Goal: Task Accomplishment & Management: Use online tool/utility

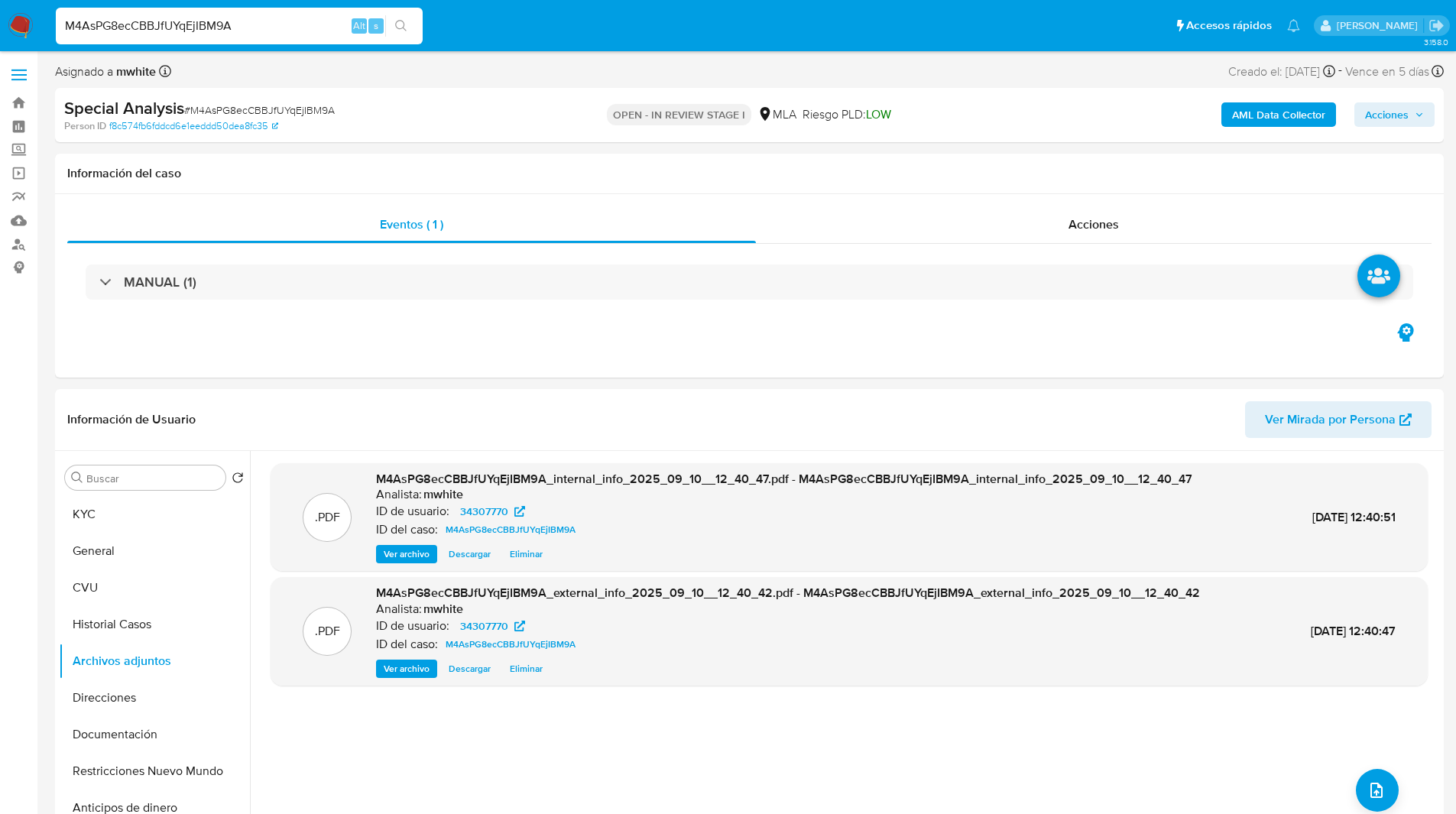
select select "10"
click at [546, 125] on div "OPEN - IN REVIEW STAGE I MLA Riesgo PLD: LOW" at bounding box center [749, 114] width 452 height 36
click at [848, 10] on ul "Pausado Ver notificaciones M4AsPG8ecCBBJfUYqEjIBM9A Alt s Accesos rápidos Presi…" at bounding box center [678, 25] width 1259 height 38
click at [279, 113] on span "# M4AsPG8ecCBBJfUYqEjIBM9A" at bounding box center [260, 110] width 151 height 16
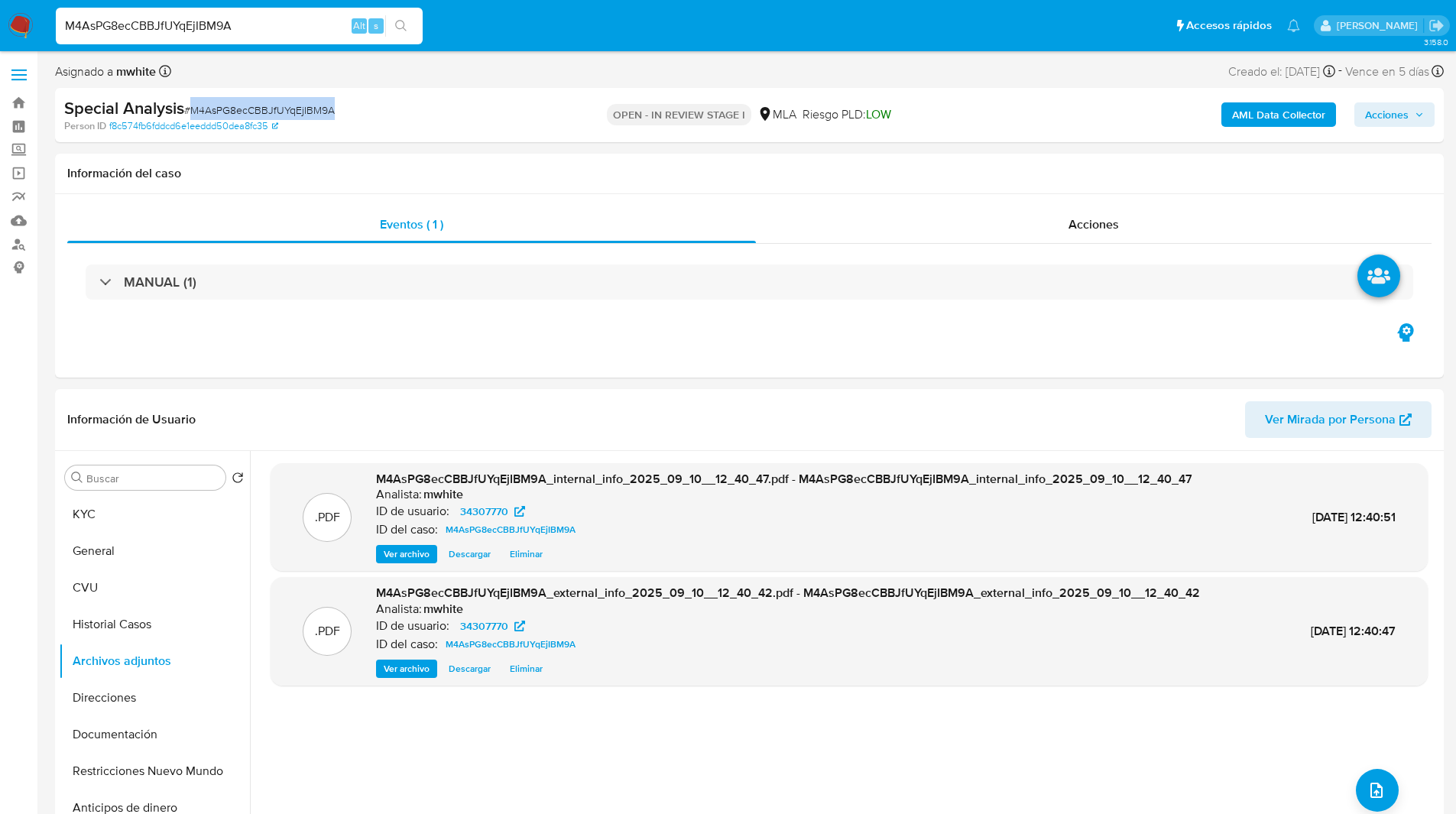
click at [279, 113] on span "# M4AsPG8ecCBBJfUYqEjIBM9A" at bounding box center [260, 110] width 151 height 16
copy span "M4AsPG8ecCBBJfUYqEjIBM9A"
click at [1039, 19] on ul "Pausado Ver notificaciones M4AsPG8ecCBBJfUYqEjIBM9A Alt s Accesos rápidos Presi…" at bounding box center [678, 25] width 1259 height 38
click at [134, 517] on button "KYC" at bounding box center [148, 514] width 179 height 36
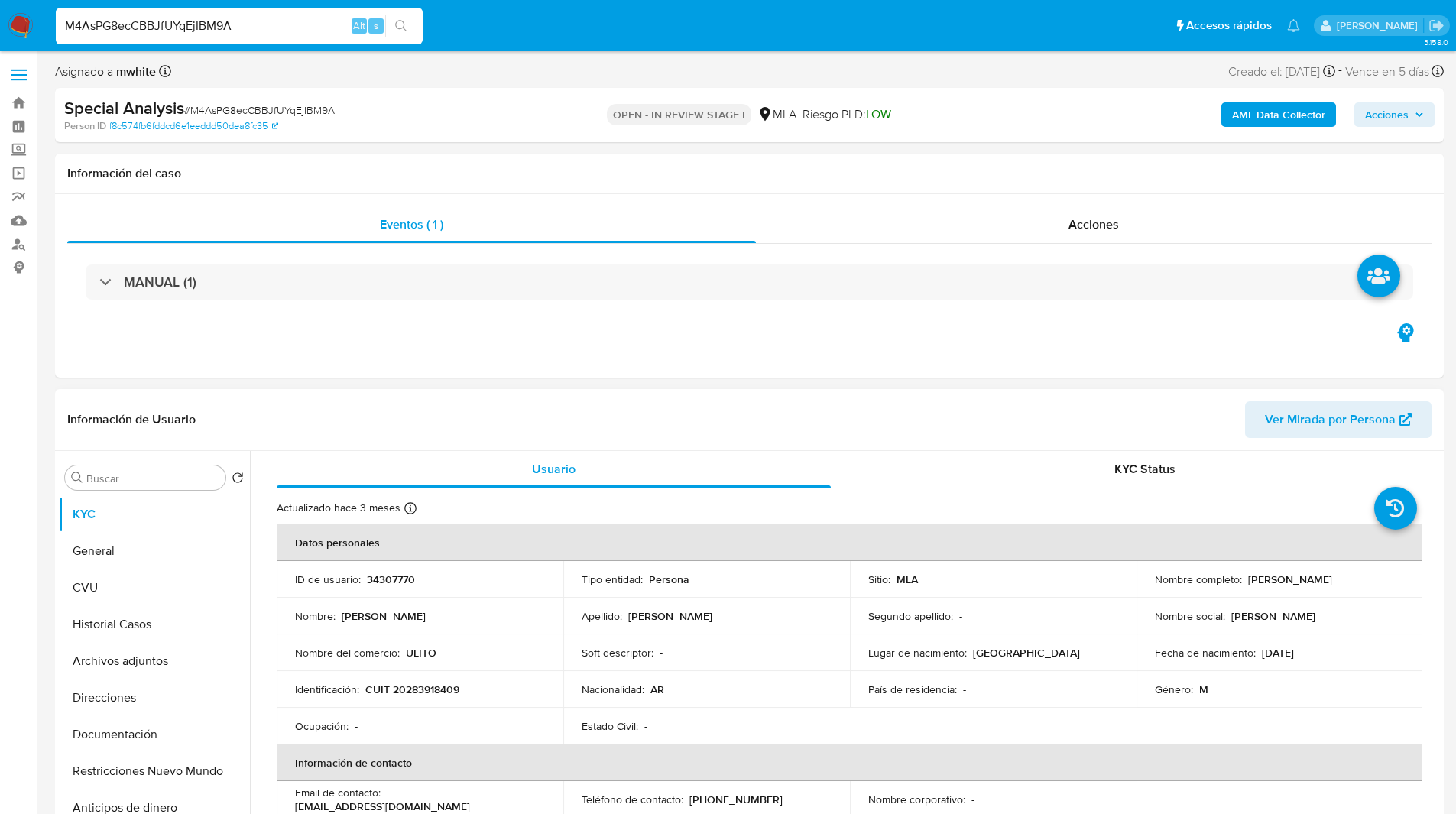
click at [1332, 581] on p "Aldo Jesús Ulises Torres" at bounding box center [1290, 579] width 84 height 14
click at [1313, 581] on p "Aldo Jesús Ulises Torres" at bounding box center [1290, 579] width 84 height 14
drag, startPoint x: 1243, startPoint y: 581, endPoint x: 1365, endPoint y: 575, distance: 122.1
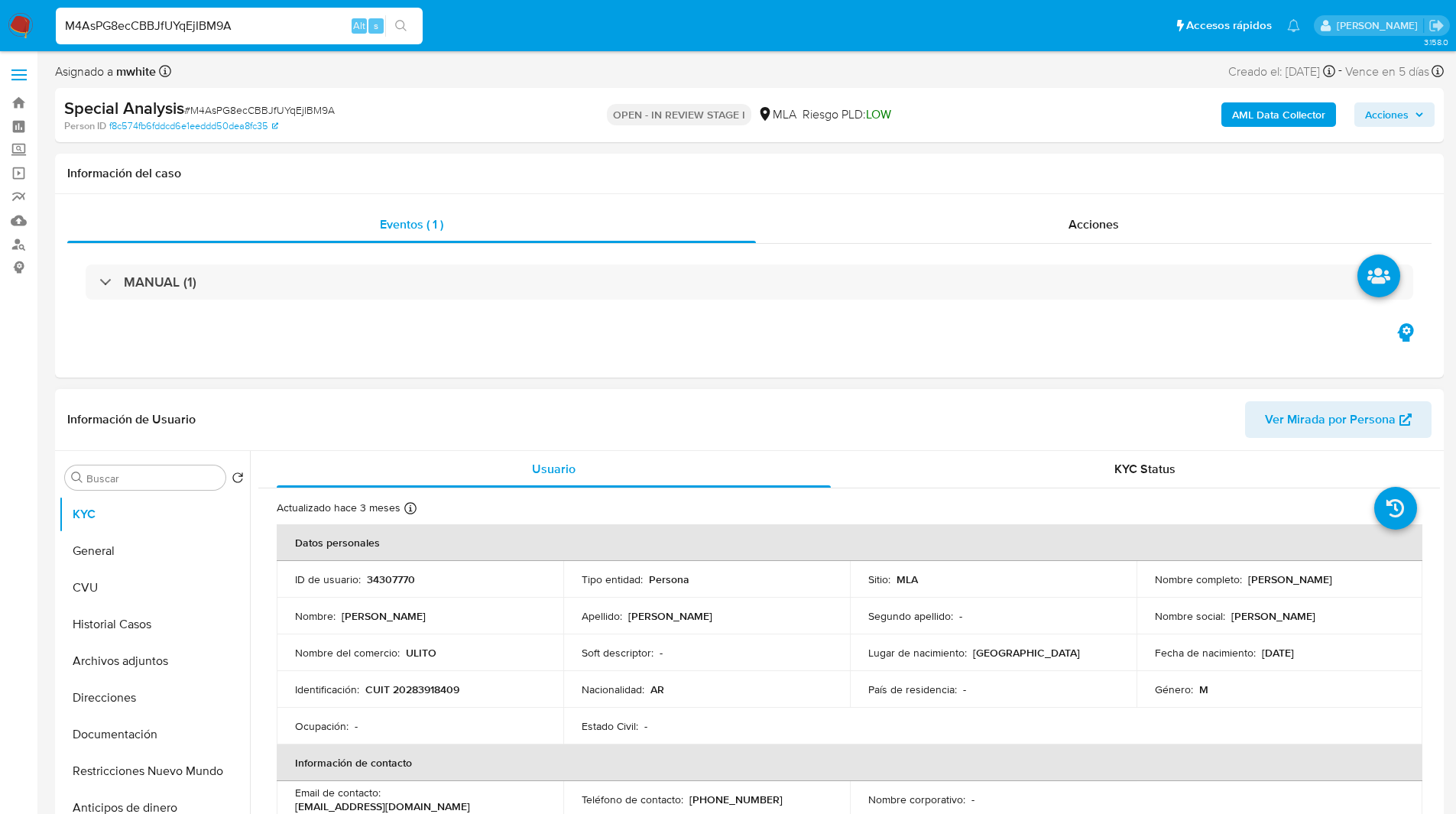
click at [1365, 575] on div "Nombre completo : Aldo Jesús Ulises Torres" at bounding box center [1279, 579] width 250 height 14
copy p "Aldo Jesús Ulises Torres"
click at [849, 398] on div "Información de Usuario Ver Mirada por Persona" at bounding box center [750, 419] width 1389 height 61
drag, startPoint x: 1256, startPoint y: 654, endPoint x: 1340, endPoint y: 653, distance: 84.0
click at [1340, 653] on div "Fecha de nacimiento : 08/03/1981" at bounding box center [1279, 653] width 250 height 14
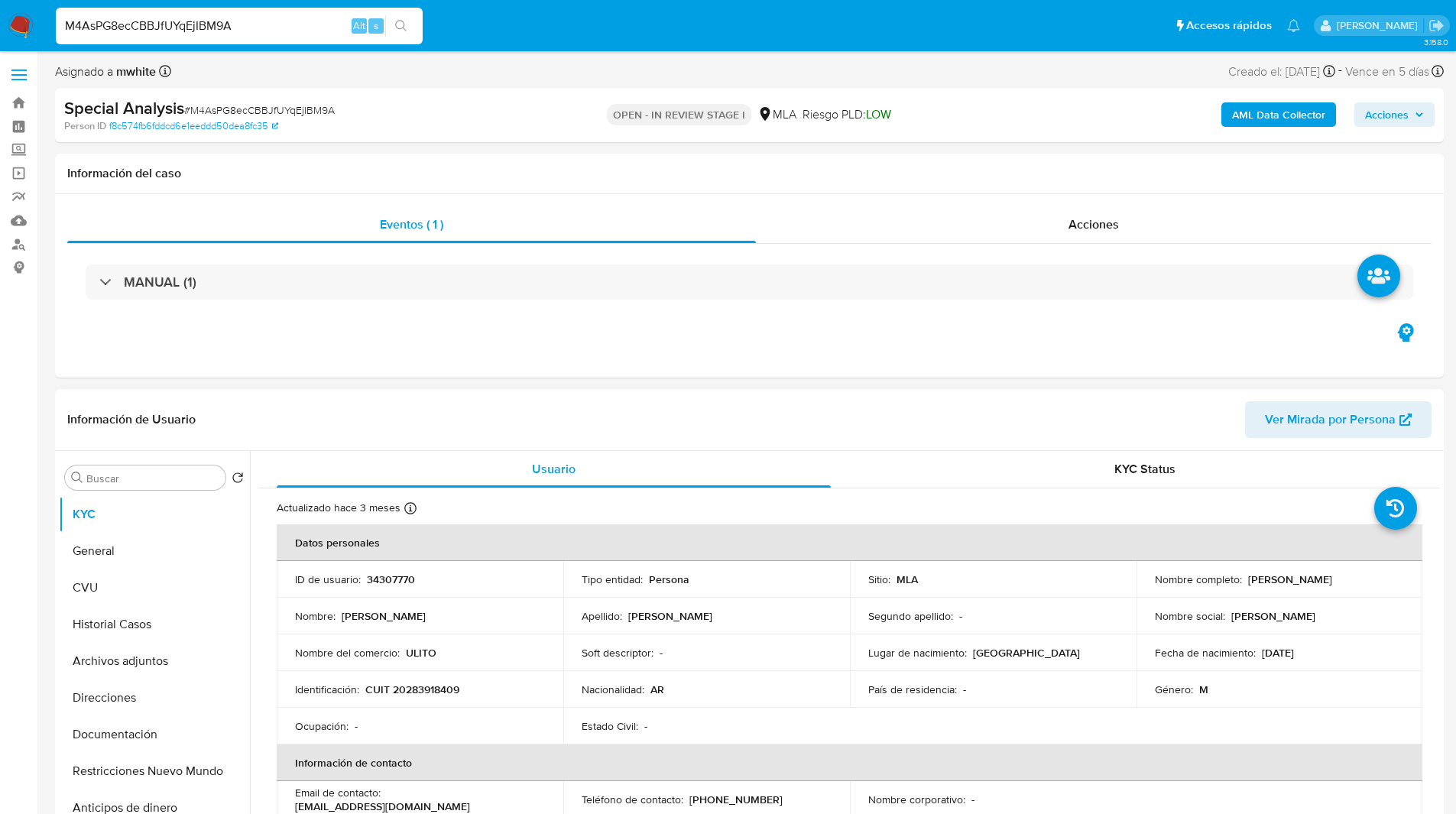
copy p "08/03/1981"
click at [966, 420] on header "Información de Usuario Ver Mirada por Persona" at bounding box center [749, 419] width 1364 height 36
click at [1045, 604] on td "Segundo apellido : -" at bounding box center [993, 616] width 287 height 36
click at [425, 693] on p "CUIT 20283918409" at bounding box center [412, 689] width 94 height 14
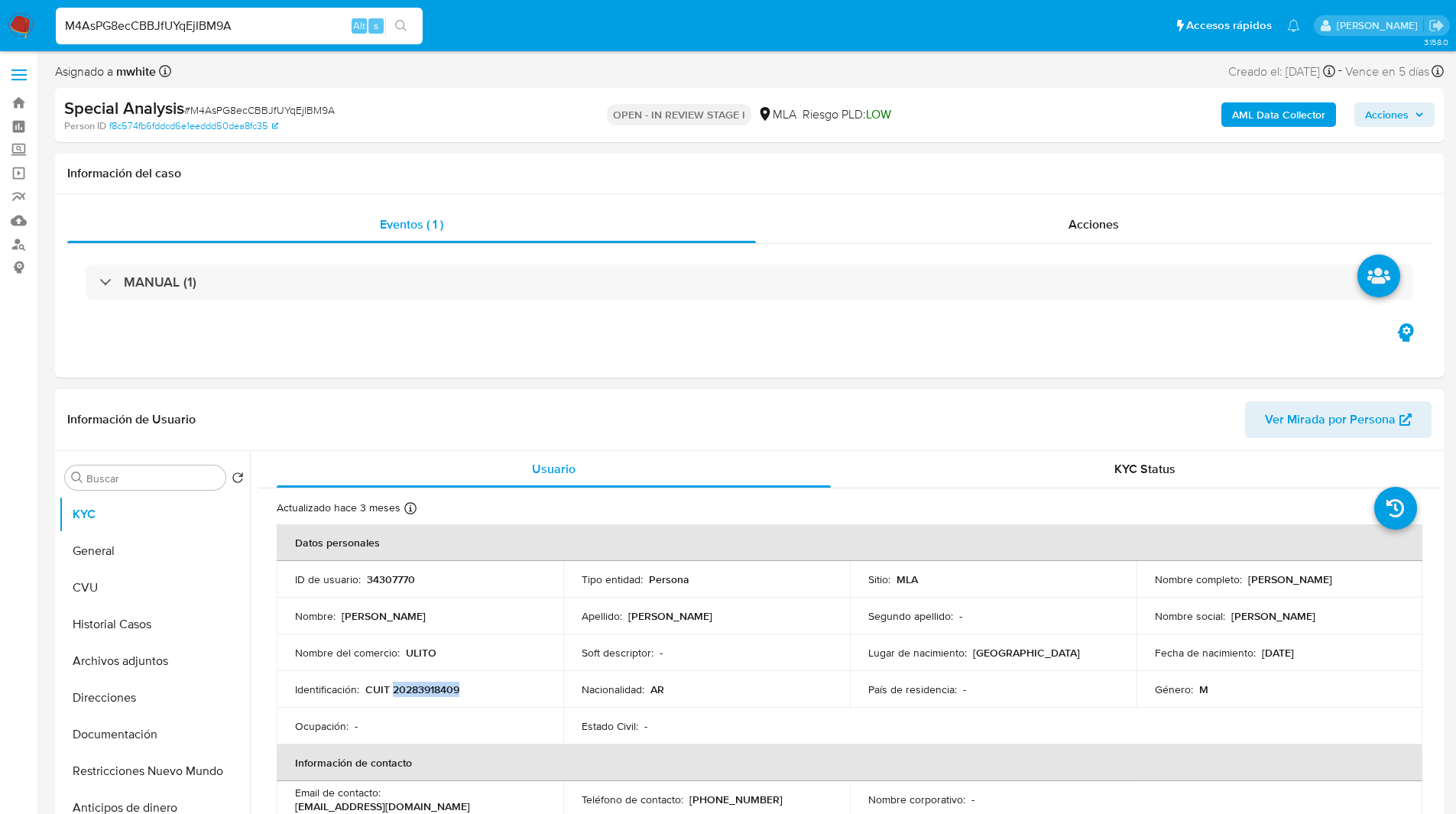
copy p "20283918409"
click at [1016, 374] on div "Eventos ( 1 ) Acciones MANUAL (1)" at bounding box center [750, 286] width 1389 height 184
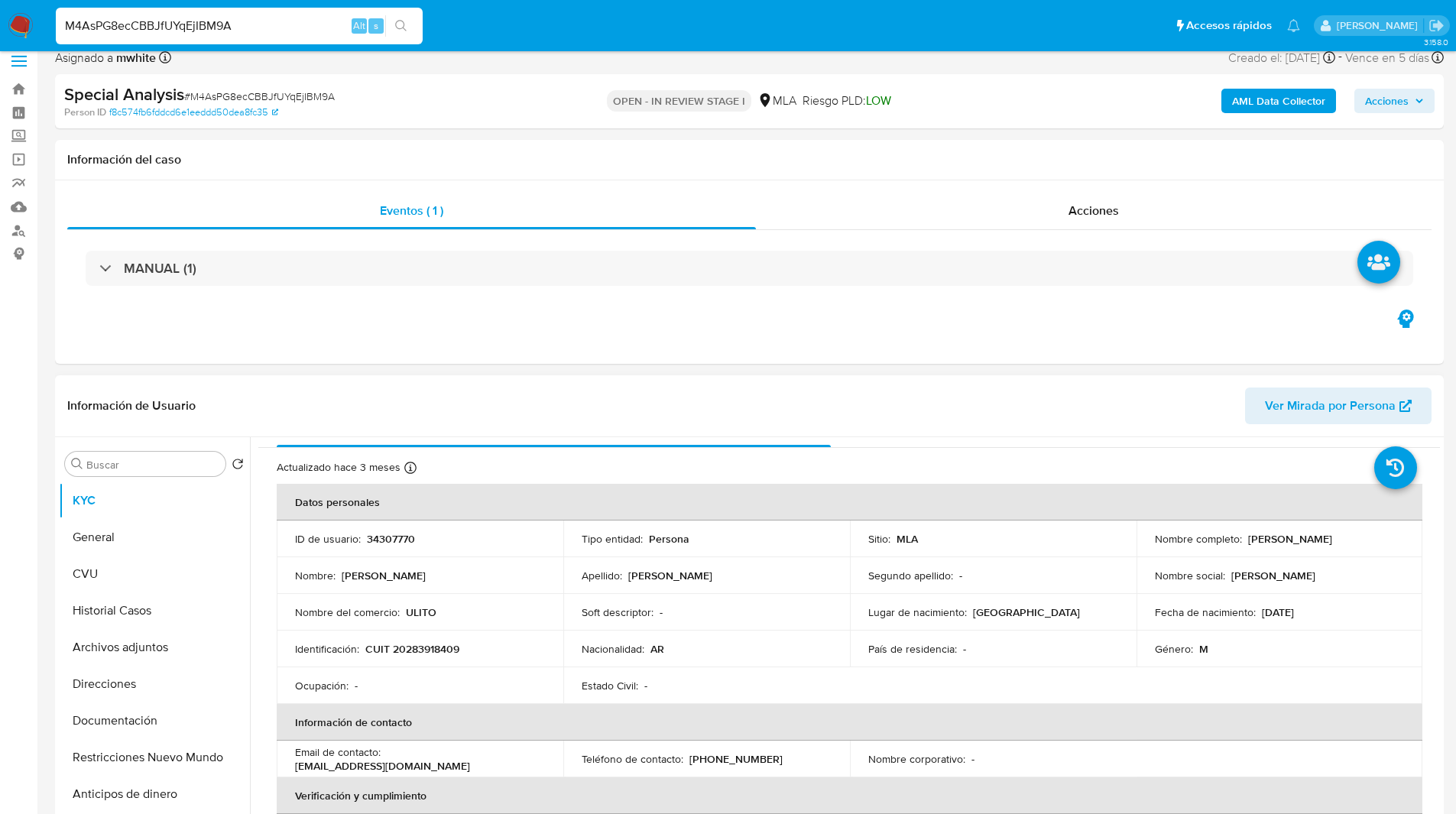
scroll to position [29, 0]
drag, startPoint x: 387, startPoint y: 757, endPoint x: 521, endPoint y: 758, distance: 134.0
click at [521, 758] on div "Email de contacto : ulises_81_23@hotmail.com" at bounding box center [420, 758] width 250 height 28
copy p "ulises_81_23@hotmail.com"
click at [843, 417] on header "Información de Usuario Ver Mirada por Persona" at bounding box center [749, 405] width 1364 height 36
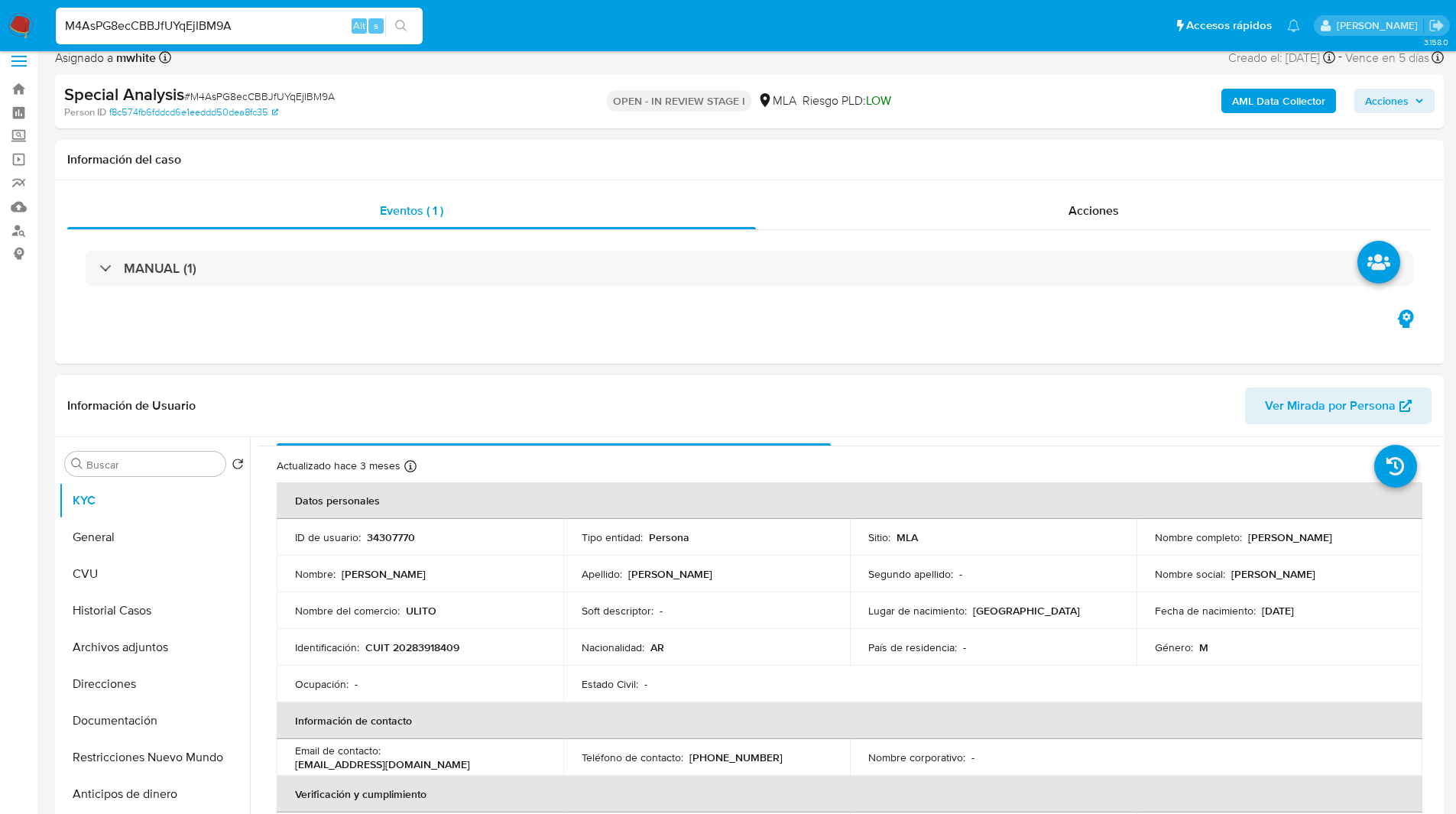
click at [734, 759] on p "(370) 4838006" at bounding box center [736, 758] width 94 height 14
copy p "4838006"
click at [860, 346] on div "Eventos ( 1 ) Acciones MANUAL (1)" at bounding box center [750, 272] width 1389 height 184
click at [275, 94] on span "# M4AsPG8ecCBBJfUYqEjIBM9A" at bounding box center [260, 96] width 151 height 16
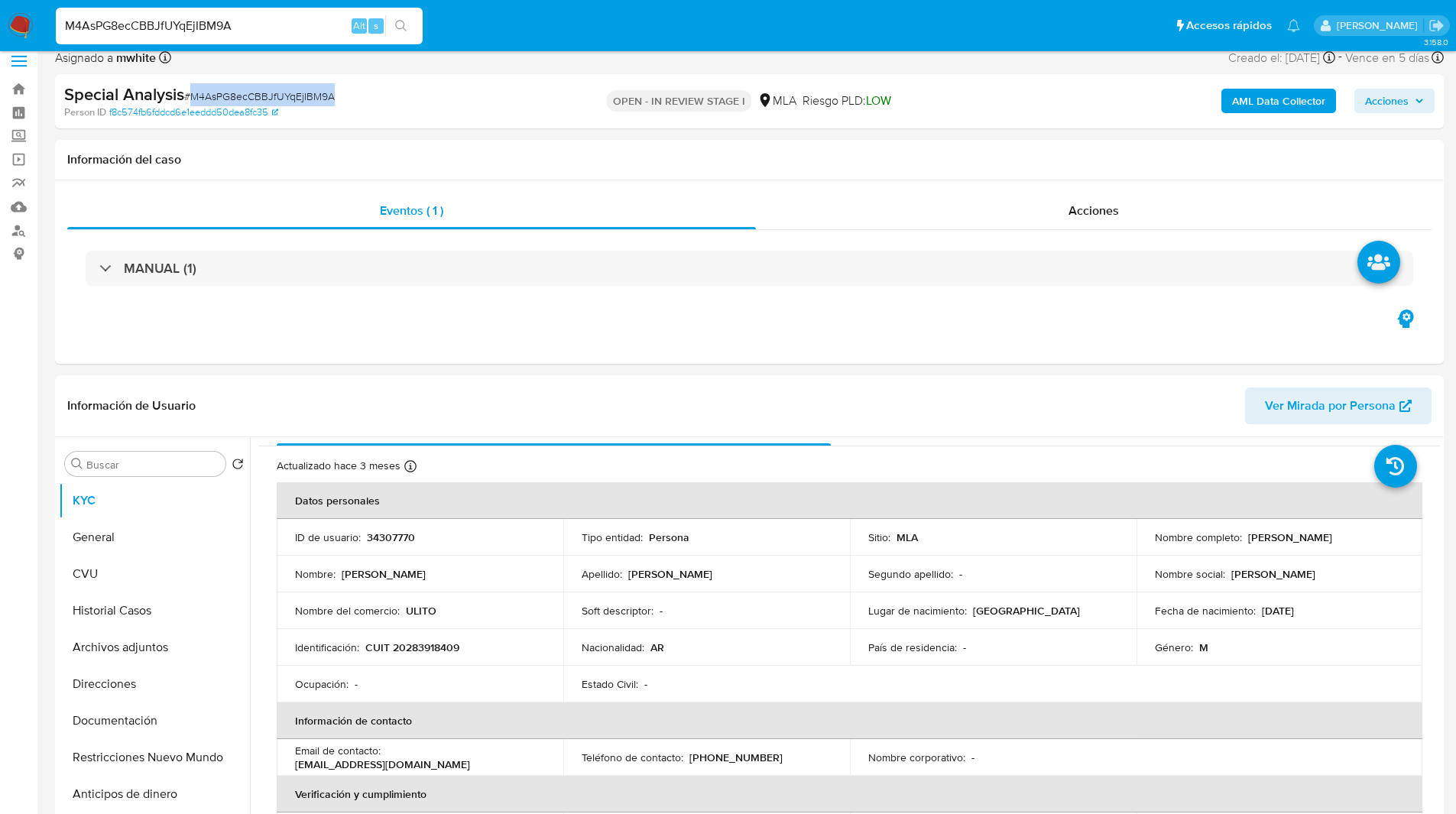
click at [275, 94] on span "# M4AsPG8ecCBBJfUYqEjIBM9A" at bounding box center [260, 96] width 151 height 16
copy span "M4AsPG8ecCBBJfUYqEjIBM9A"
click at [888, 360] on div "Eventos ( 1 ) Acciones MANUAL (1)" at bounding box center [750, 272] width 1389 height 184
click at [158, 550] on button "General" at bounding box center [148, 537] width 179 height 36
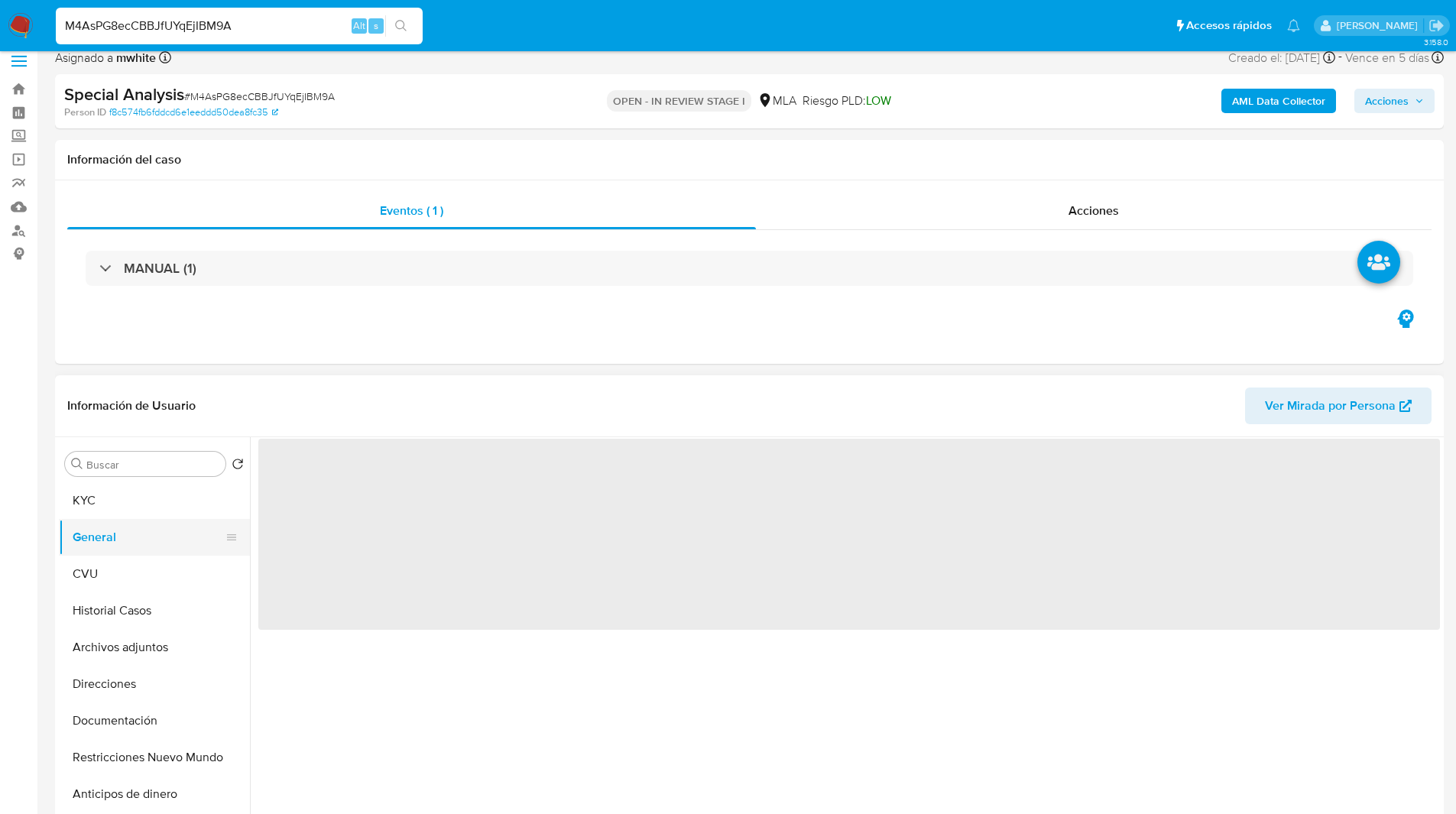
scroll to position [0, 0]
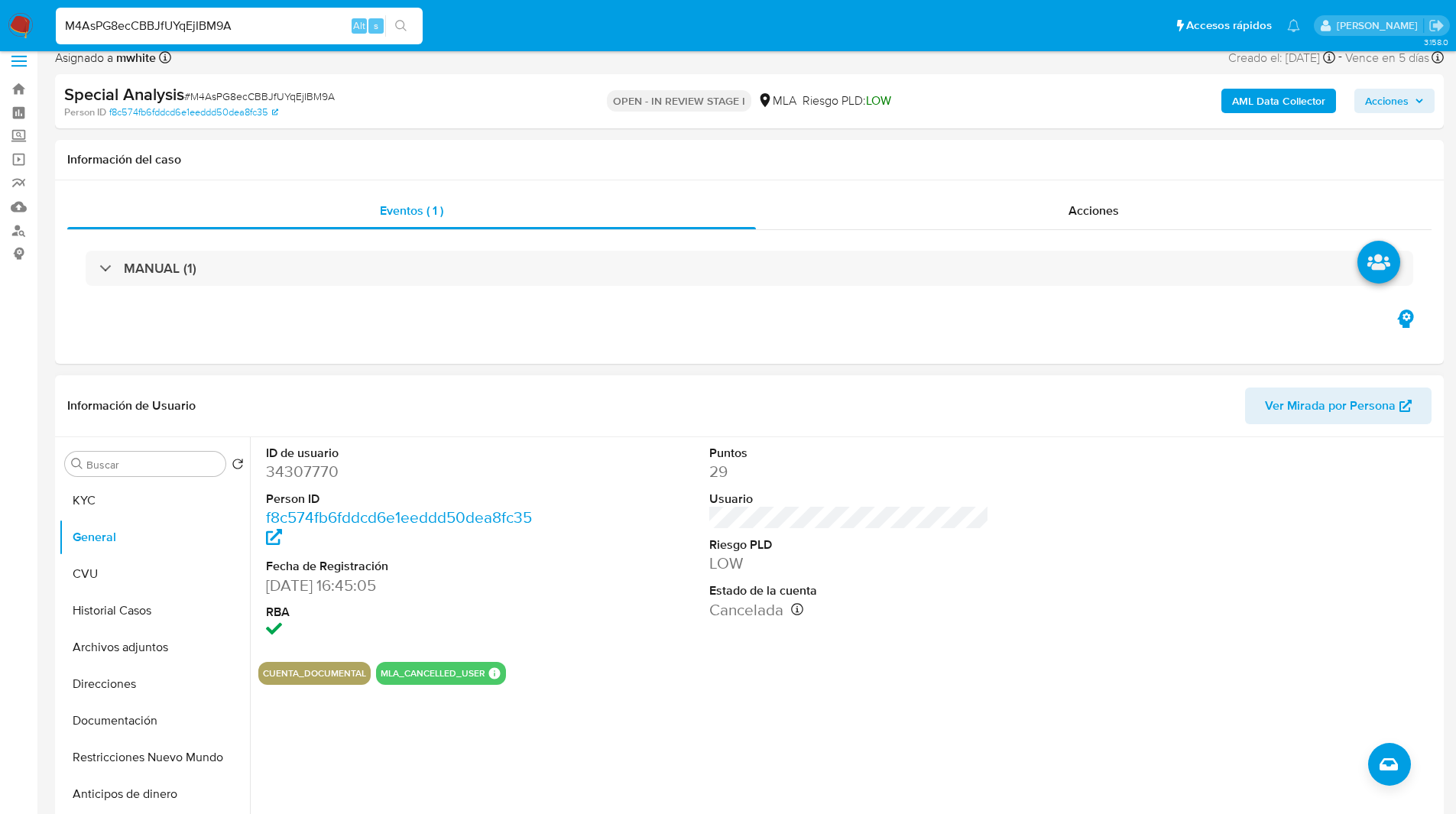
click at [734, 577] on dl "Puntos 29 Usuario Riesgo PLD LOW Estado de la cuenta Cancelada Fecha de cancela…" at bounding box center [850, 533] width 281 height 176
click at [728, 565] on dd "LOW" at bounding box center [850, 563] width 281 height 22
copy dd "LOW"
click at [124, 509] on button "KYC" at bounding box center [148, 501] width 179 height 36
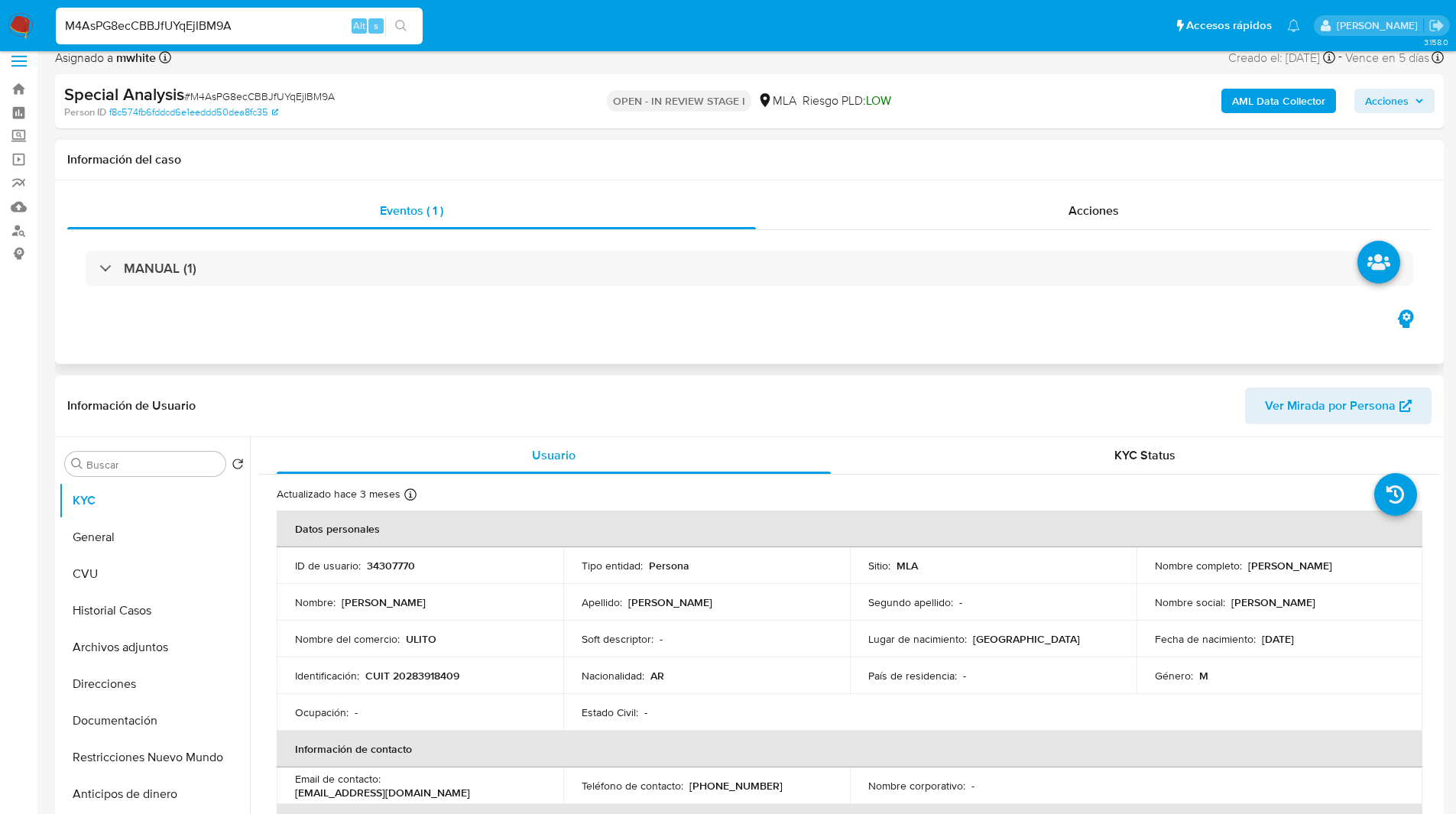
click at [978, 149] on div "Información del caso" at bounding box center [750, 160] width 1389 height 41
click at [769, 302] on div "MANUAL (1)" at bounding box center [749, 268] width 1364 height 76
click at [920, 79] on div "Special Analysis # M4AsPG8ecCBBJfUYqEjIBM9A Person ID f8c574fb6fddcd6e1eeddd50d…" at bounding box center [750, 101] width 1389 height 55
click at [897, 93] on div "OPEN - IN REVIEW STAGE I MLA Riesgo PLD: LOW" at bounding box center [749, 100] width 452 height 36
click at [935, 102] on div "OPEN - IN REVIEW STAGE I MLA Riesgo PLD: LOW" at bounding box center [749, 100] width 452 height 36
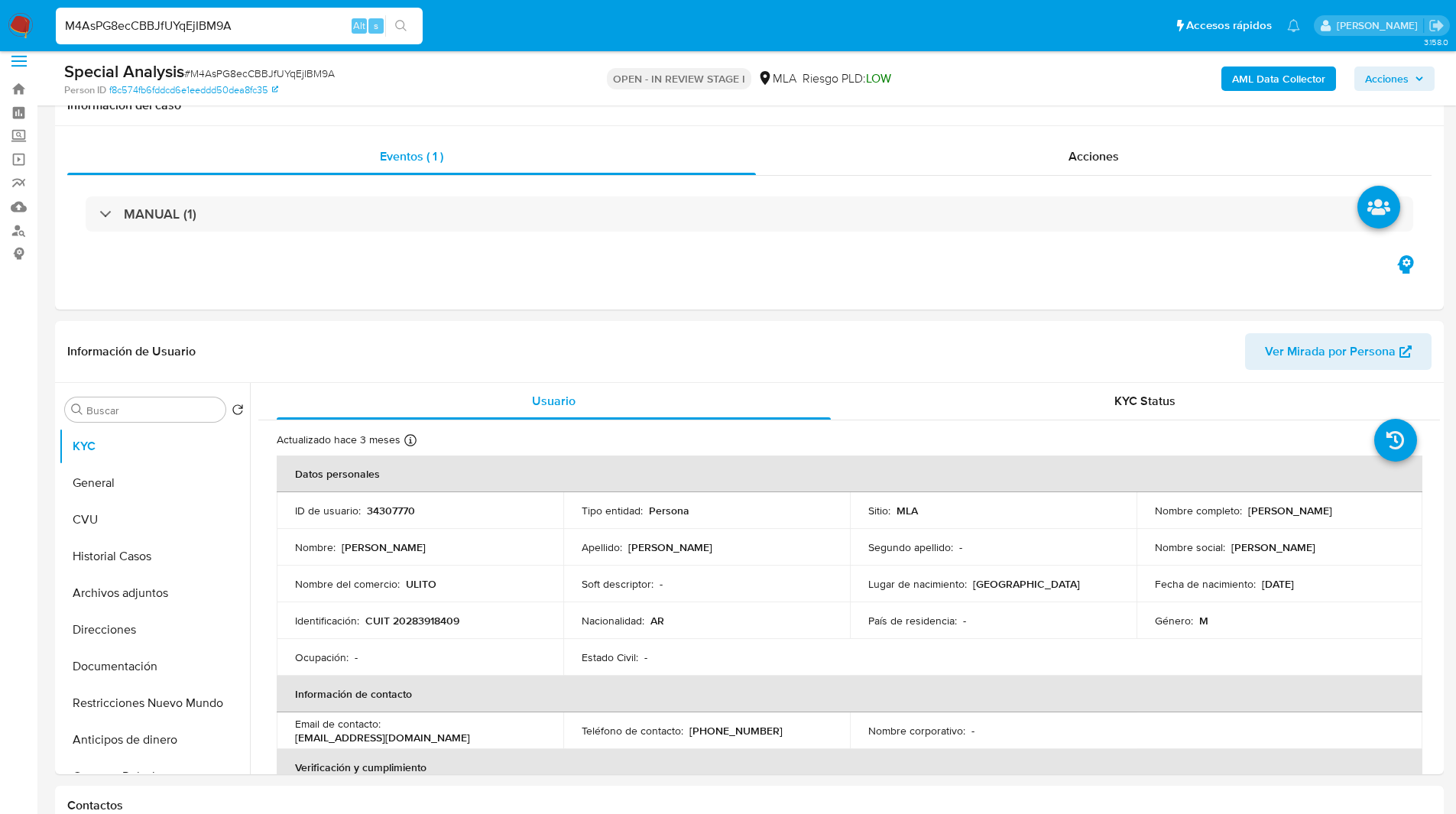
scroll to position [73, 0]
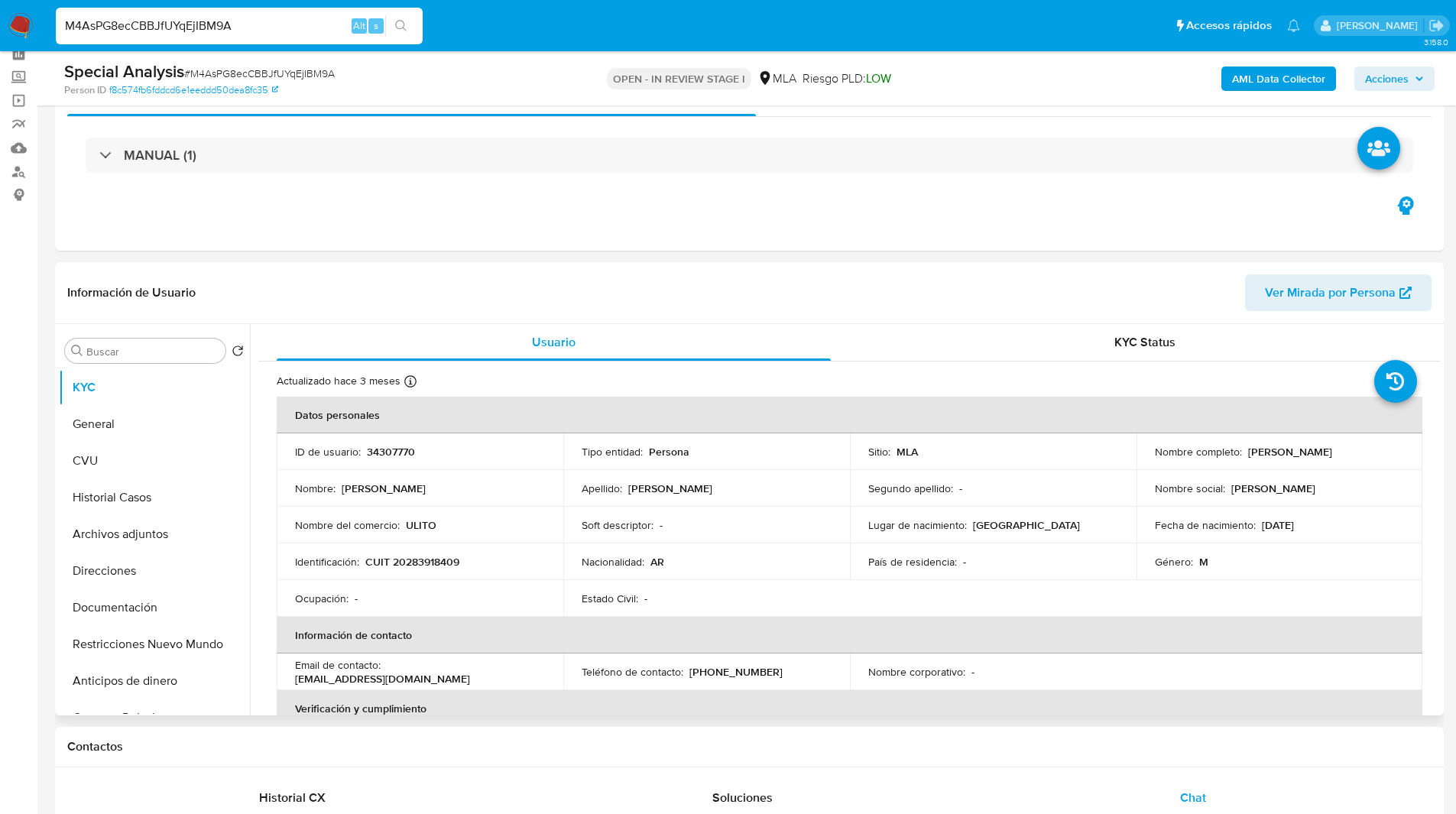
click at [834, 287] on header "Información de Usuario Ver Mirada por Persona" at bounding box center [749, 293] width 1364 height 36
click at [408, 451] on p "34307770" at bounding box center [392, 452] width 49 height 14
copy p "34307770"
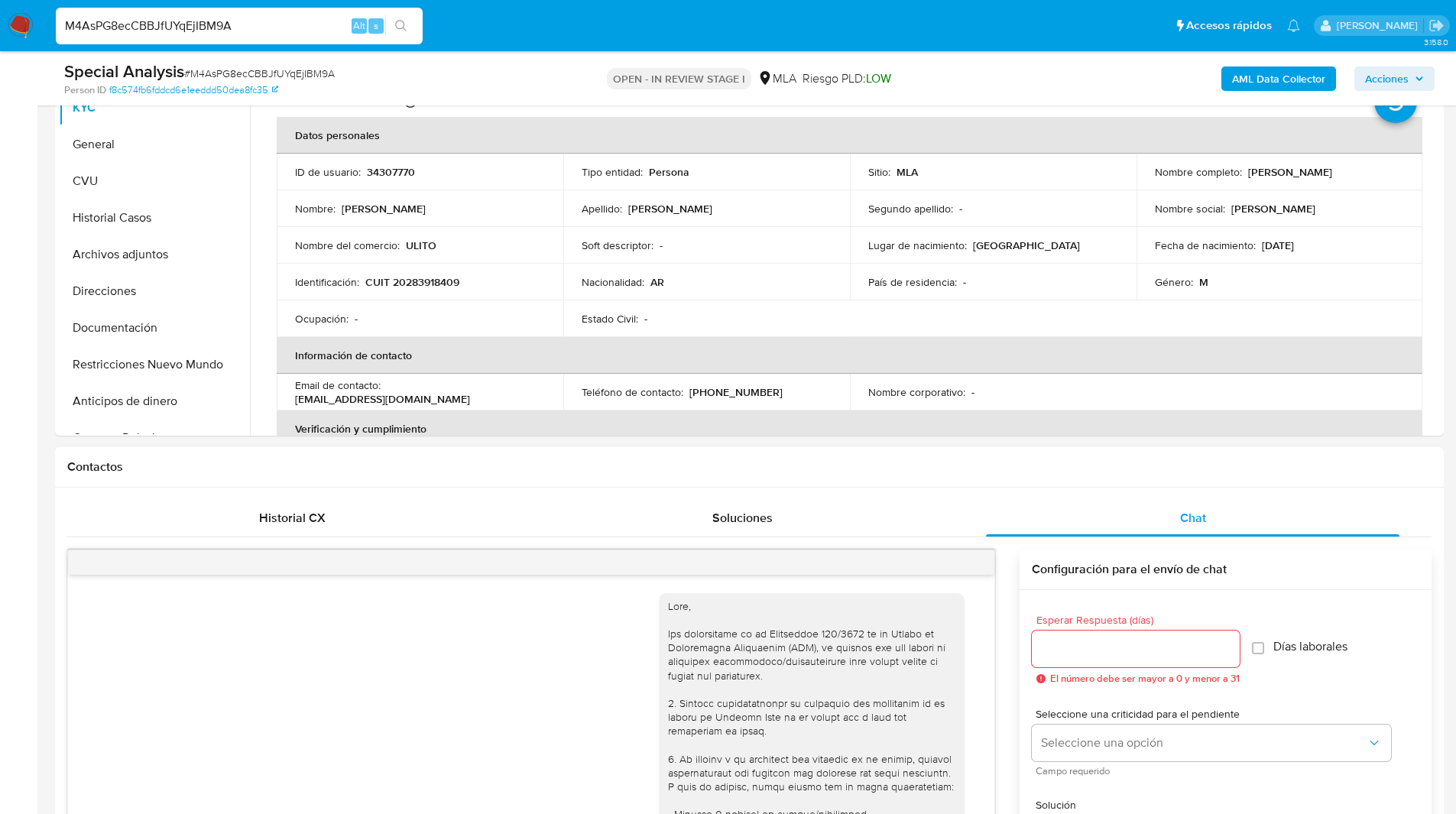
scroll to position [0, 0]
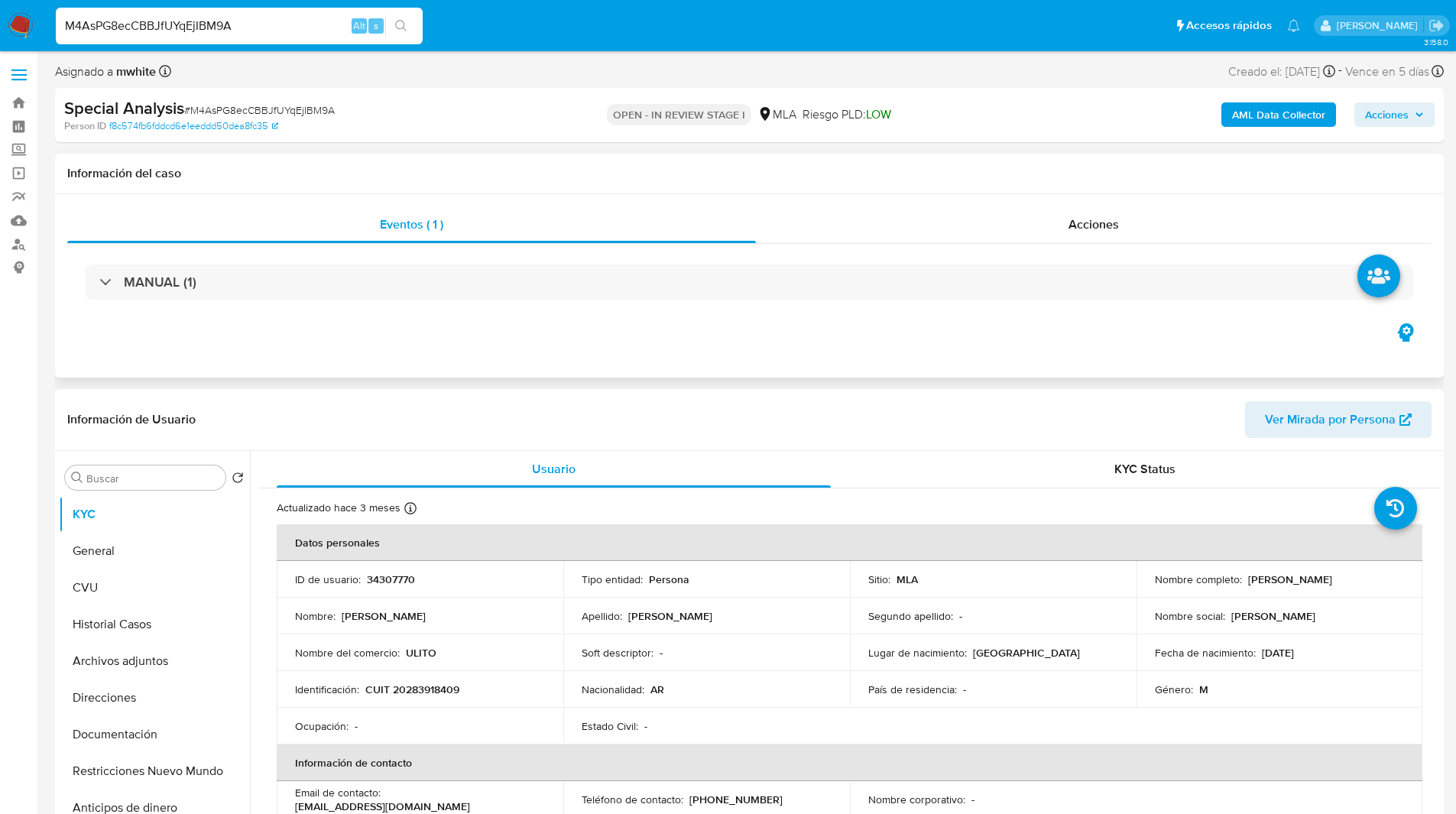
click at [618, 343] on div "Eventos ( 1 ) Acciones MANUAL (1)" at bounding box center [750, 286] width 1389 height 184
click at [660, 348] on div "Eventos ( 1 ) Acciones MANUAL (1)" at bounding box center [750, 286] width 1389 height 184
click at [590, 357] on div "Eventos ( 1 ) Acciones MANUAL (1)" at bounding box center [750, 286] width 1389 height 184
click at [977, 137] on div "Special Analysis # M4AsPG8ecCBBJfUYqEjIBM9A Person ID f8c574fb6fddcd6e1eeddd50d…" at bounding box center [750, 114] width 1389 height 55
drag, startPoint x: 341, startPoint y: 615, endPoint x: 479, endPoint y: 611, distance: 138.1
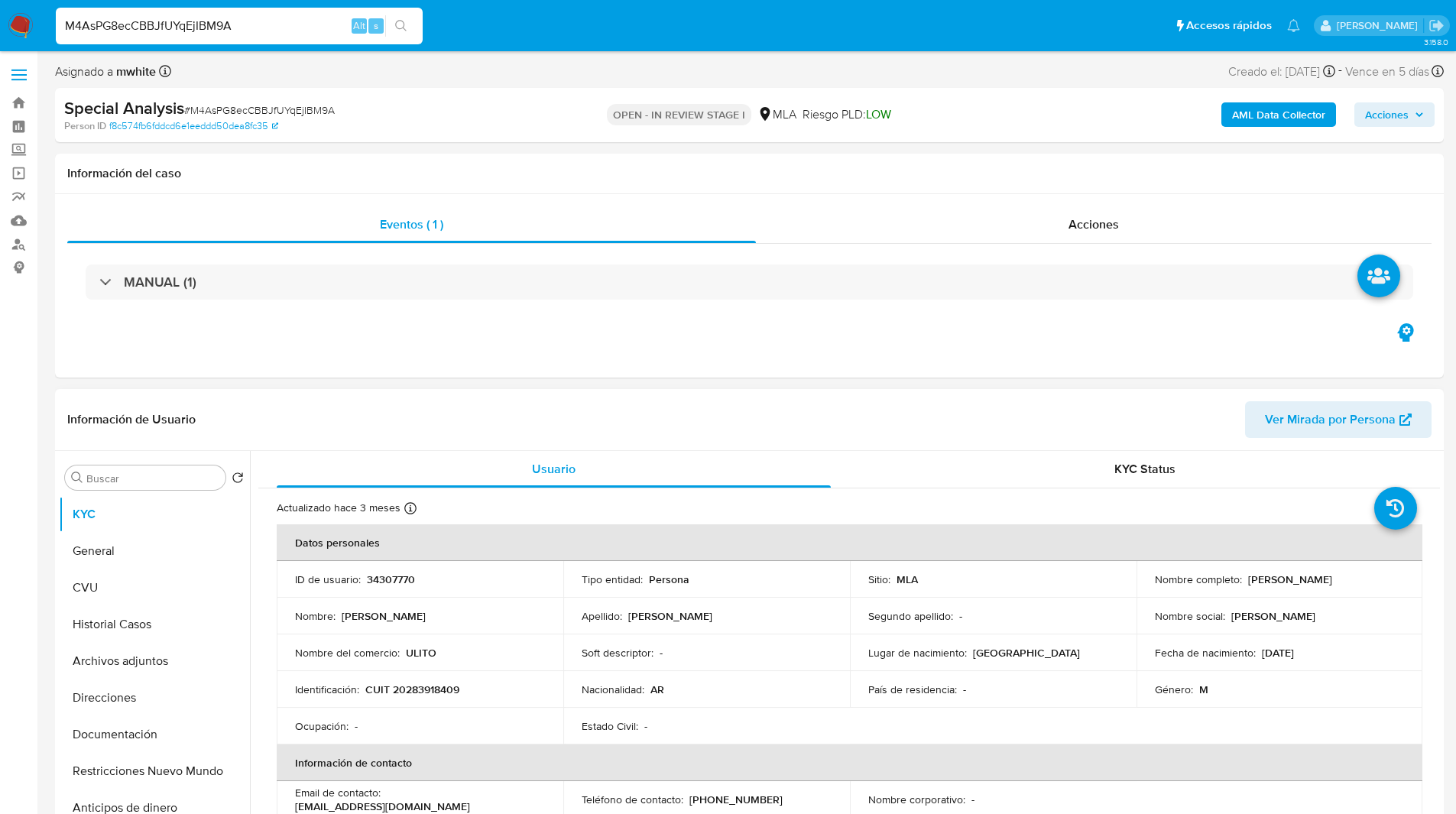
click at [479, 611] on div "Nombre : Aldo Jesús Ulises" at bounding box center [420, 616] width 250 height 14
click at [1265, 603] on td "Nombre social : aldo" at bounding box center [1279, 616] width 287 height 36
drag, startPoint x: 1244, startPoint y: 576, endPoint x: 1391, endPoint y: 578, distance: 147.0
click at [1391, 578] on div "Nombre completo : Aldo Jesús Ulises Torres" at bounding box center [1279, 579] width 250 height 14
copy p "Aldo Jesús Ulises Torres"
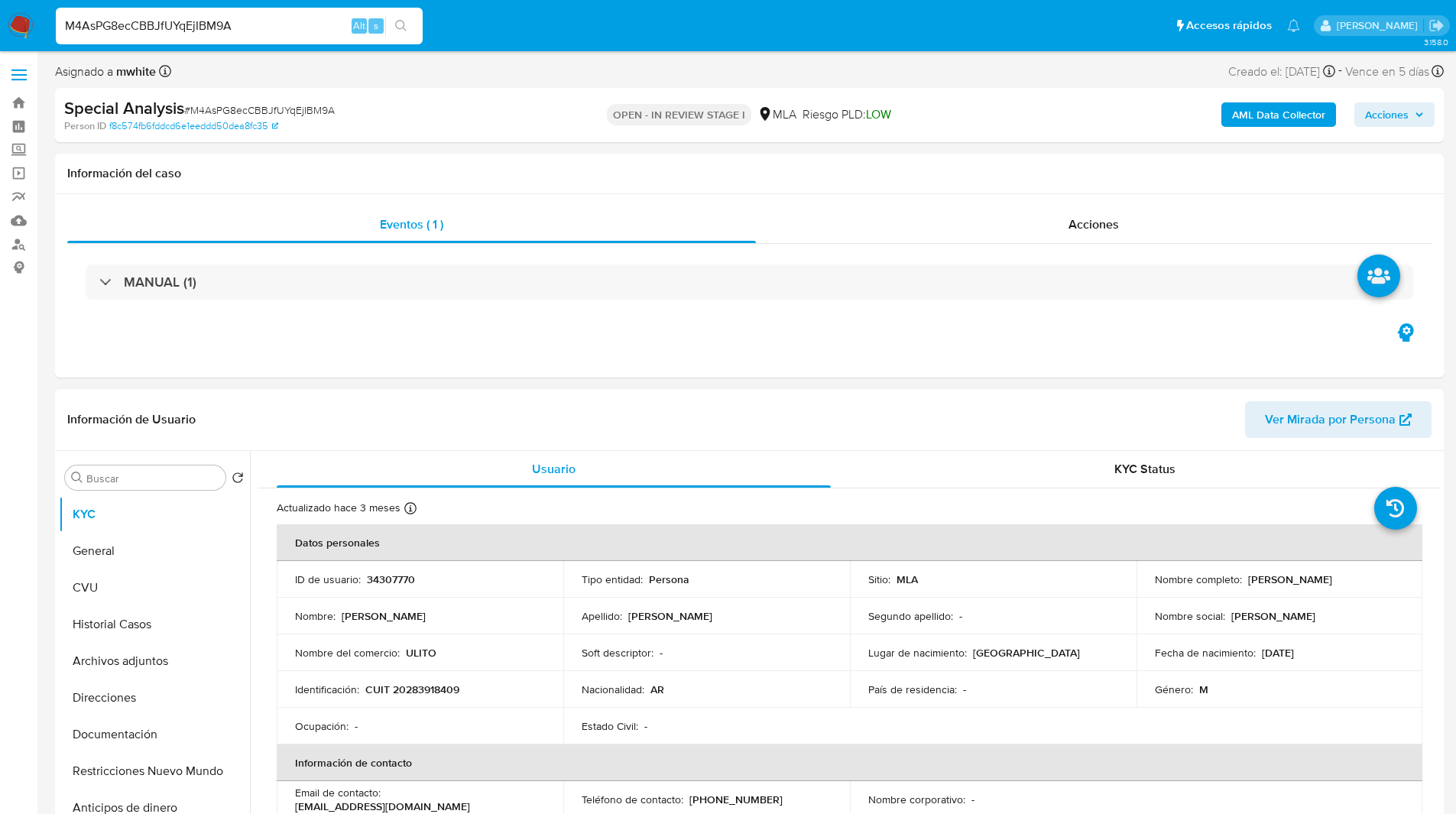
click at [903, 417] on header "Información de Usuario Ver Mirada por Persona" at bounding box center [749, 419] width 1364 height 36
click at [439, 686] on p "CUIT 20283918409" at bounding box center [412, 689] width 94 height 14
click at [941, 87] on div "Special Analysis # M4AsPG8ecCBBJfUYqEjIBM9A Person ID f8c574fb6fddcd6e1eeddd50d…" at bounding box center [750, 114] width 1389 height 55
click at [606, 13] on ul "Pausado Ver notificaciones M4AsPG8ecCBBJfUYqEjIBM9A Alt s Accesos rápidos Presi…" at bounding box center [678, 25] width 1259 height 38
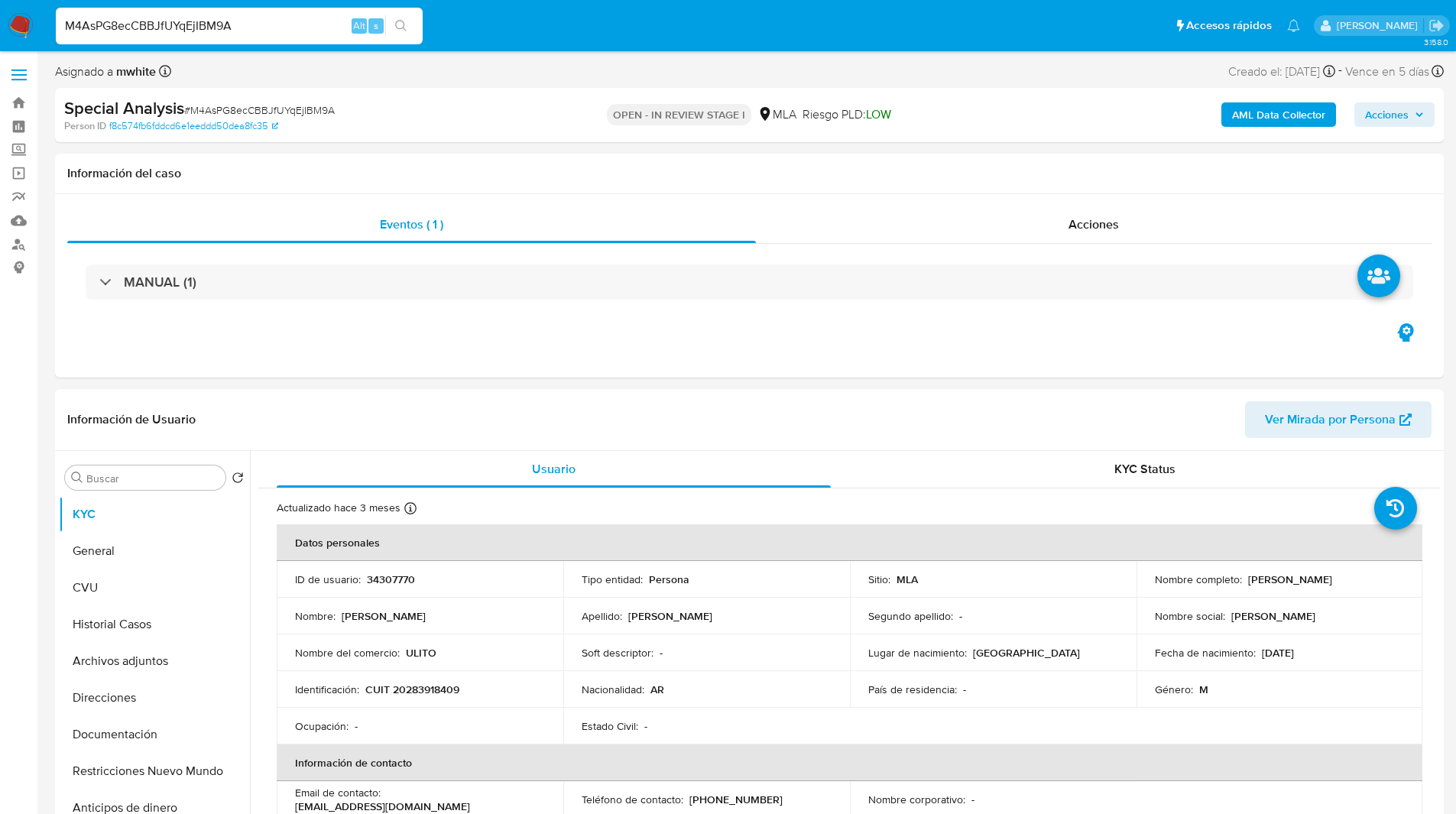
click at [949, 93] on div "Special Analysis # M4AsPG8ecCBBJfUYqEjIBM9A Person ID f8c574fb6fddcd6e1eeddd50d…" at bounding box center [750, 114] width 1389 height 55
click at [121, 535] on button "General" at bounding box center [148, 551] width 179 height 36
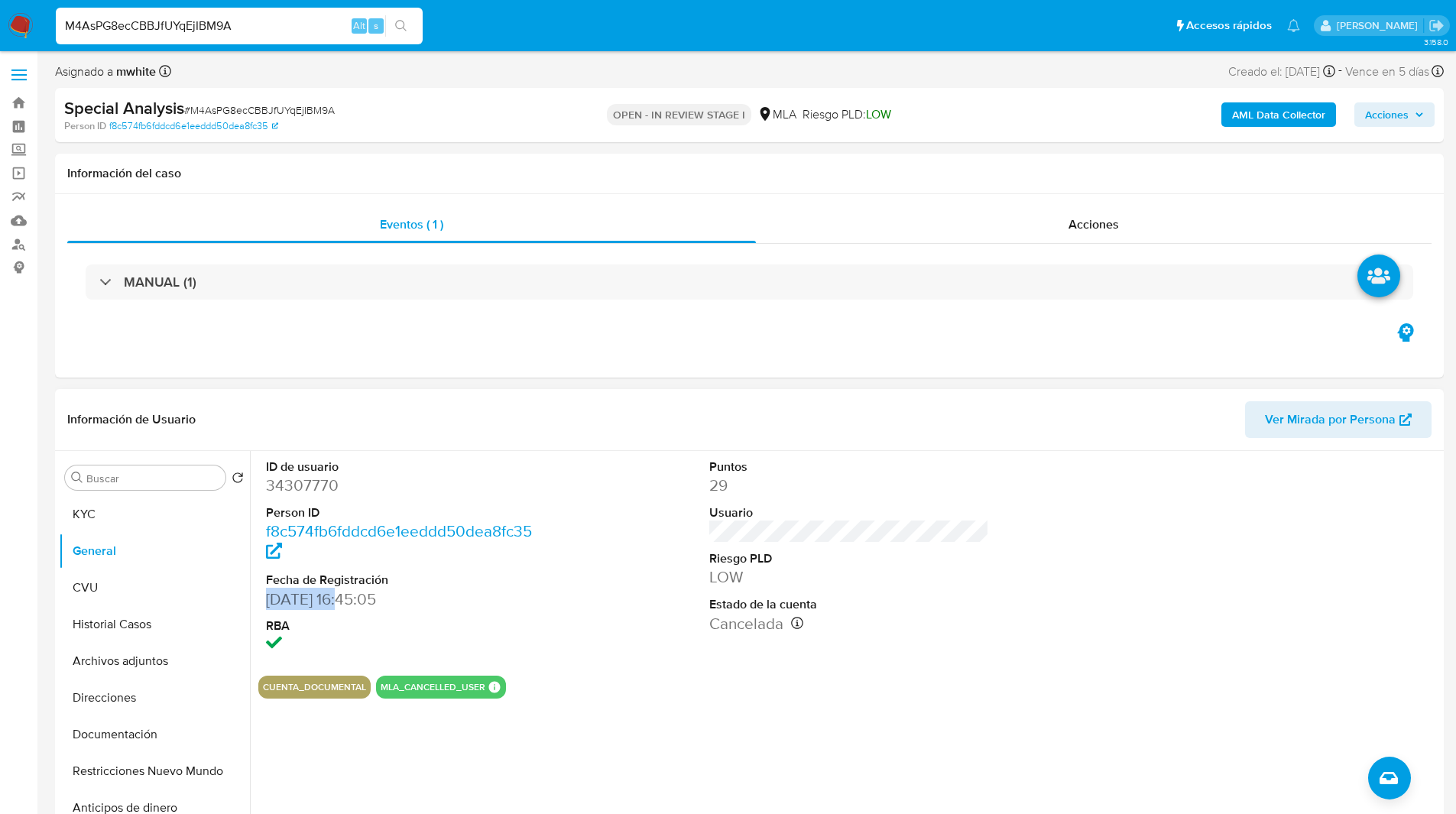
drag, startPoint x: 268, startPoint y: 602, endPoint x: 347, endPoint y: 593, distance: 79.5
click at [347, 593] on dd "27/07/2007 16:45:05" at bounding box center [406, 599] width 281 height 22
click at [951, 374] on div "Eventos ( 1 ) Acciones MANUAL (1)" at bounding box center [750, 286] width 1389 height 184
click at [126, 507] on button "KYC" at bounding box center [148, 514] width 179 height 36
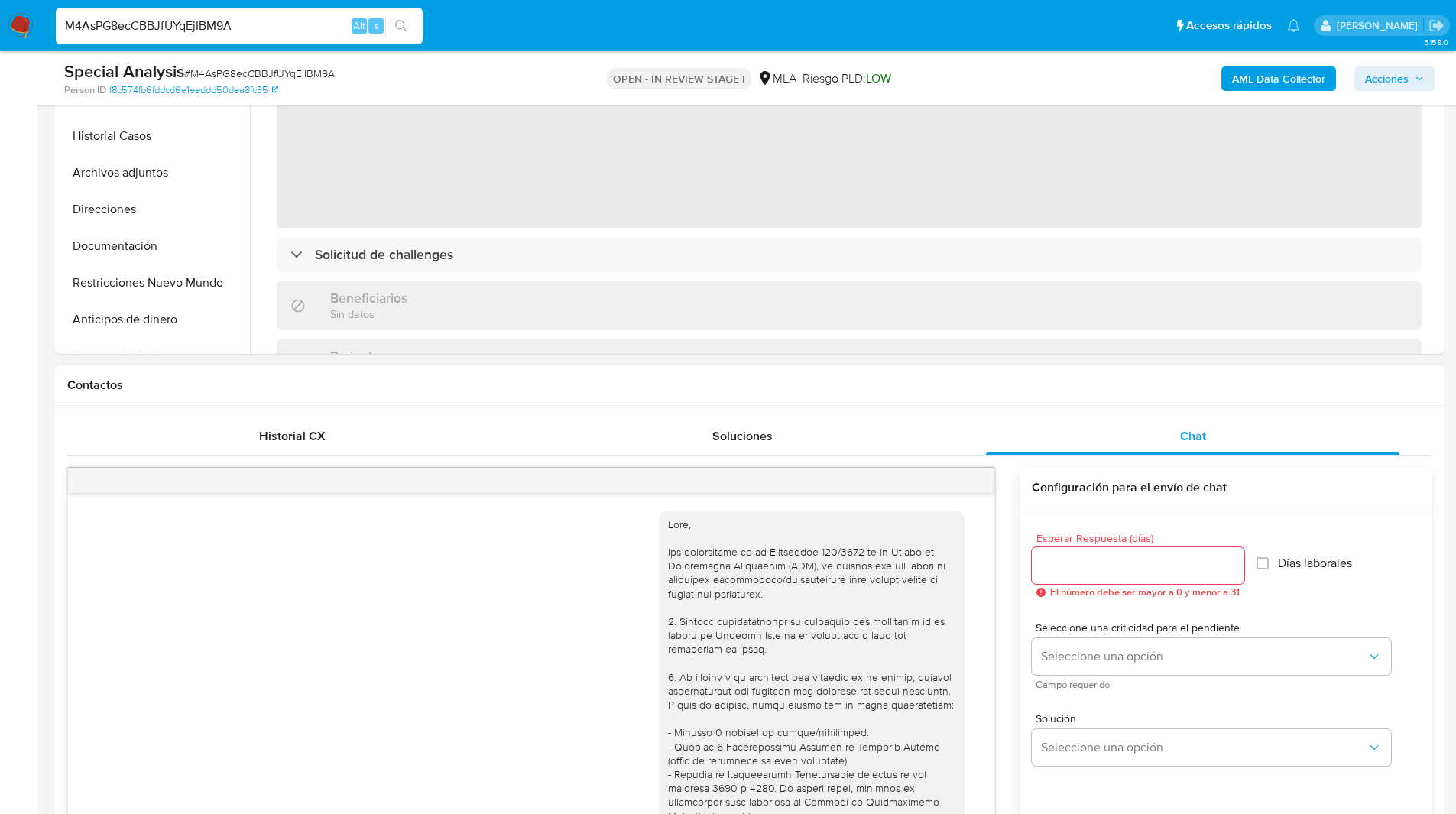
click at [1010, 386] on h1 "Contactos" at bounding box center [749, 385] width 1364 height 16
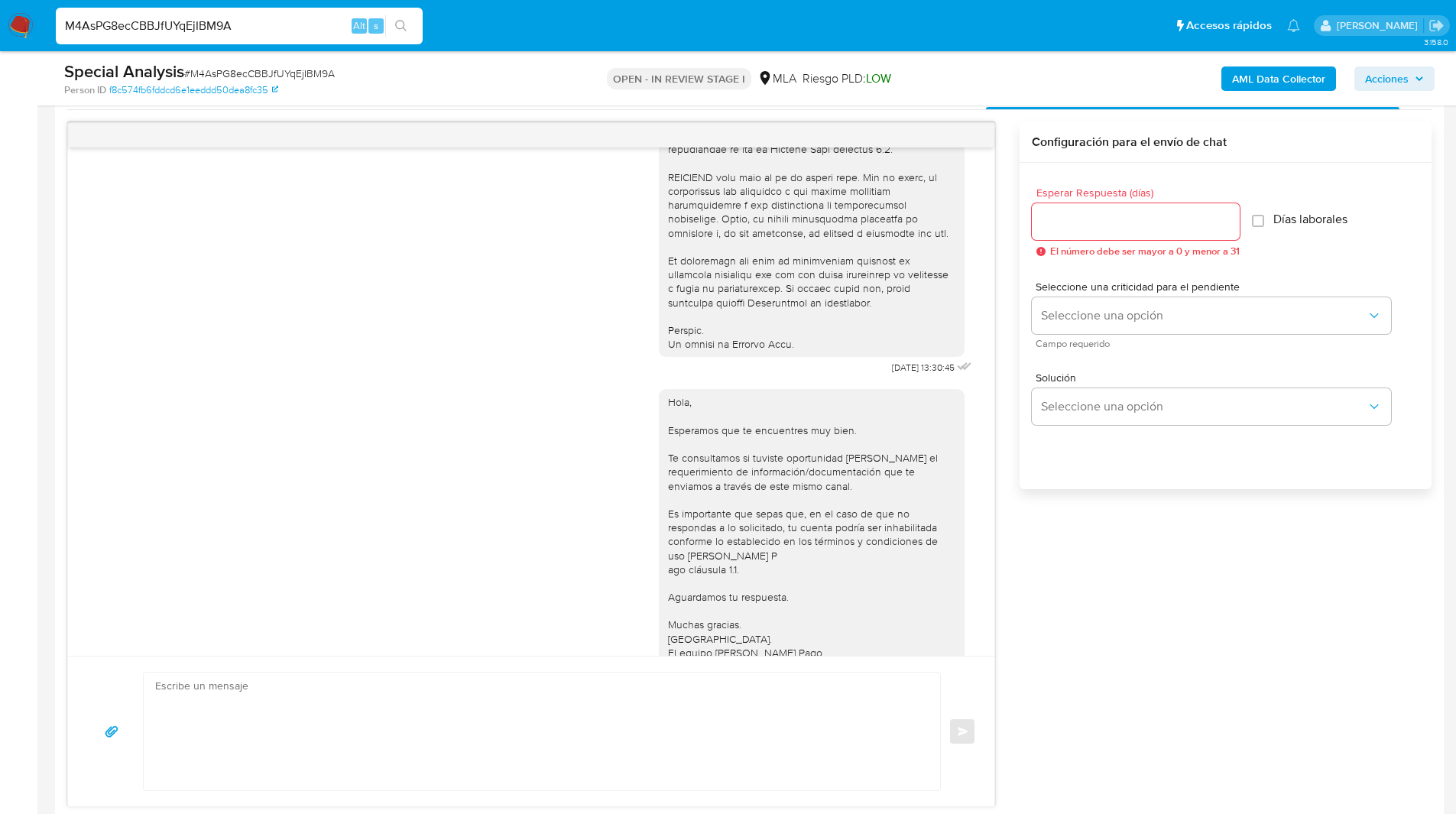
scroll to position [694, 0]
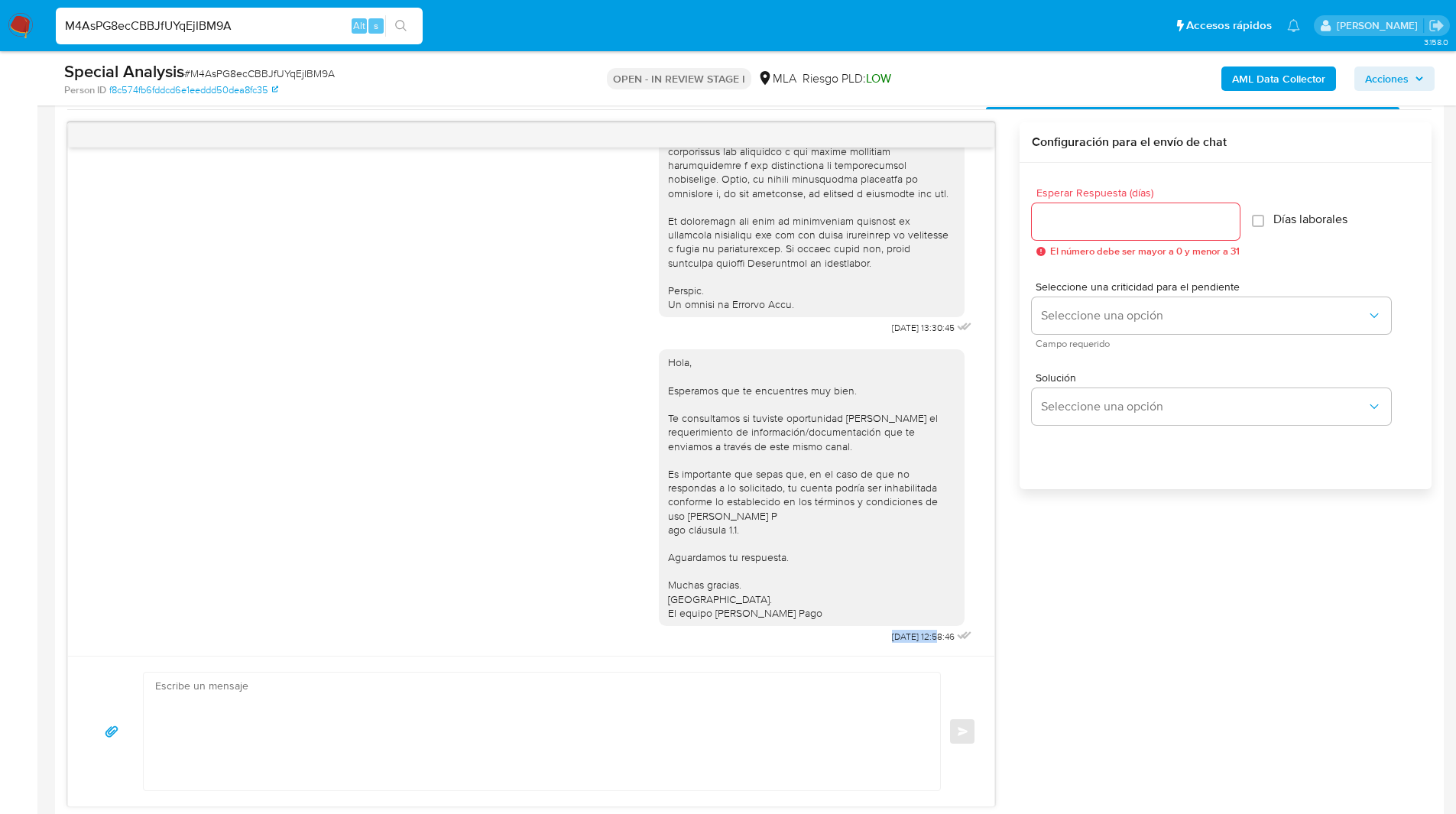
drag, startPoint x: 909, startPoint y: 638, endPoint x: 861, endPoint y: 639, distance: 48.0
click at [892, 639] on span "23/06/2025 12:58:46" at bounding box center [923, 636] width 62 height 12
click at [890, 48] on nav "Pausado Ver notificaciones M4AsPG8ecCBBJfUYqEjIBM9A Alt s Accesos rápidos Presi…" at bounding box center [728, 25] width 1456 height 51
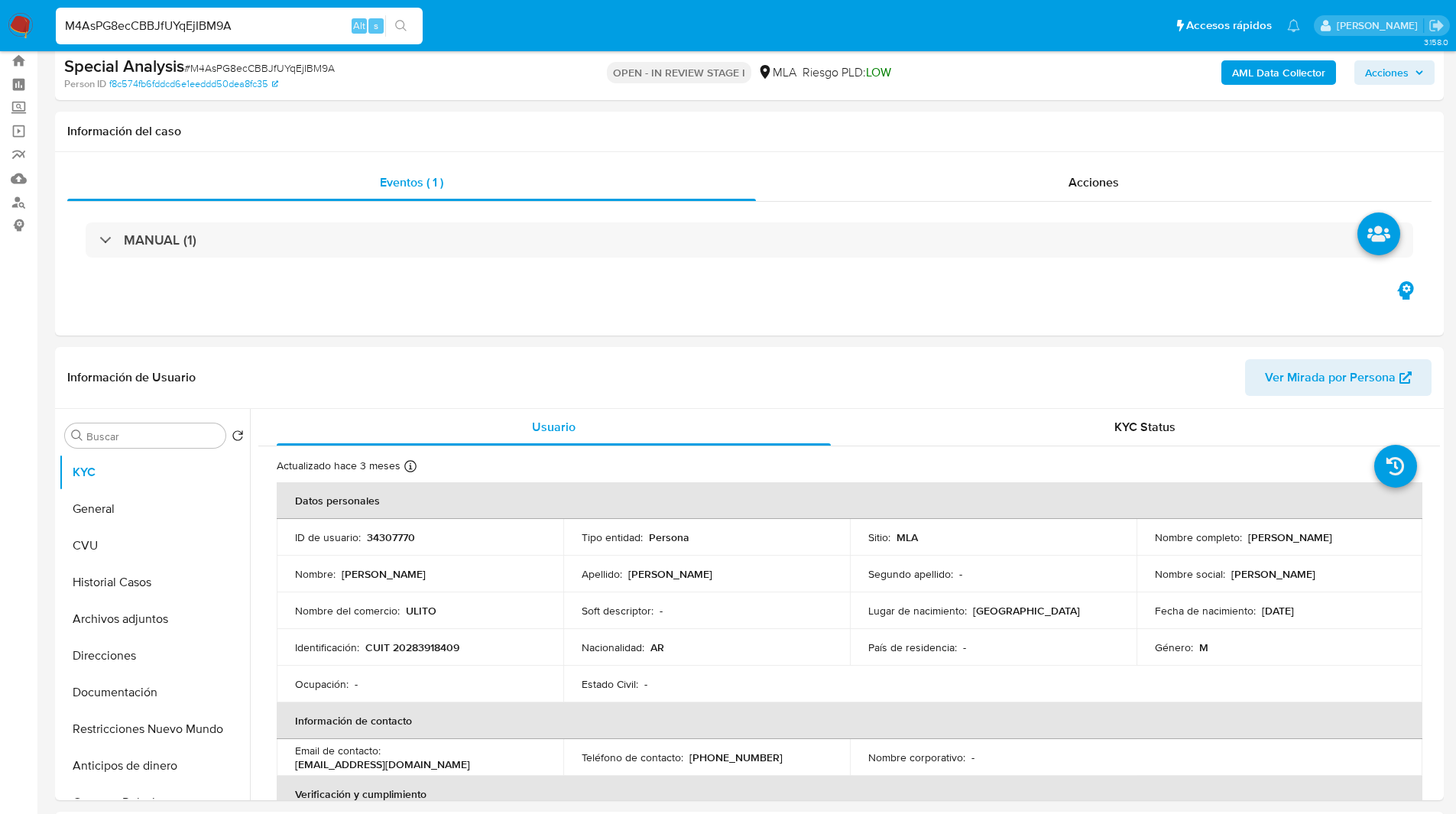
scroll to position [0, 0]
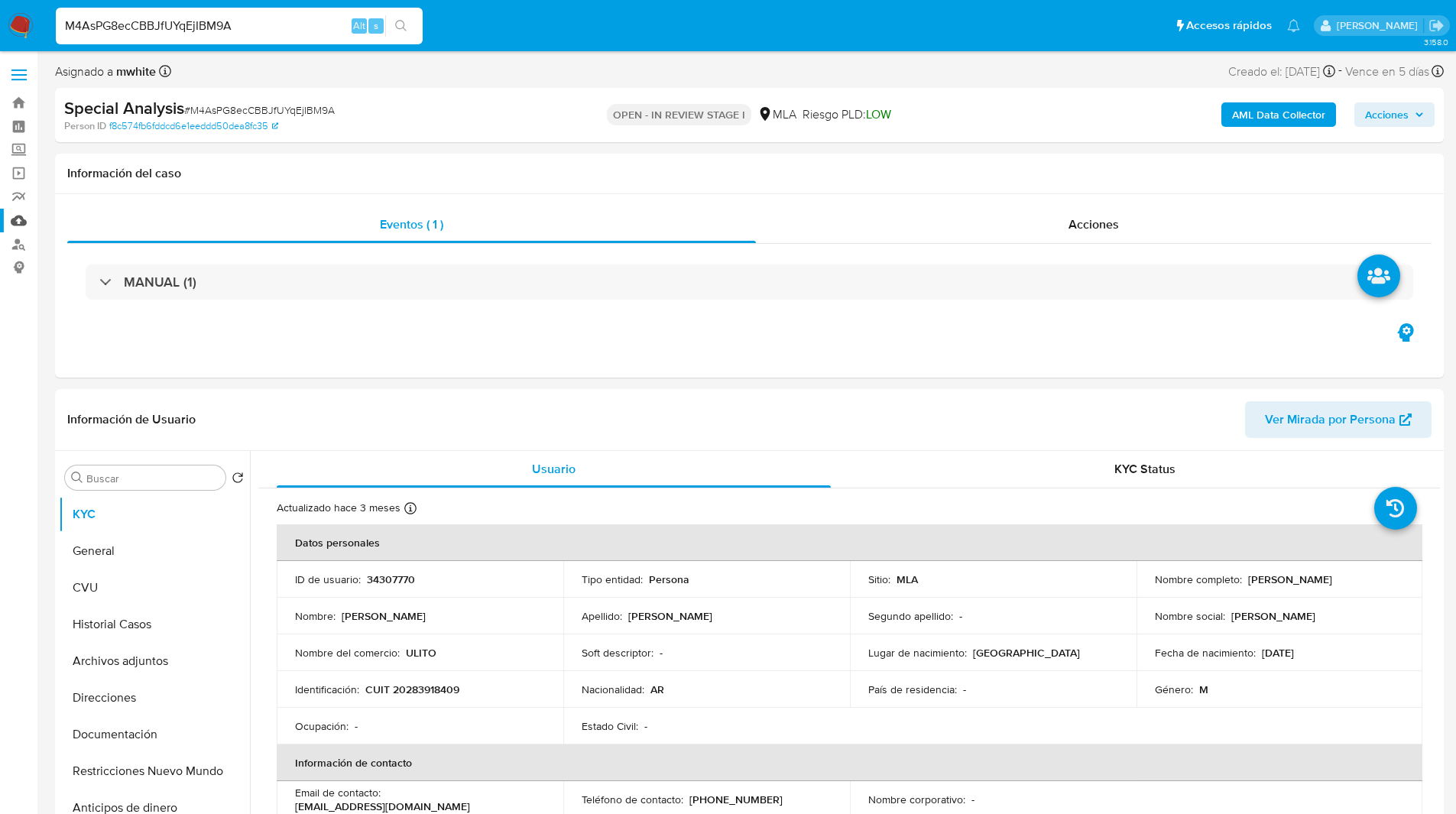
click at [19, 226] on link "Mulan" at bounding box center [91, 220] width 182 height 23
click at [10, 248] on link "Buscador de personas" at bounding box center [91, 243] width 182 height 23
click at [553, 115] on div "OPEN - IN REVIEW STAGE I MLA Riesgo PLD: LOW" at bounding box center [749, 114] width 452 height 36
click at [500, 126] on div "Person ID f8c574fb6fddcd6e1eeddd50dea8fc35" at bounding box center [290, 126] width 452 height 14
click at [443, 126] on div "Person ID f8c574fb6fddcd6e1eeddd50dea8fc35" at bounding box center [290, 126] width 452 height 14
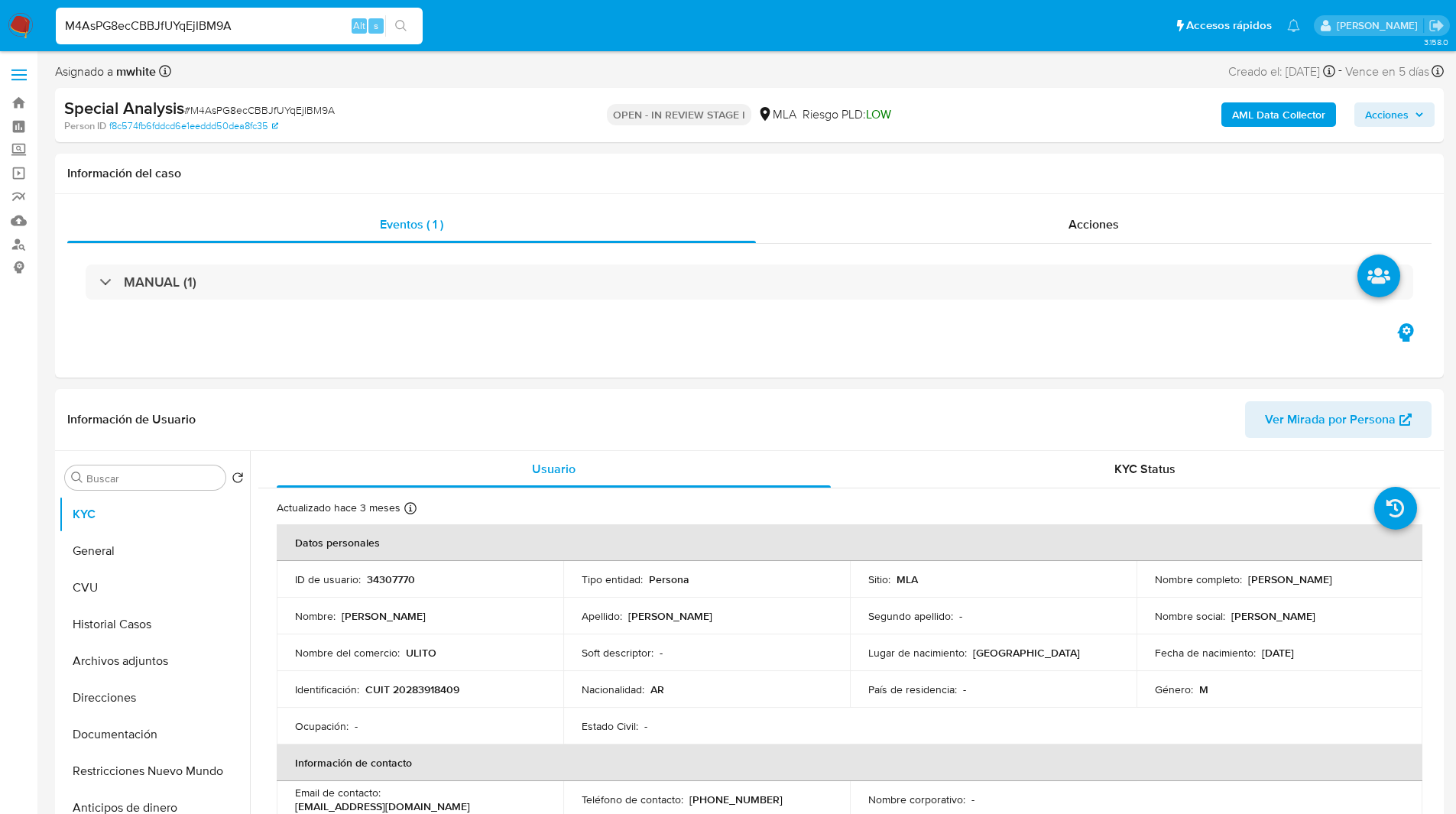
click at [503, 107] on div "Special Analysis # M4AsPG8ecCBBJfUYqEjIBM9A" at bounding box center [289, 108] width 451 height 23
click at [472, 115] on div "Special Analysis # M4AsPG8ecCBBJfUYqEjIBM9A" at bounding box center [289, 108] width 451 height 23
click at [502, 114] on div "Special Analysis # M4AsPG8ecCBBJfUYqEjIBM9A" at bounding box center [289, 108] width 451 height 23
click at [450, 112] on div "Special Analysis # M4AsPG8ecCBBJfUYqEjIBM9A" at bounding box center [289, 108] width 451 height 23
click at [486, 107] on div "Special Analysis # M4AsPG8ecCBBJfUYqEjIBM9A" at bounding box center [289, 108] width 451 height 23
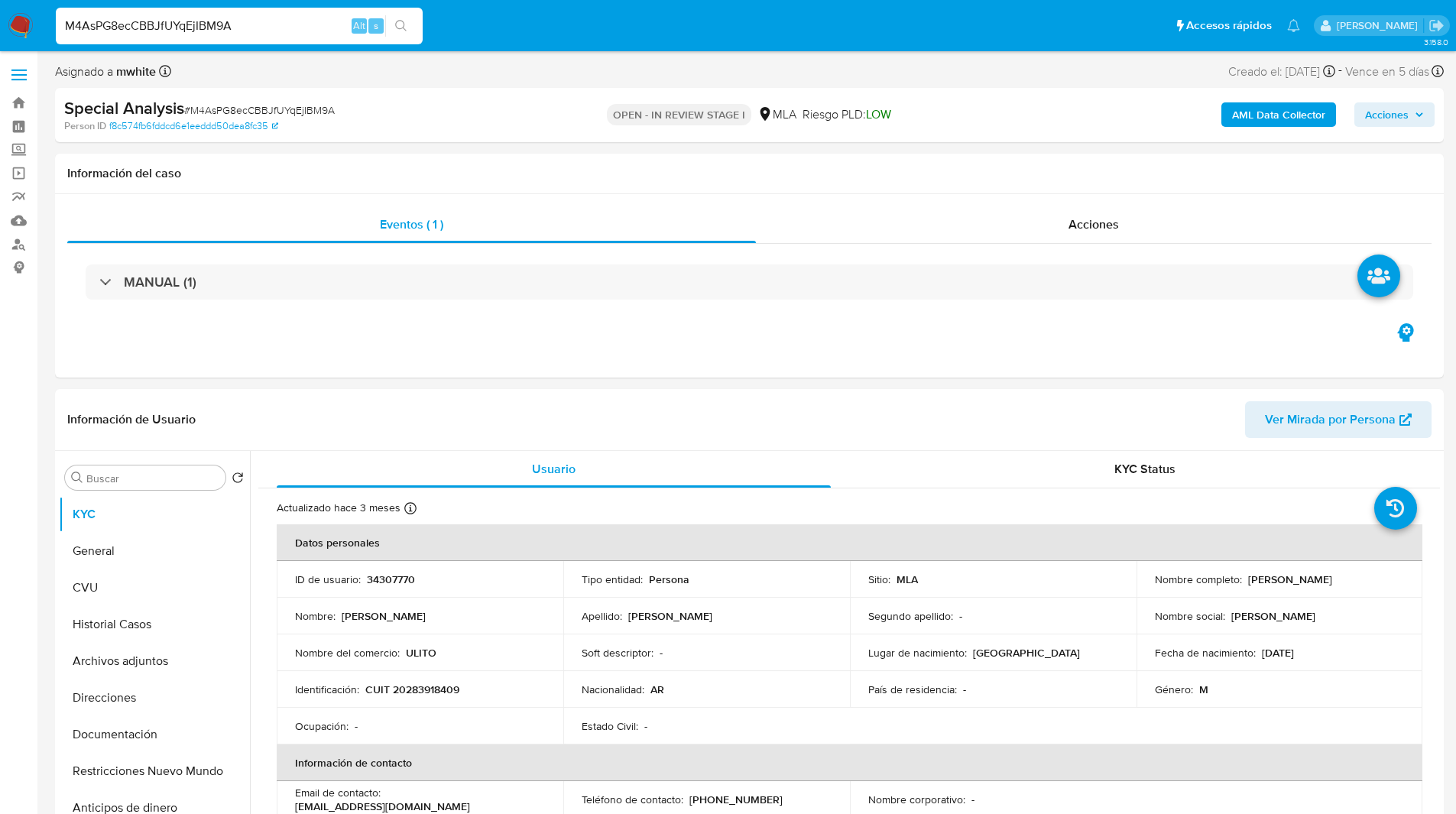
click at [832, 74] on div "Asignado a mwhite Asignado el: 17/06/2025 18:10:31 Creado el: 17/06/2025 Creado…" at bounding box center [750, 74] width 1389 height 27
click at [485, 137] on div "Special Analysis # M4AsPG8ecCBBJfUYqEjIBM9A Person ID f8c574fb6fddcd6e1eeddd50d…" at bounding box center [750, 114] width 1389 height 55
click at [180, 20] on input "M4AsPG8ecCBBJfUYqEjIBM9A" at bounding box center [239, 26] width 367 height 20
click at [17, 25] on img at bounding box center [21, 26] width 26 height 26
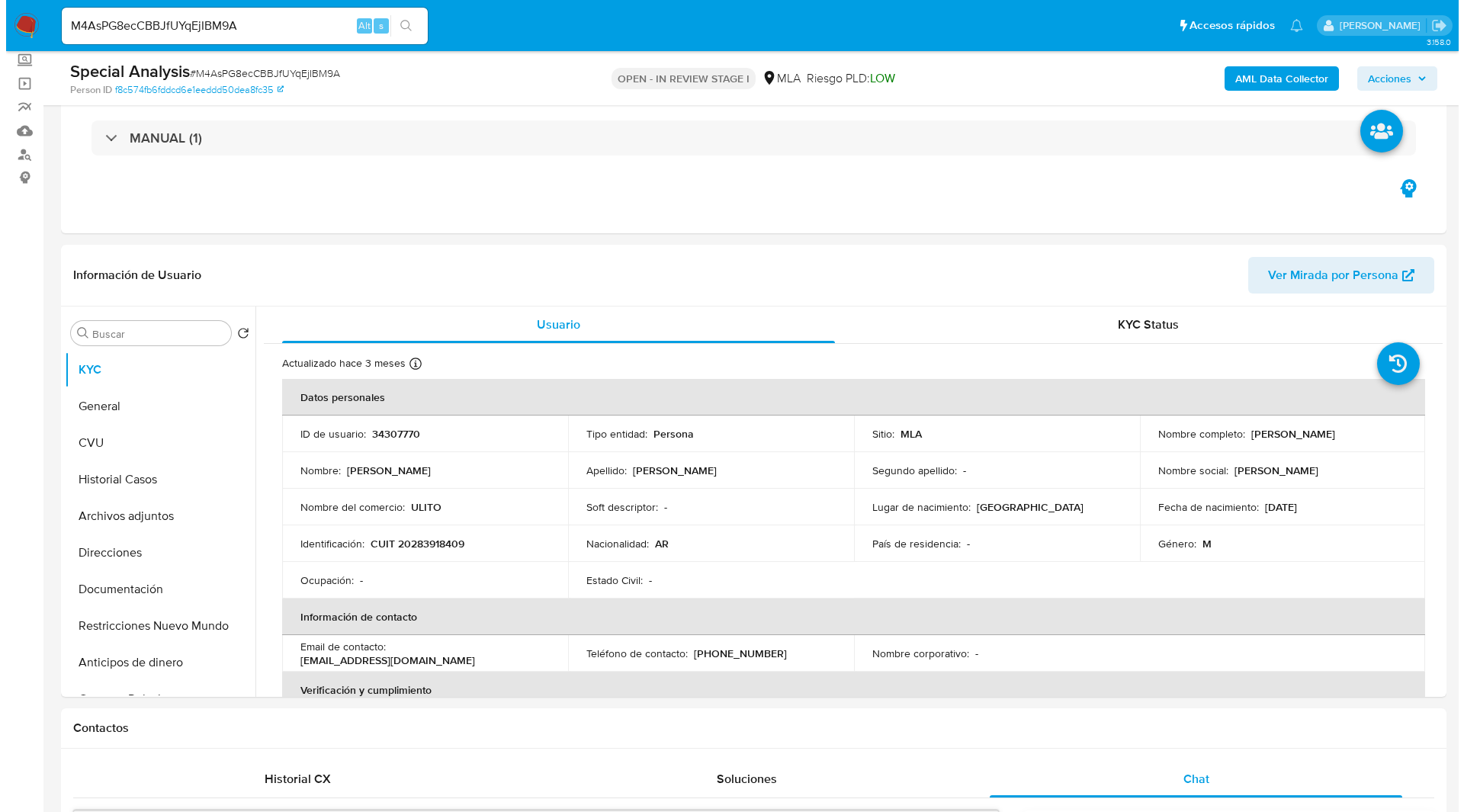
scroll to position [71, 0]
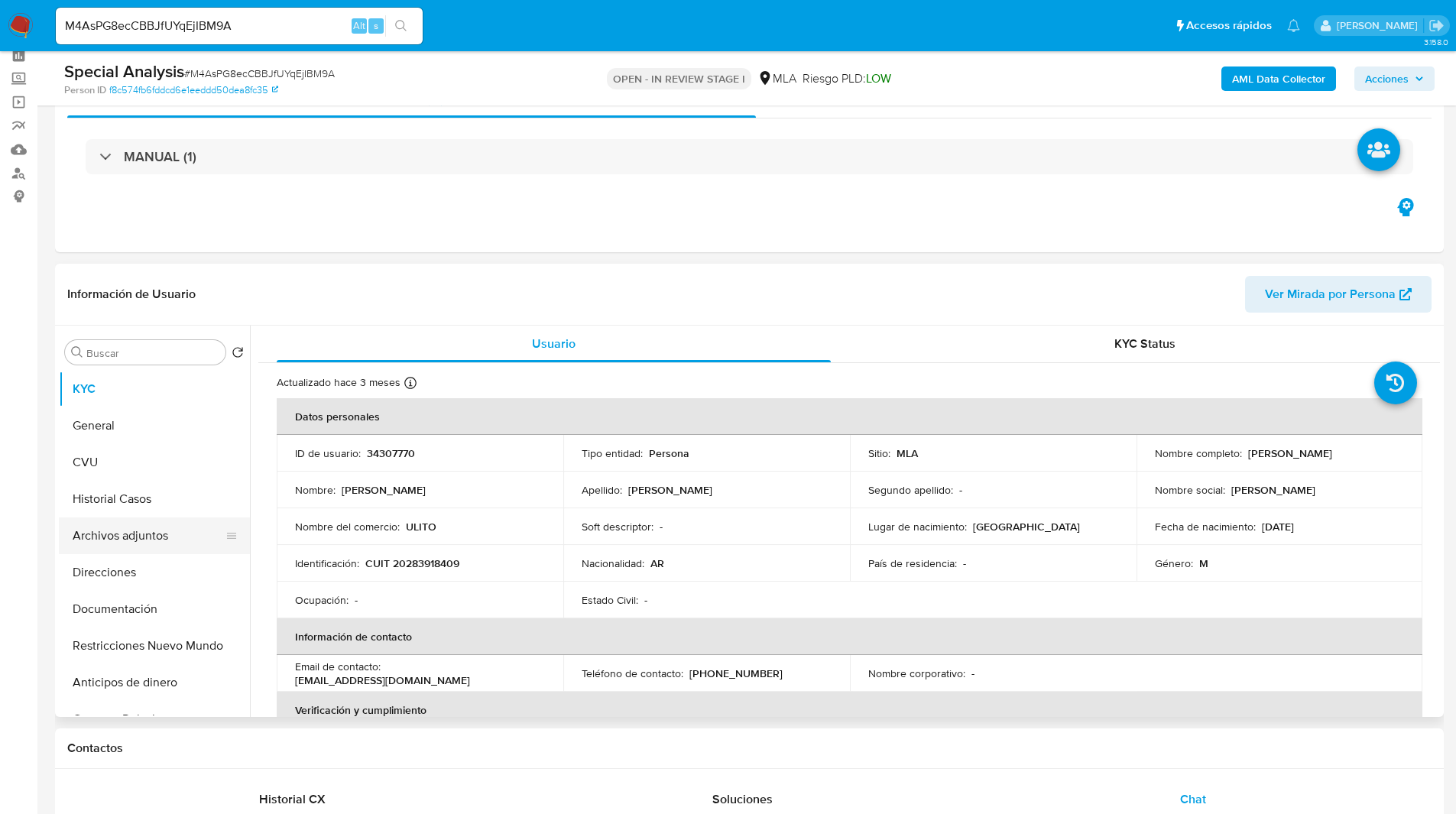
click at [140, 530] on button "Archivos adjuntos" at bounding box center [148, 535] width 179 height 36
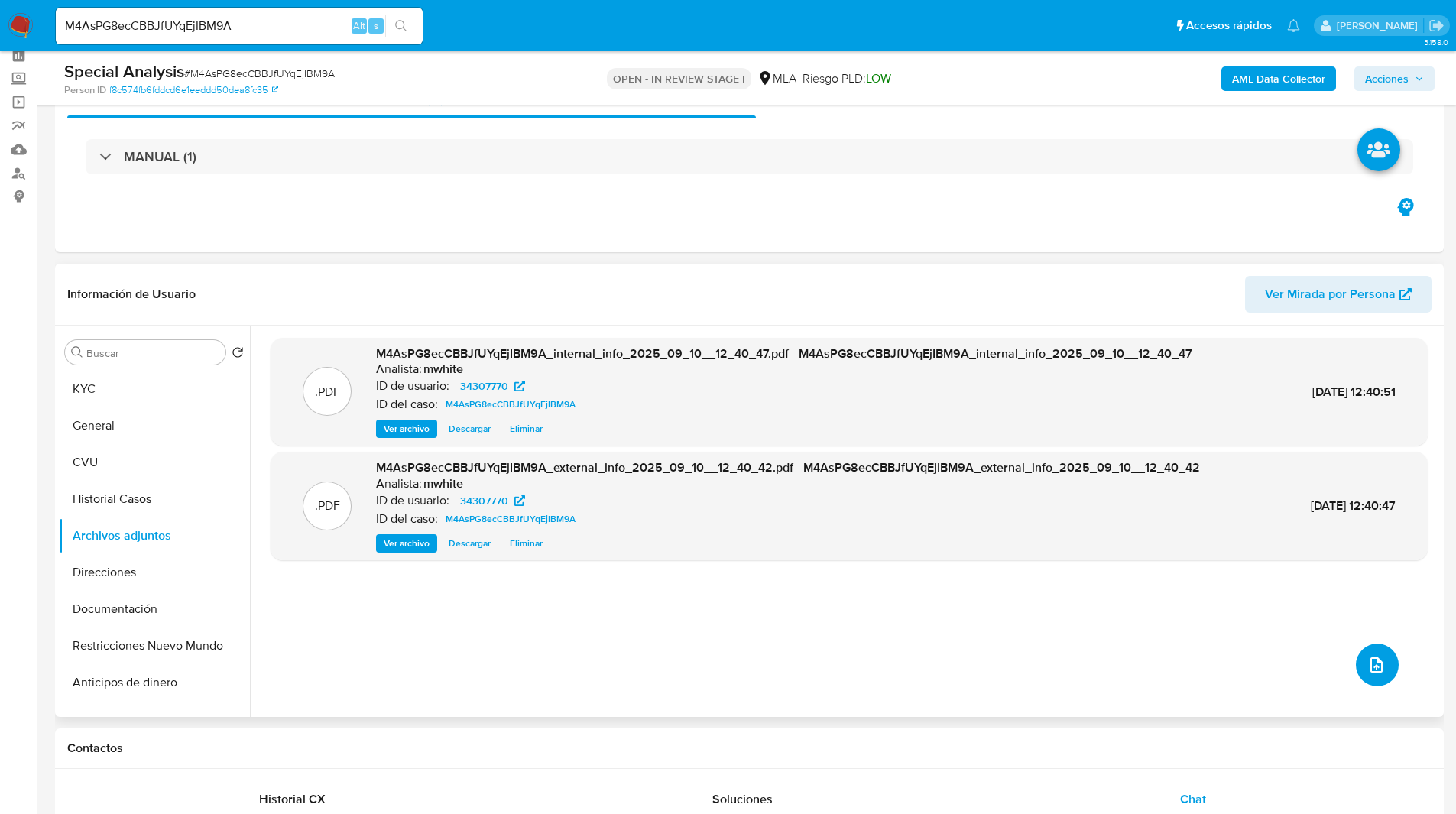
click at [1368, 656] on span "upload-file" at bounding box center [1376, 664] width 18 height 18
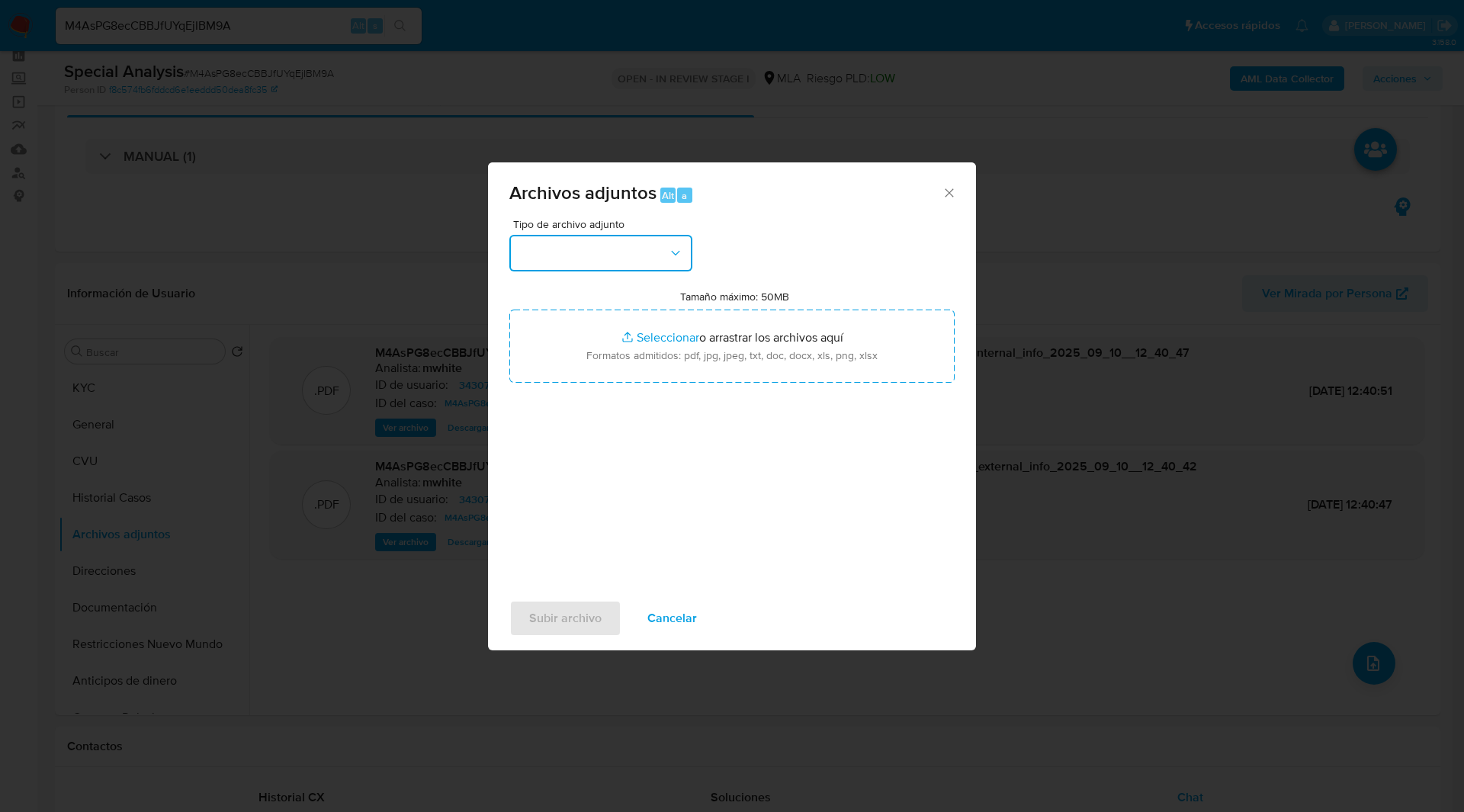
click at [547, 248] on button "button" at bounding box center [602, 253] width 183 height 36
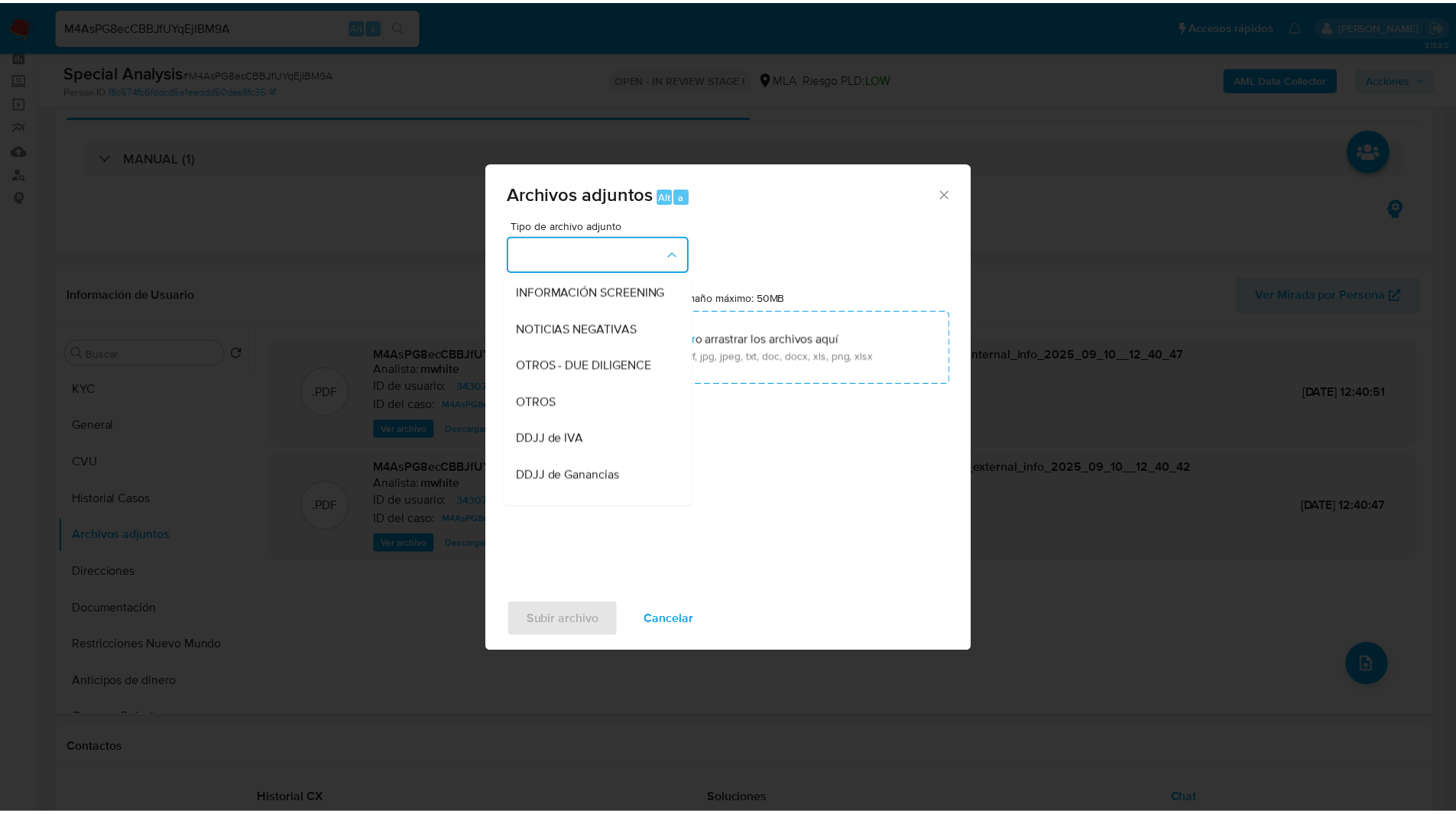
scroll to position [185, 0]
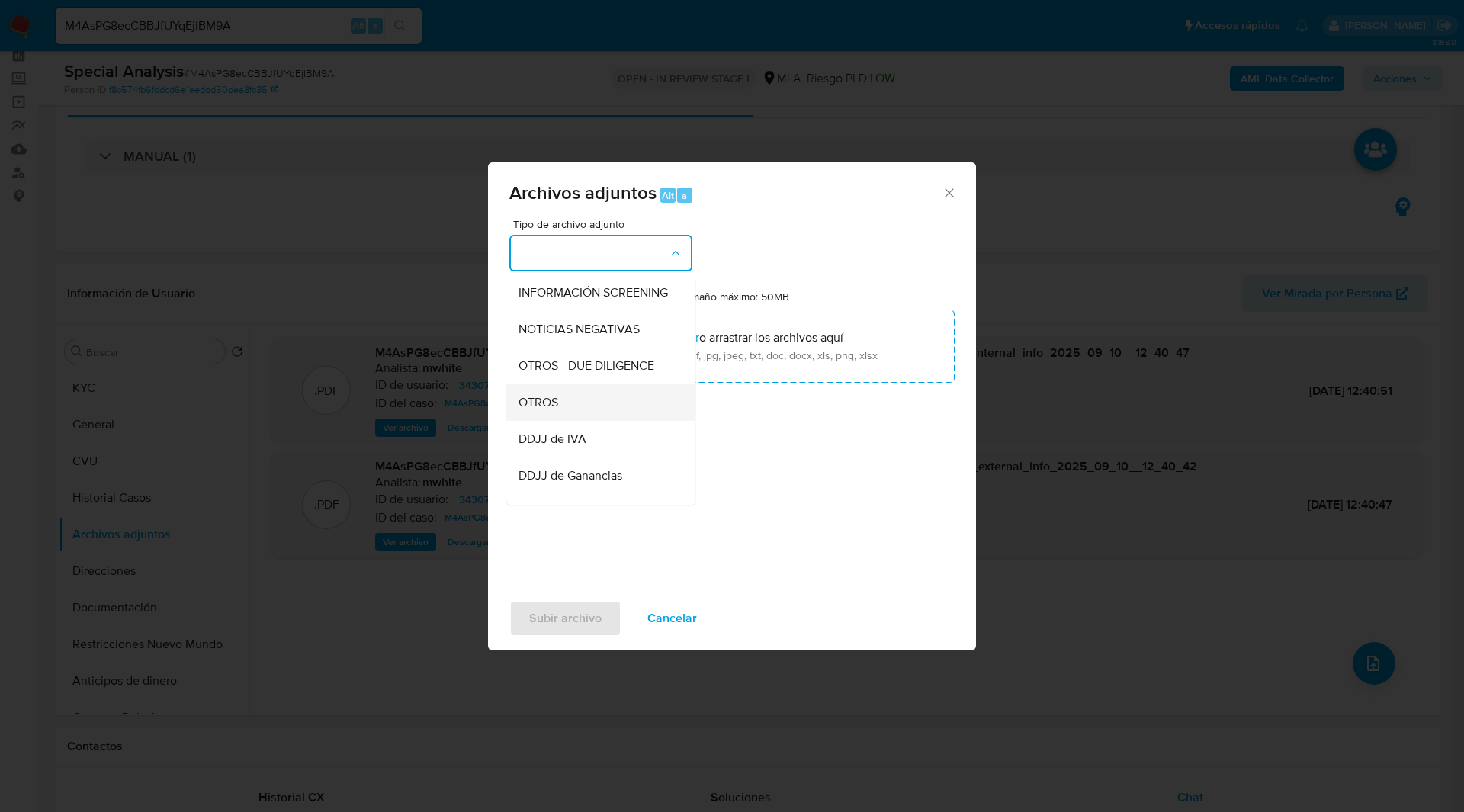
click at [569, 416] on div "OTROS" at bounding box center [596, 403] width 156 height 36
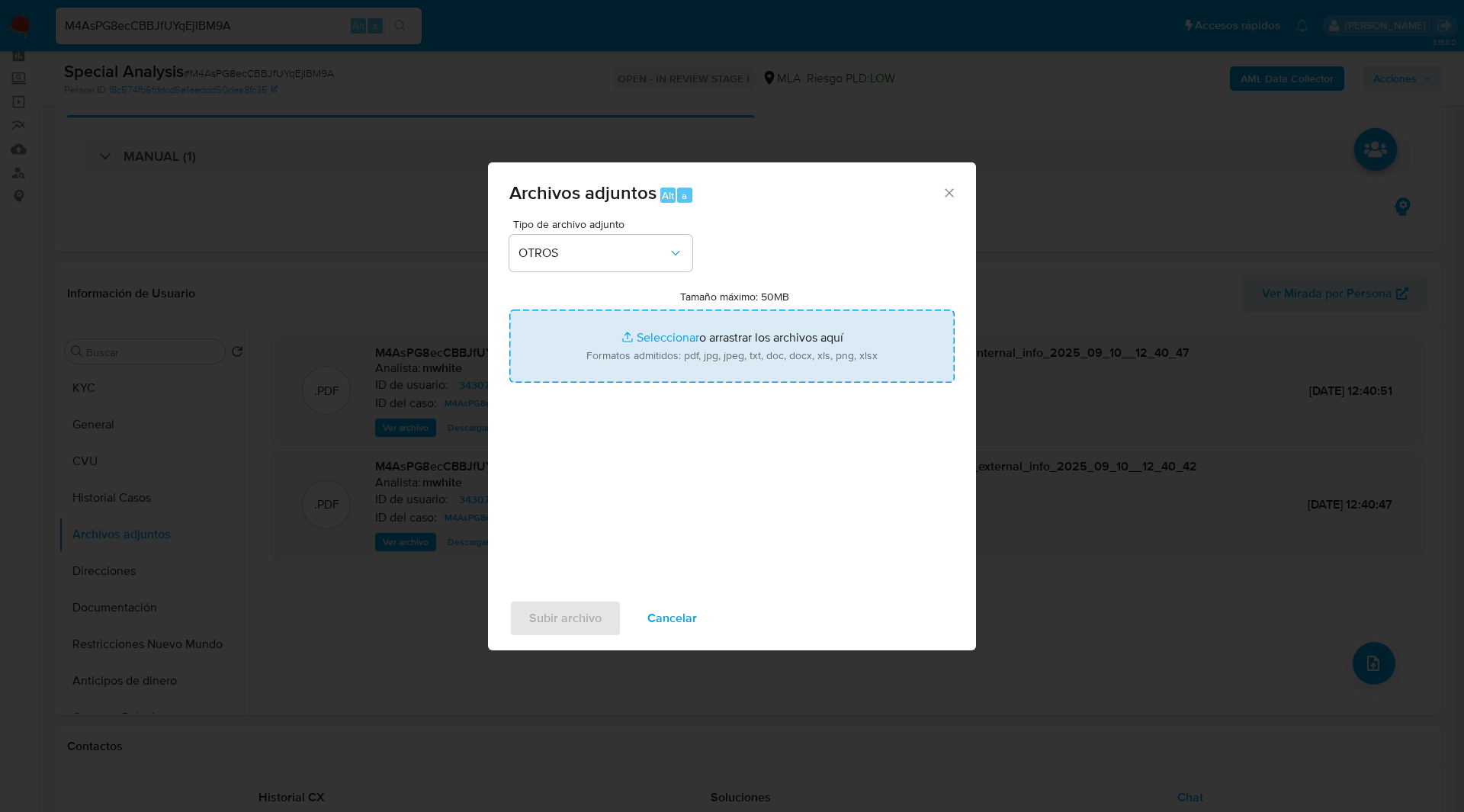
type input "C:\fakepath\Movimientos-34307770.xlsx"
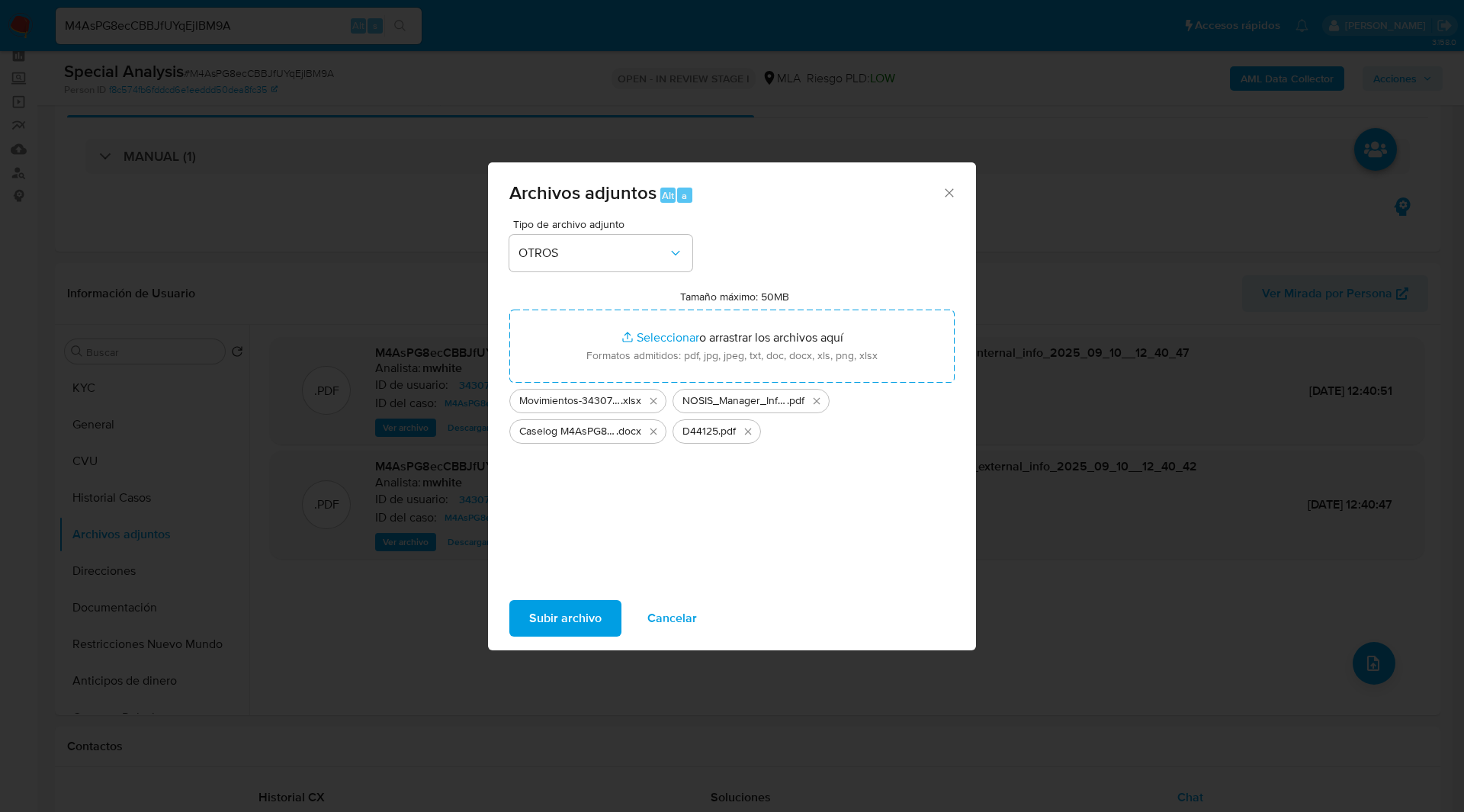
click at [577, 613] on span "Subir archivo" at bounding box center [565, 618] width 73 height 34
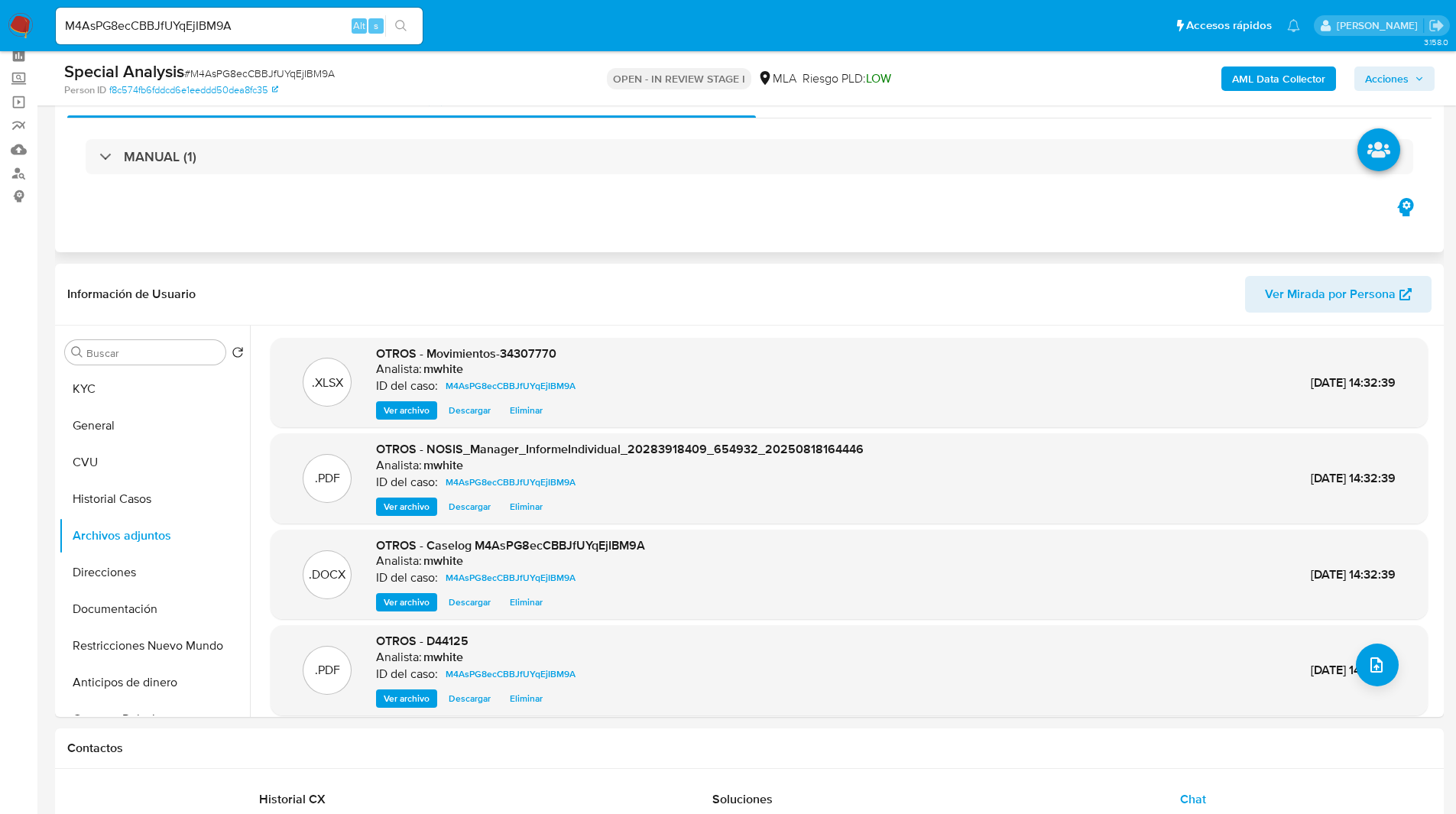
click at [844, 221] on div "Eventos ( 1 ) Acciones MANUAL (1)" at bounding box center [750, 160] width 1389 height 184
click at [1407, 75] on span "Acciones" at bounding box center [1387, 79] width 43 height 24
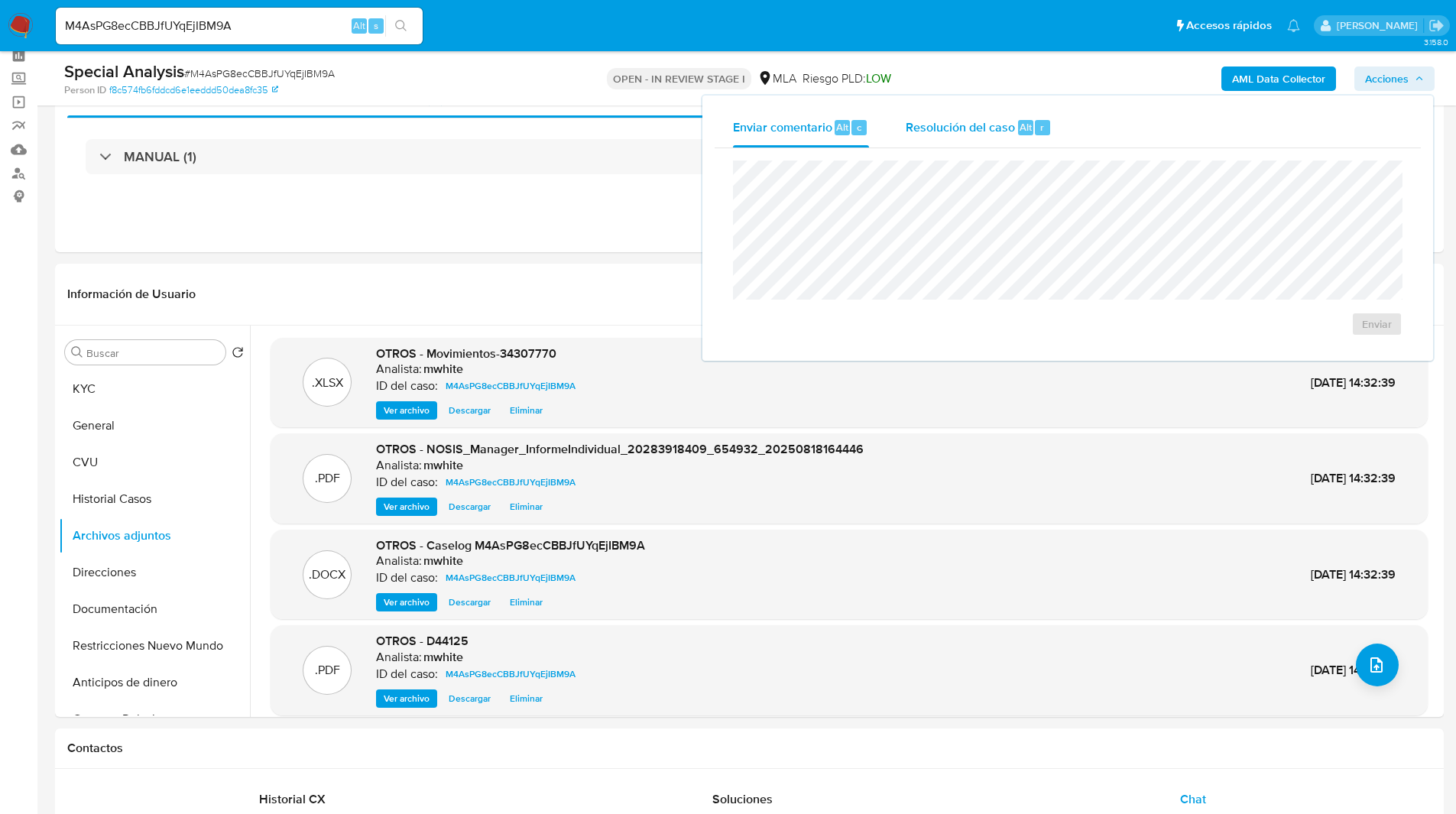
click at [1019, 136] on div "Resolución del caso Alt r" at bounding box center [979, 127] width 146 height 40
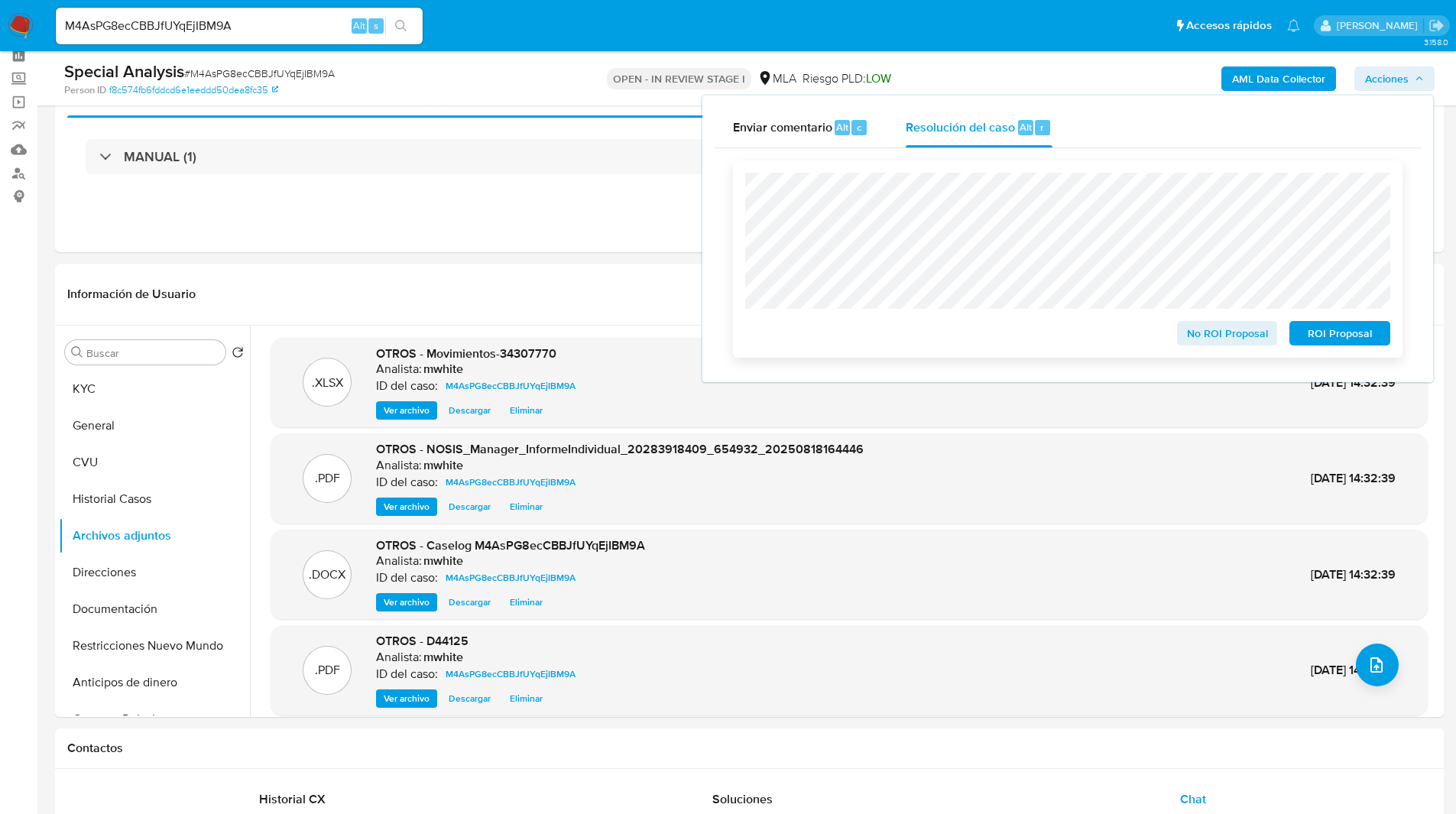
click at [1330, 337] on span "ROI Proposal" at bounding box center [1340, 333] width 80 height 22
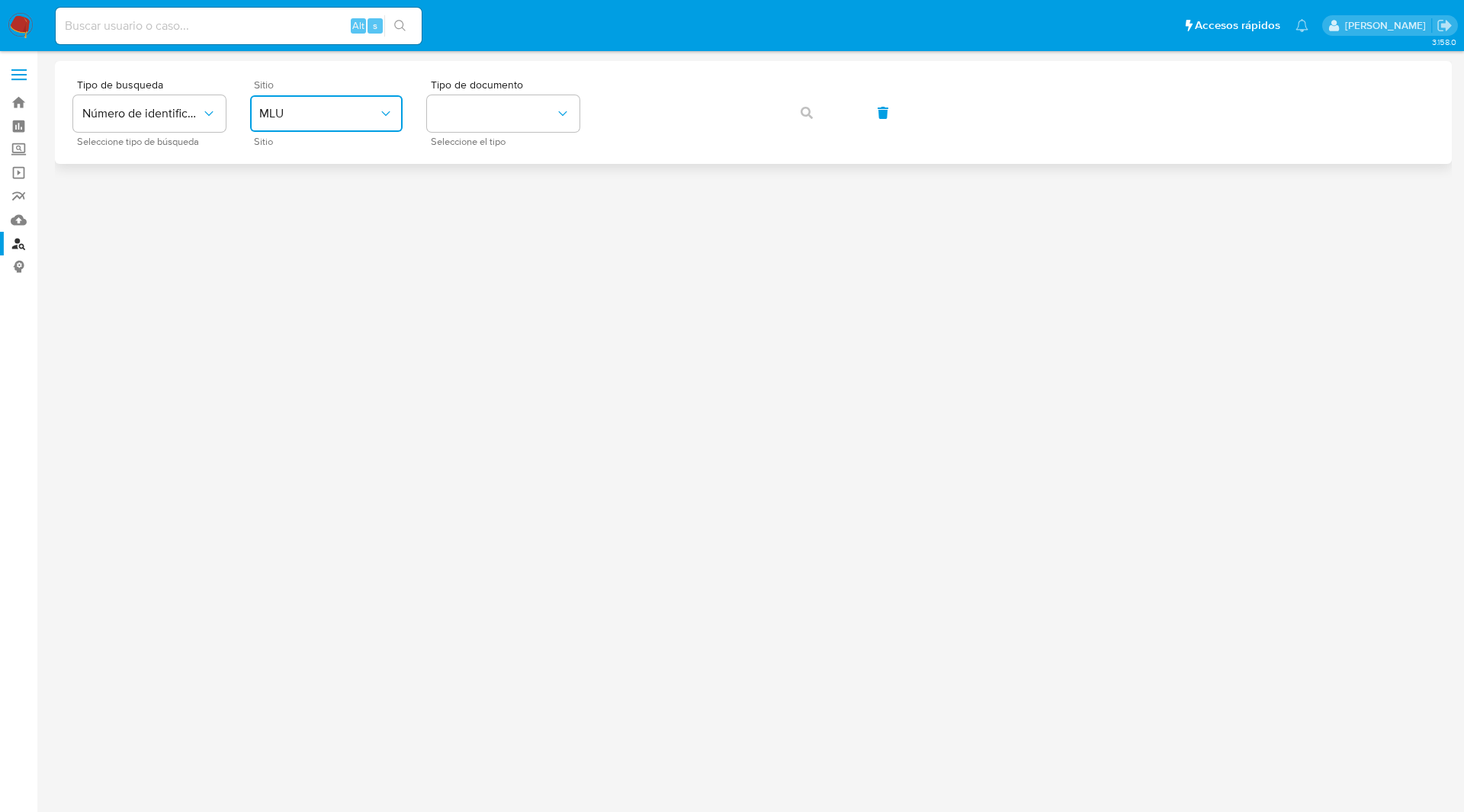
click at [309, 111] on span "MLU" at bounding box center [319, 114] width 119 height 16
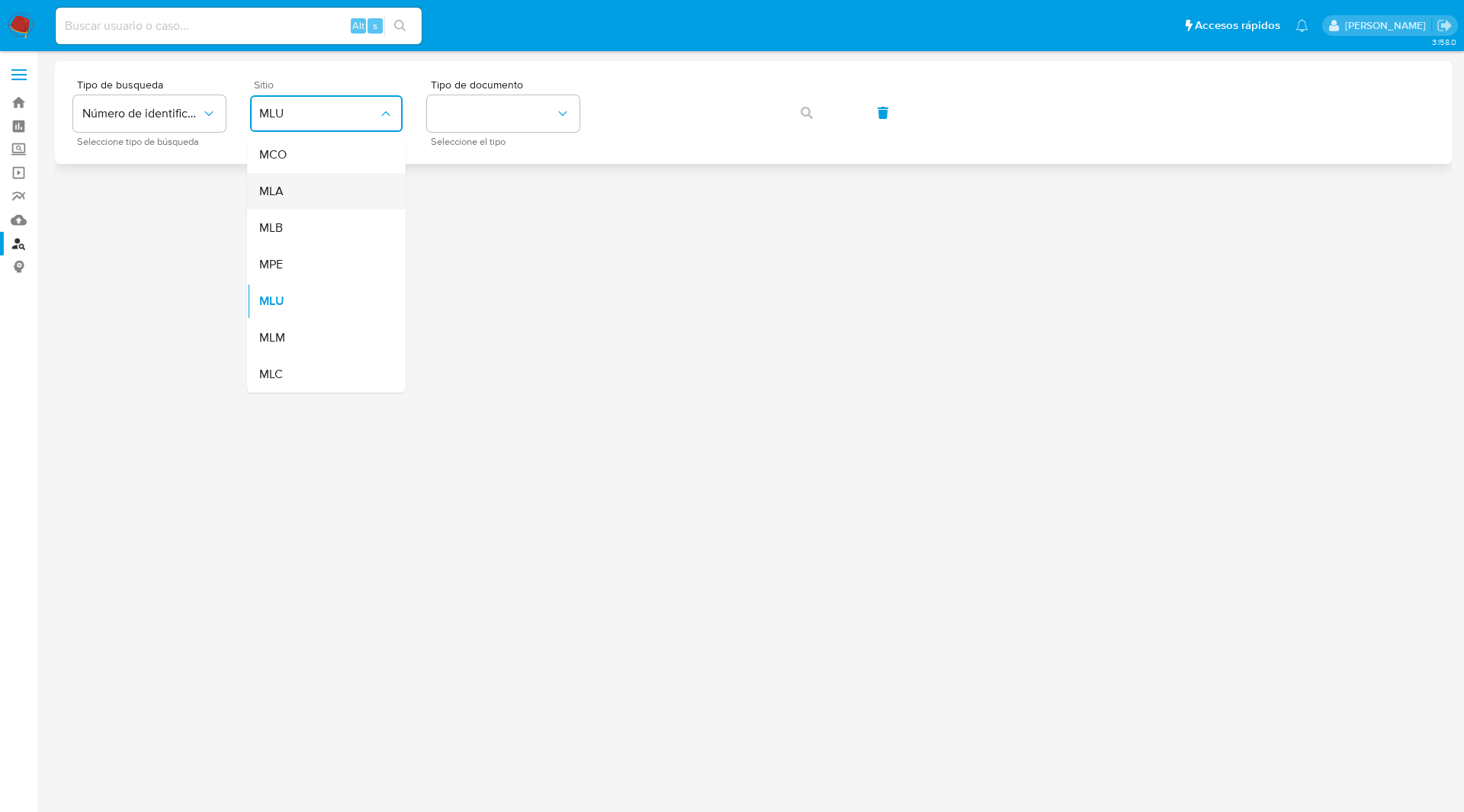
click at [286, 193] on div "MLA" at bounding box center [321, 191] width 125 height 36
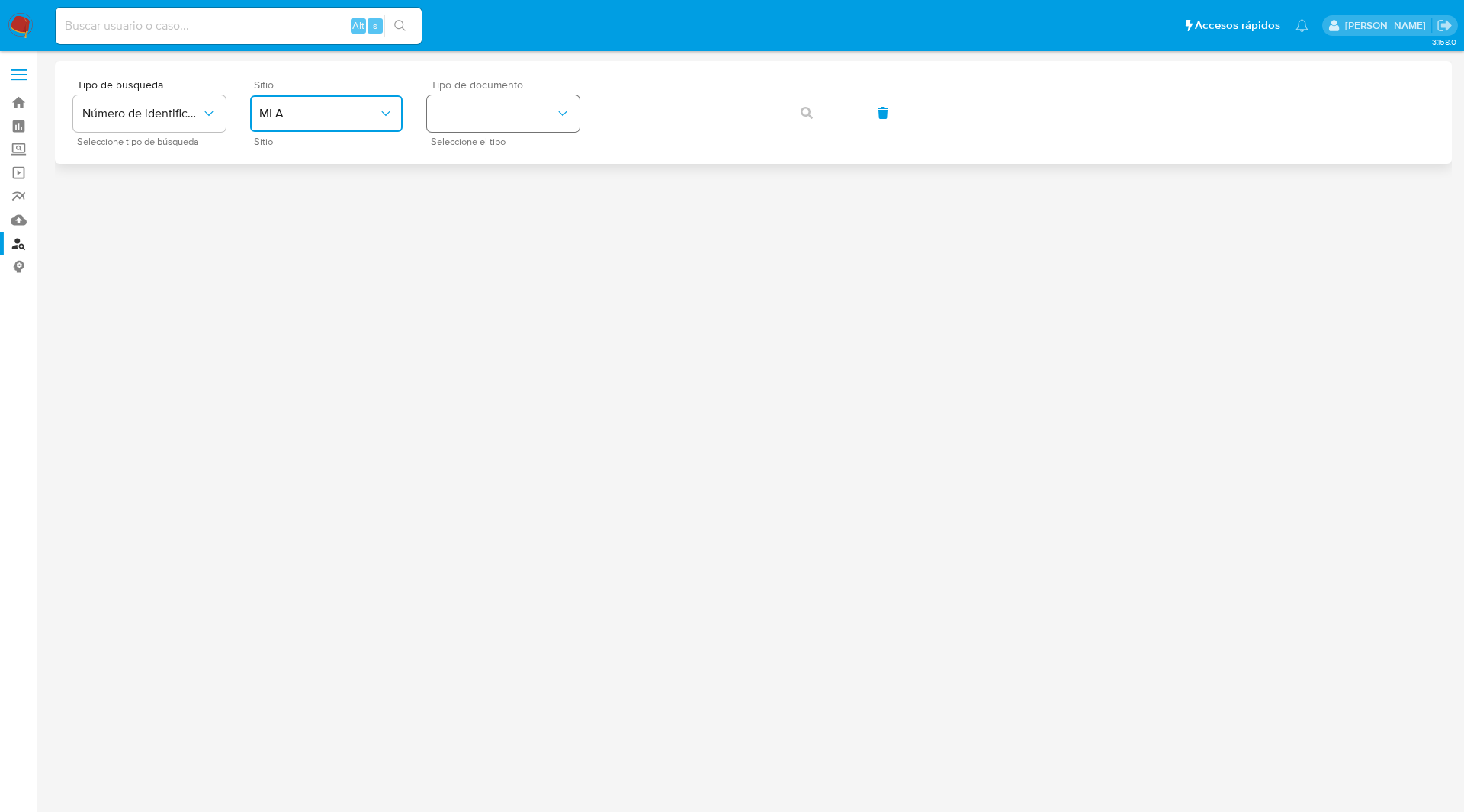
click at [555, 113] on icon "identificationType" at bounding box center [563, 114] width 16 height 16
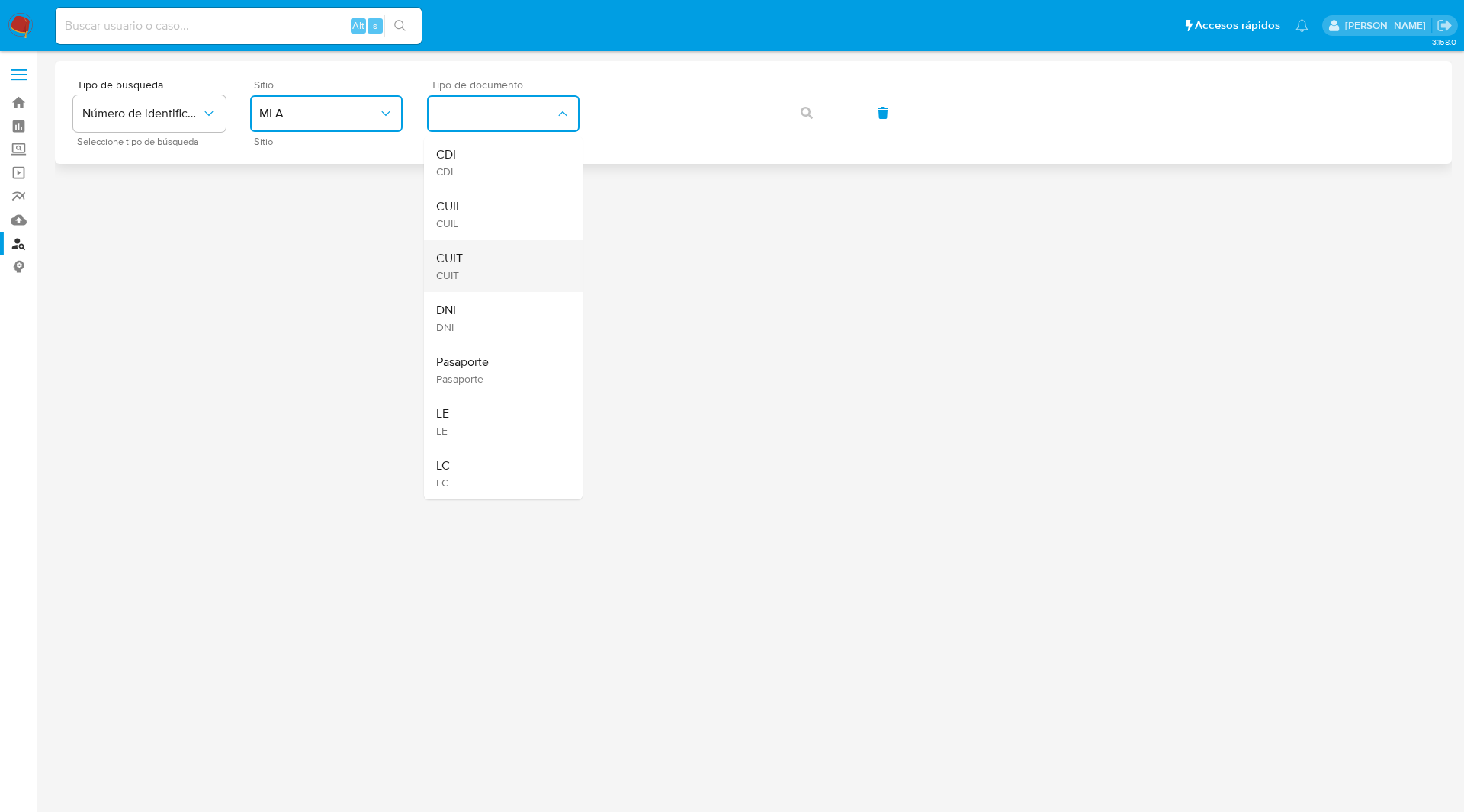
click at [477, 257] on div "CUIT CUIT" at bounding box center [499, 266] width 125 height 52
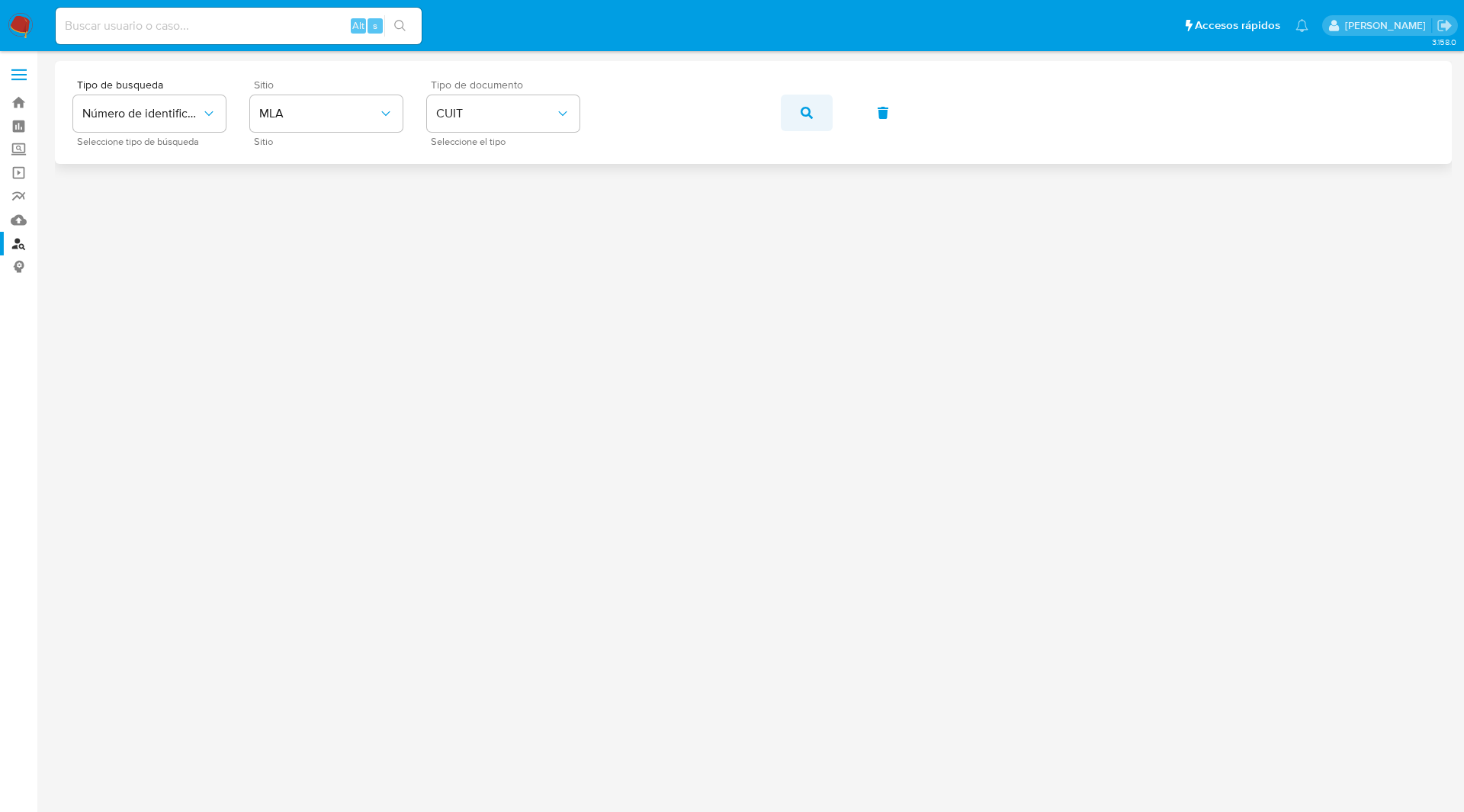
click at [801, 120] on span "button" at bounding box center [807, 112] width 12 height 34
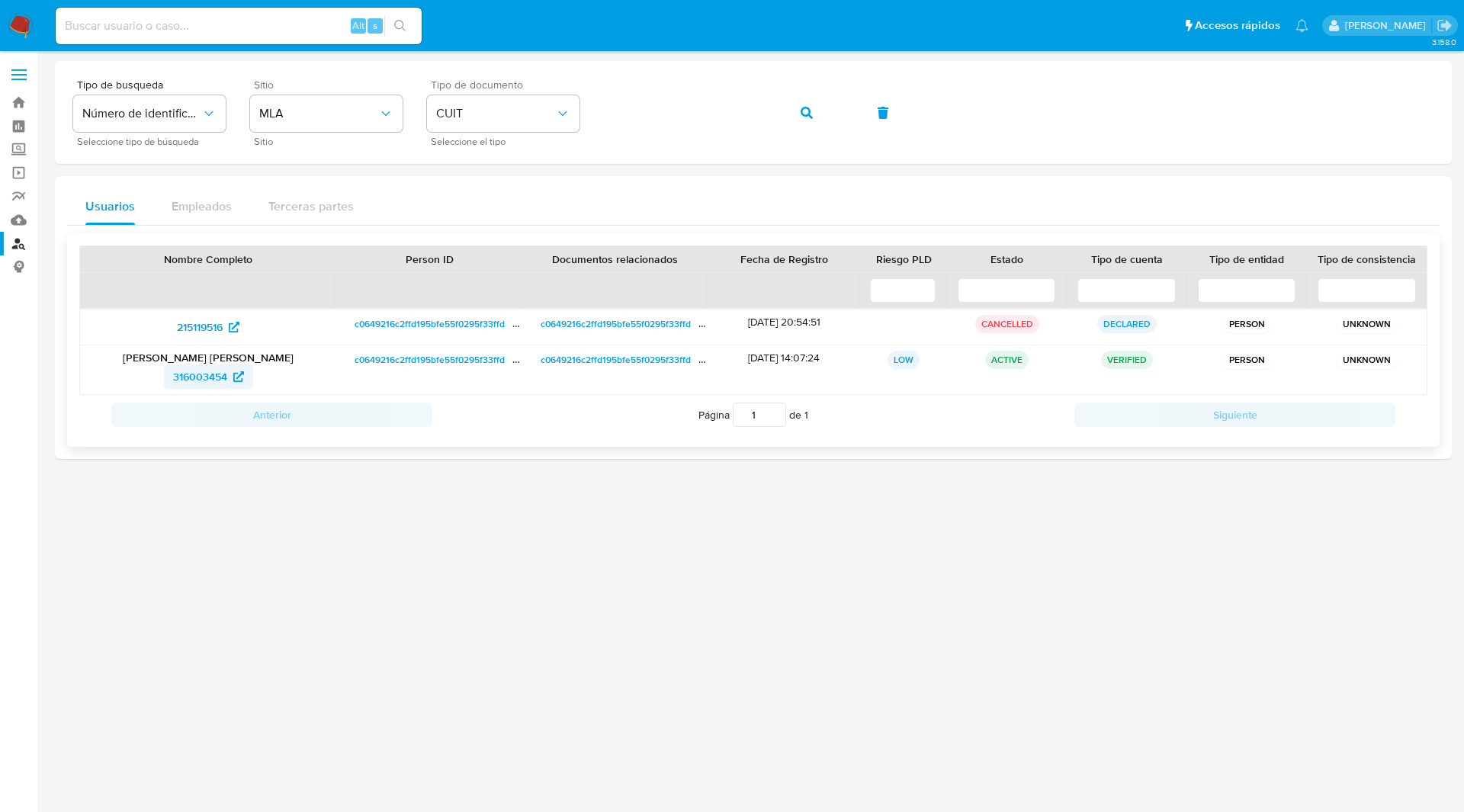
click at [222, 375] on span "316003454" at bounding box center [200, 377] width 54 height 24
click at [814, 125] on button "button" at bounding box center [807, 112] width 52 height 36
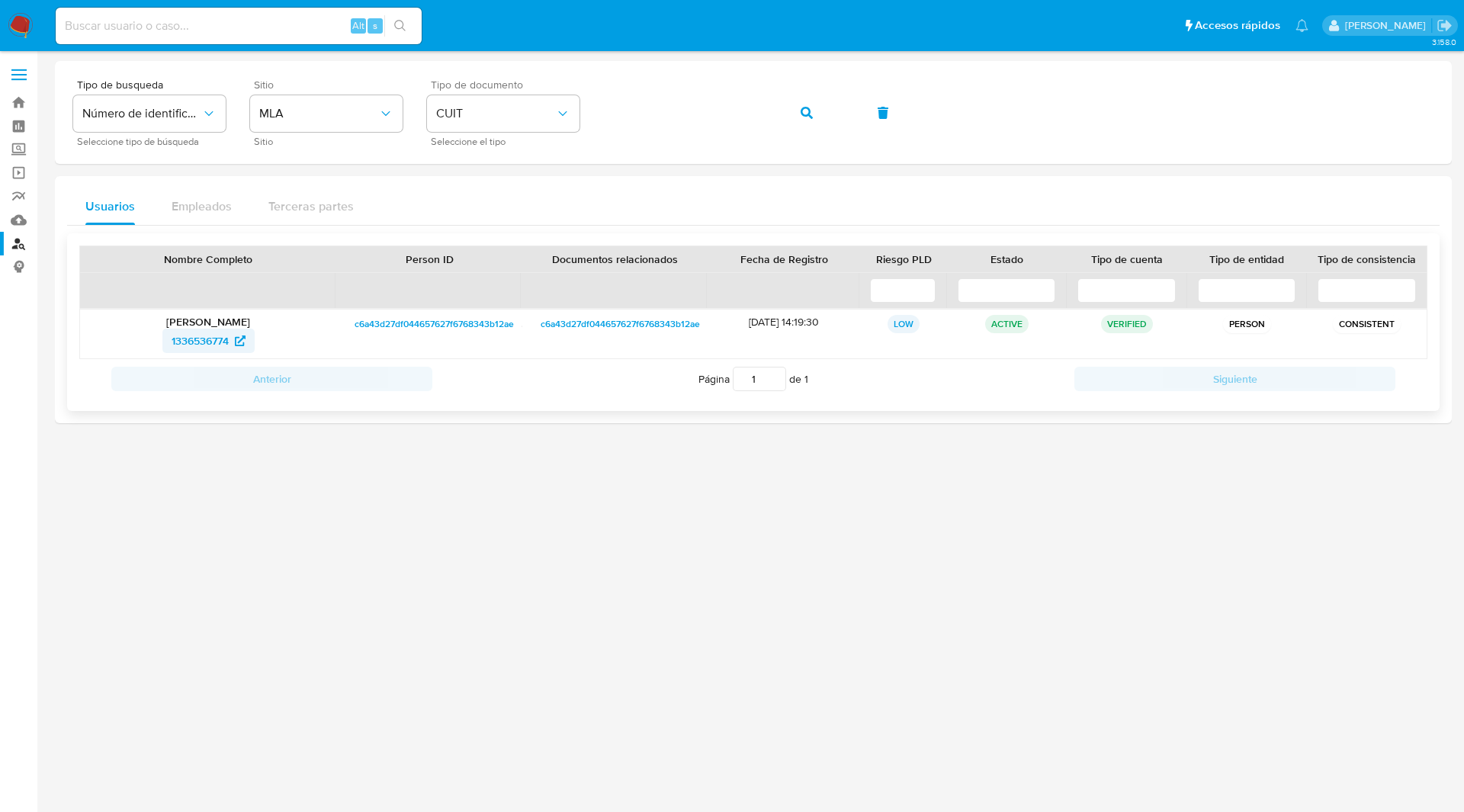
click at [220, 341] on span "1336536774" at bounding box center [201, 340] width 57 height 24
click at [807, 123] on span "button" at bounding box center [807, 112] width 12 height 34
click at [231, 346] on span "603589125" at bounding box center [207, 340] width 70 height 24
click at [808, 107] on icon "button" at bounding box center [807, 113] width 12 height 12
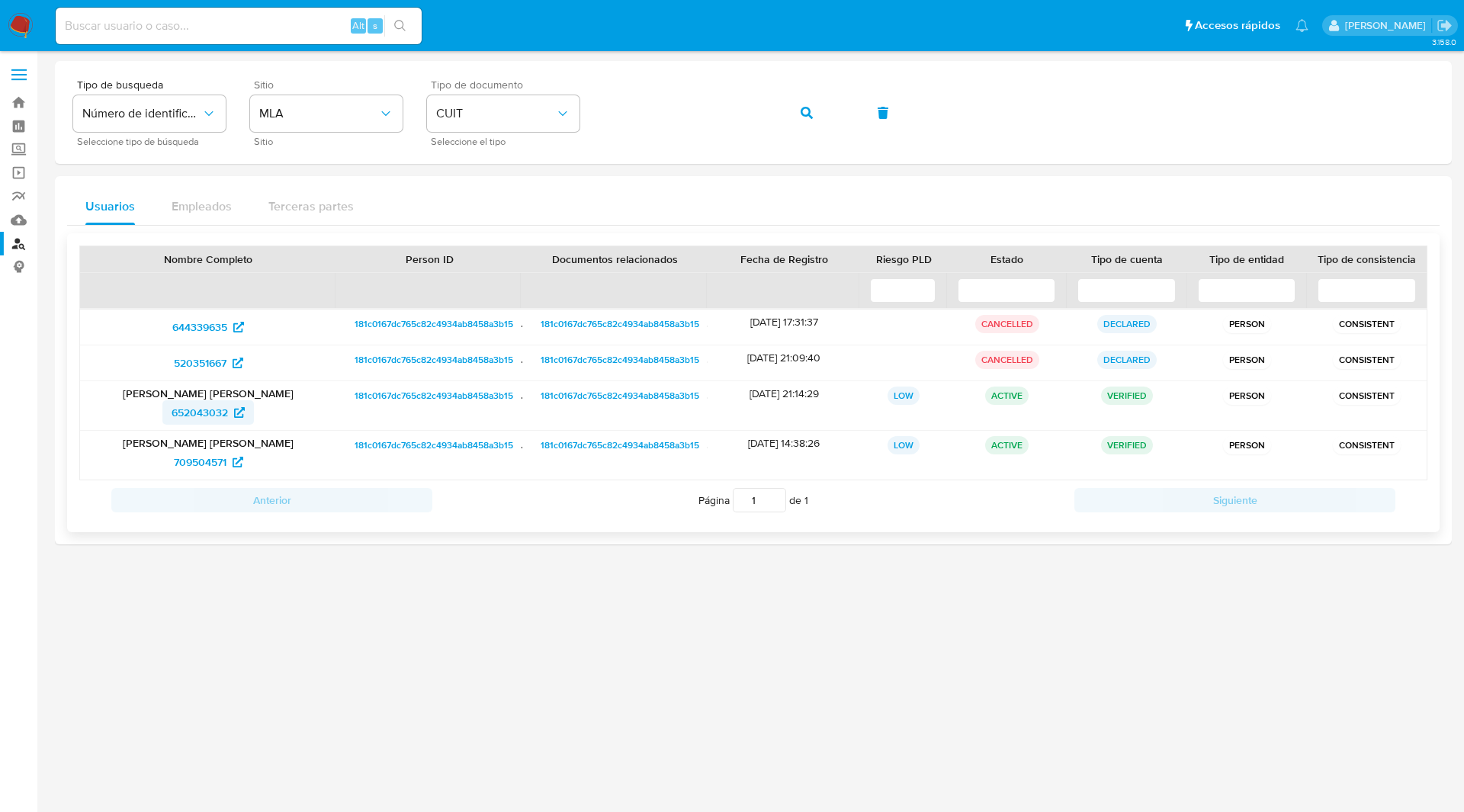
click at [207, 419] on span "652043032" at bounding box center [200, 412] width 56 height 24
click at [211, 458] on span "709504571" at bounding box center [200, 462] width 53 height 24
click at [812, 111] on icon "button" at bounding box center [807, 113] width 12 height 12
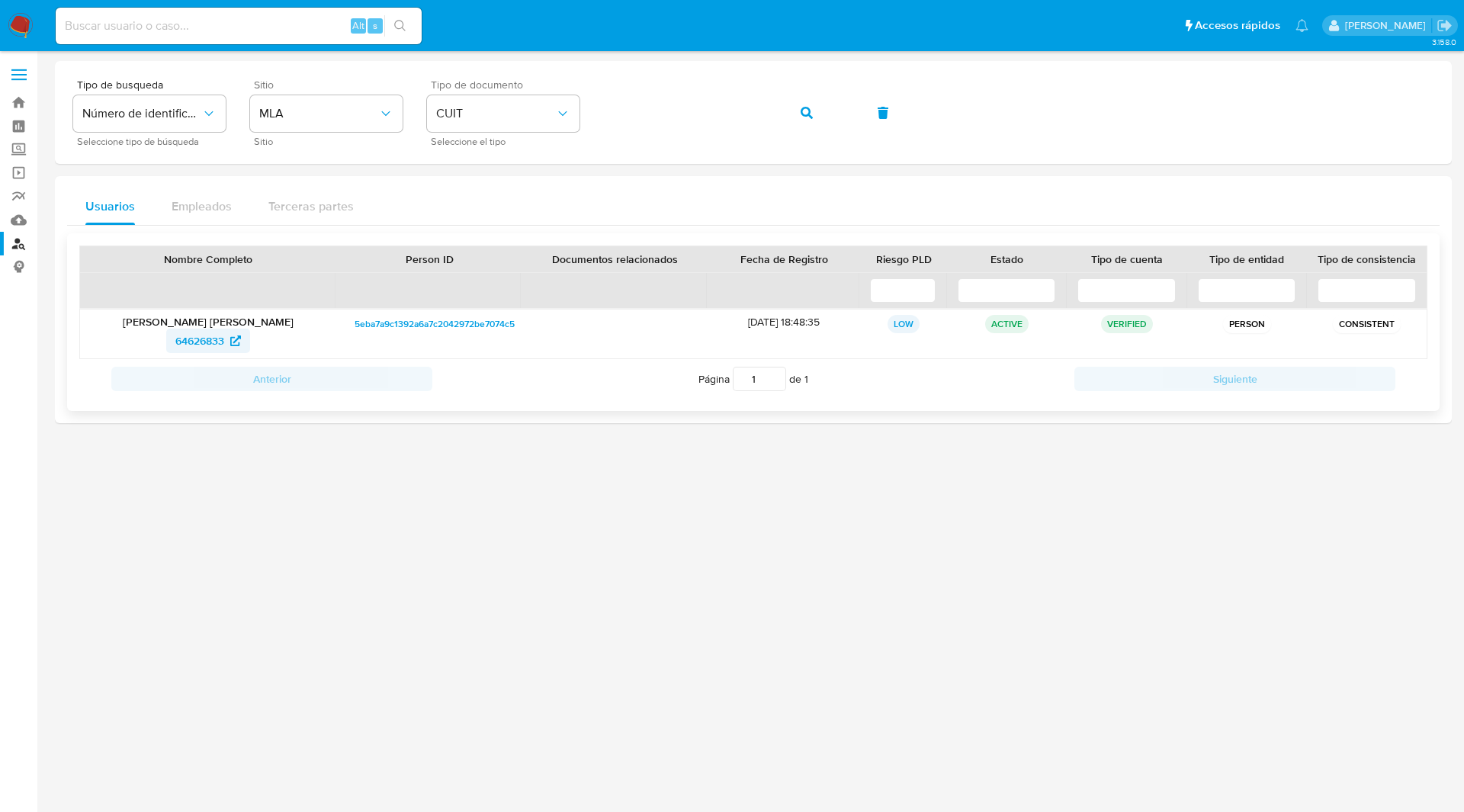
click at [224, 338] on span "64626833" at bounding box center [200, 340] width 48 height 24
click at [808, 113] on icon "button" at bounding box center [807, 113] width 12 height 12
click at [225, 337] on span "163262126" at bounding box center [200, 340] width 50 height 24
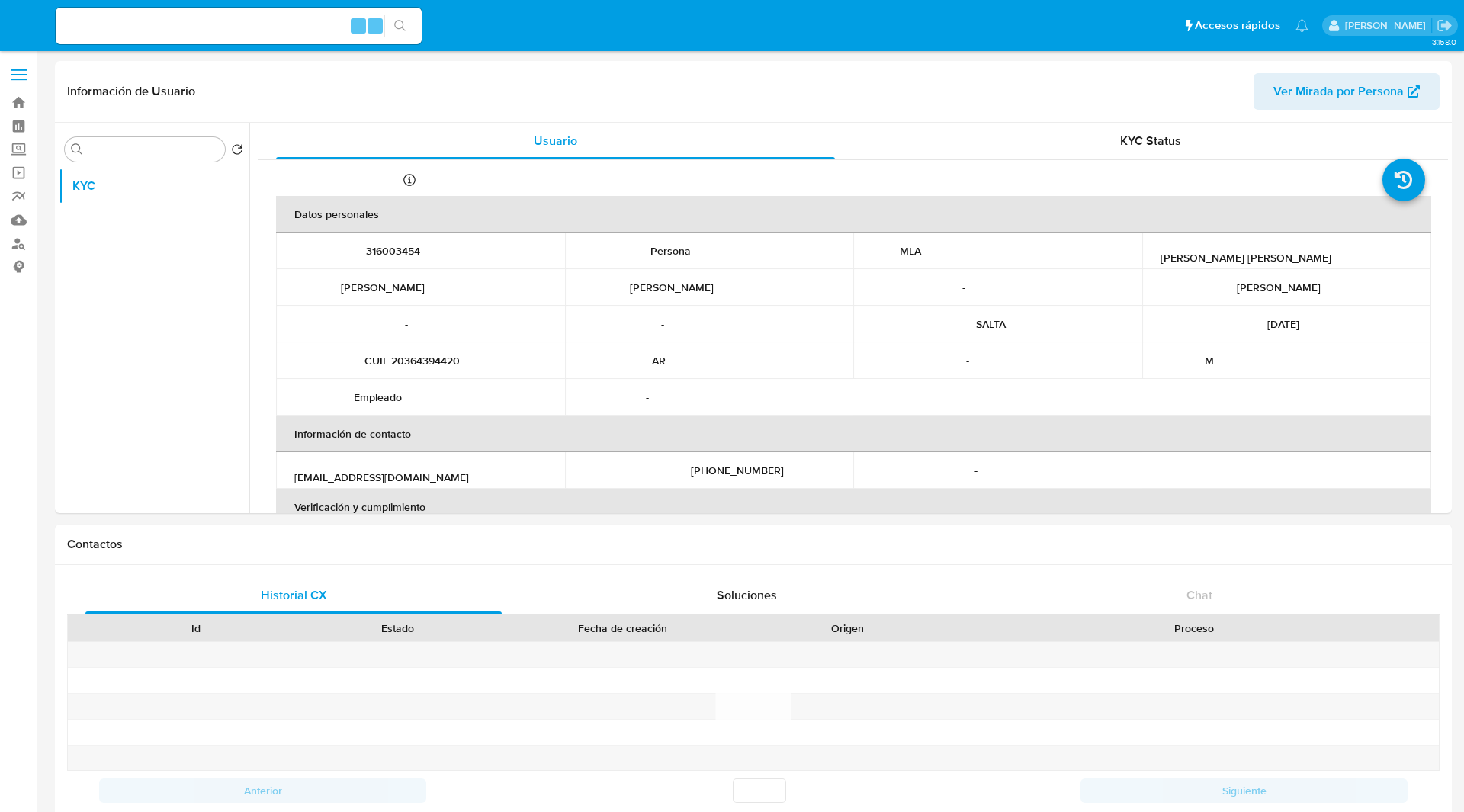
select select "10"
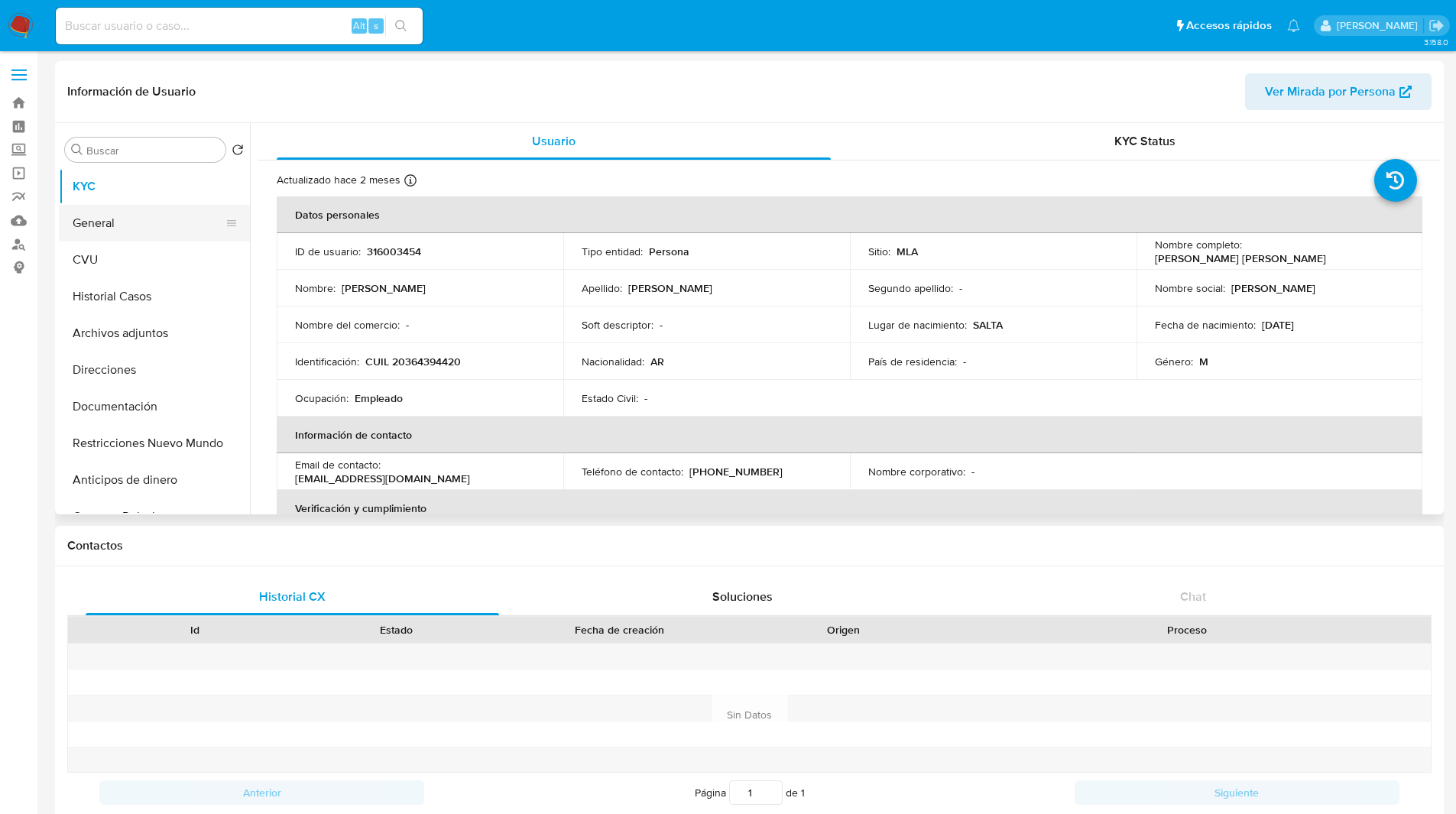
click at [133, 223] on button "General" at bounding box center [148, 223] width 179 height 36
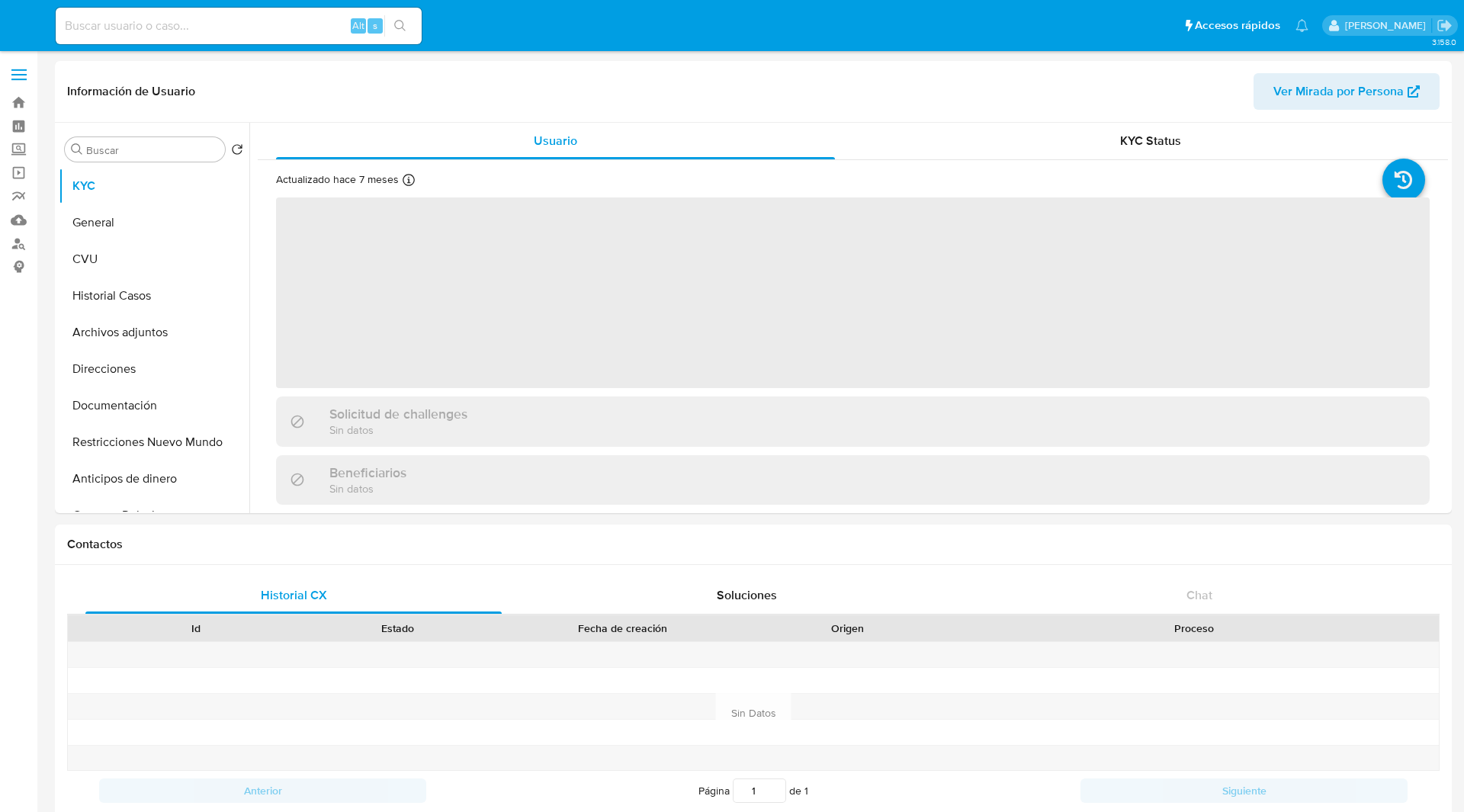
select select "10"
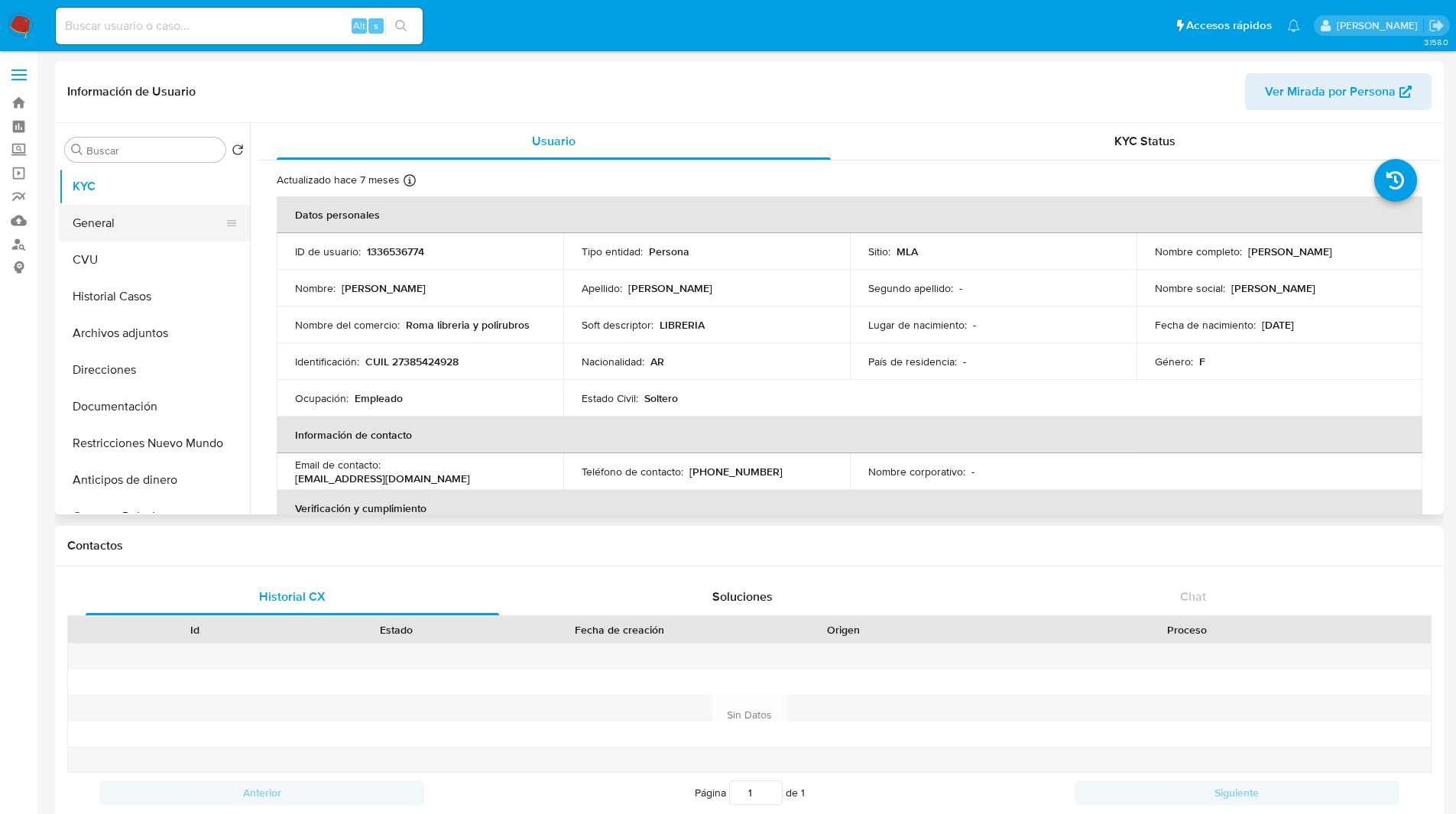
click at [127, 212] on button "General" at bounding box center [148, 223] width 179 height 36
select select "10"
click at [113, 224] on button "General" at bounding box center [148, 223] width 179 height 36
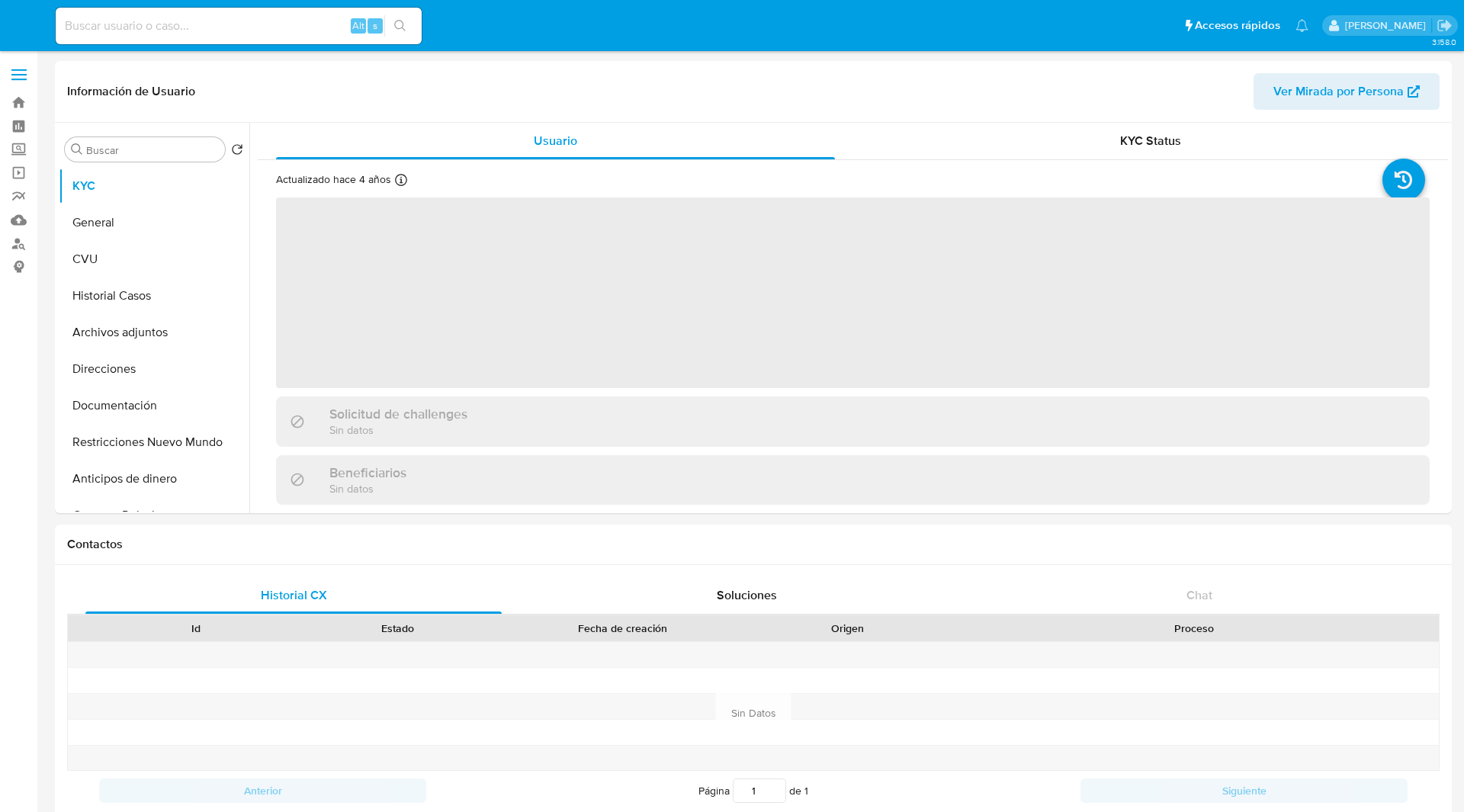
select select "10"
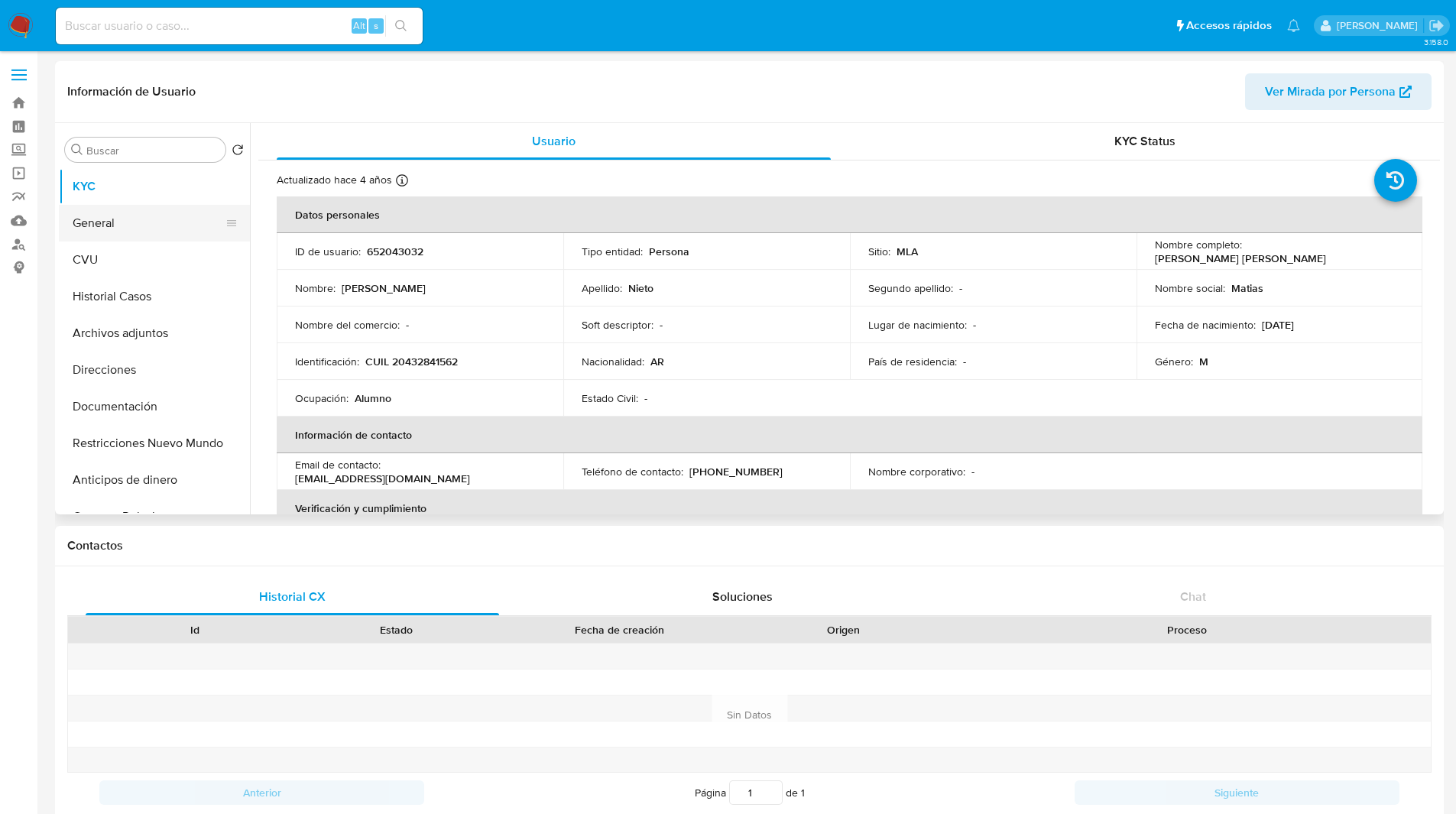
click at [156, 220] on button "General" at bounding box center [148, 223] width 179 height 36
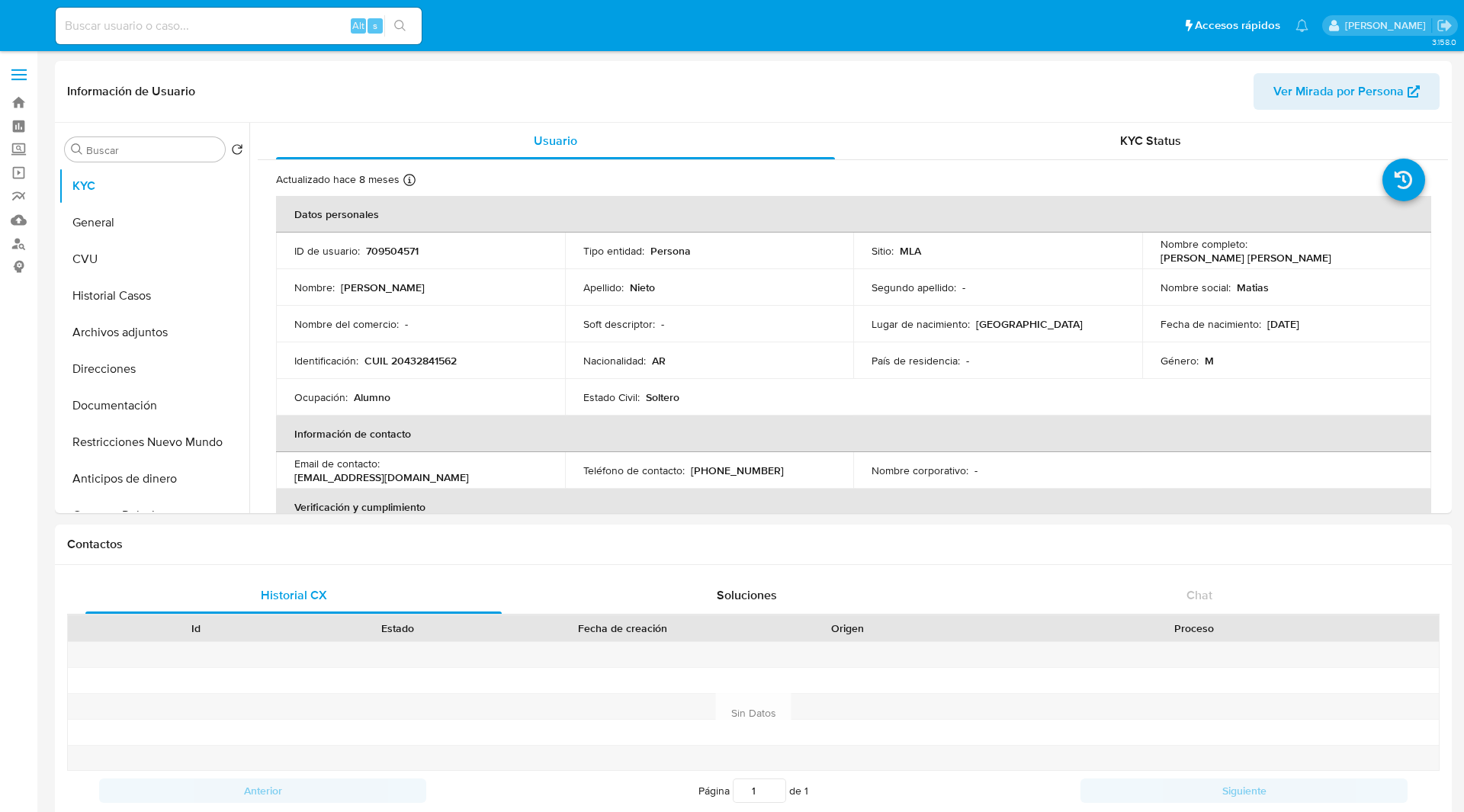
select select "10"
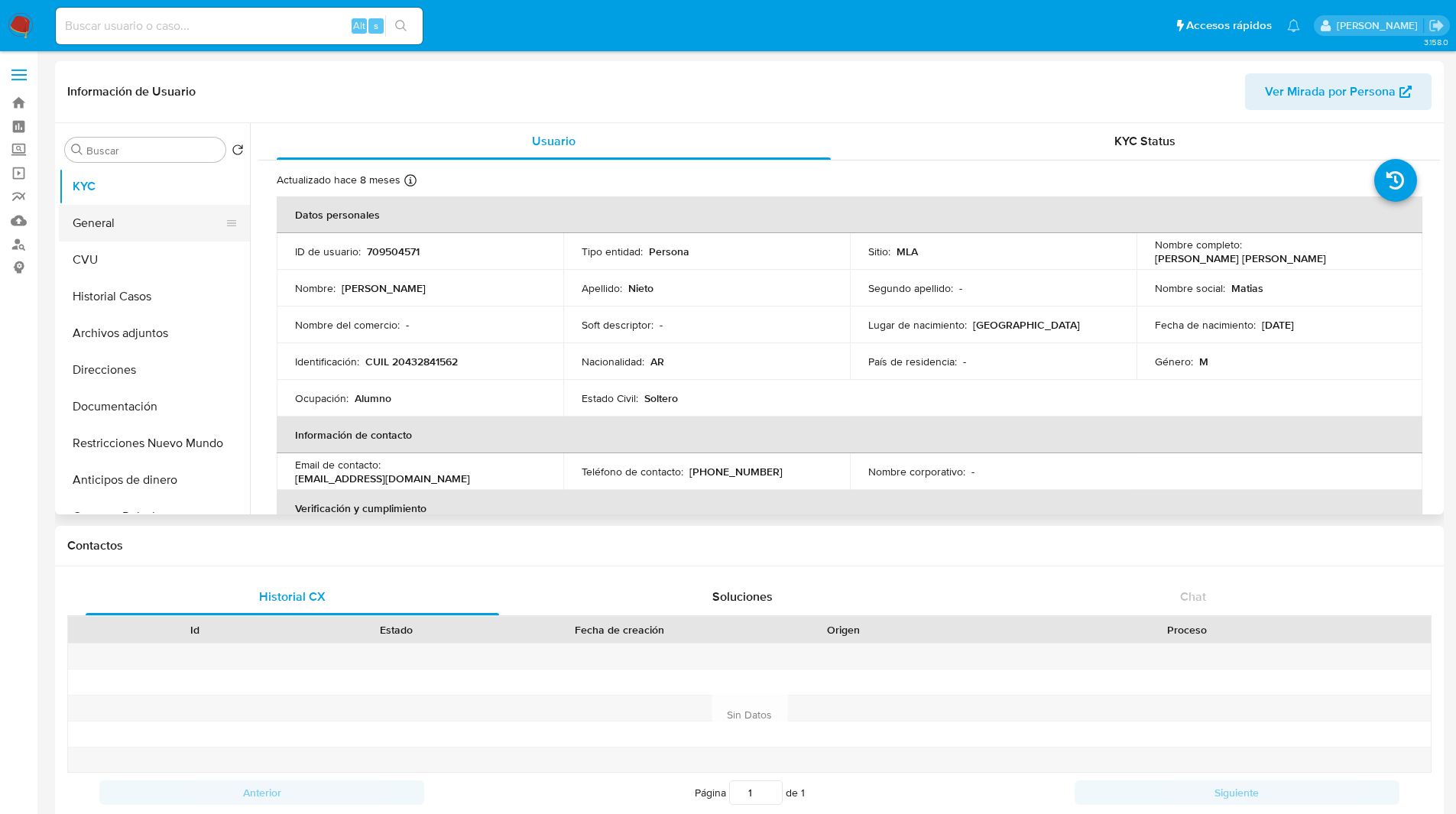
click at [74, 211] on button "General" at bounding box center [148, 223] width 179 height 36
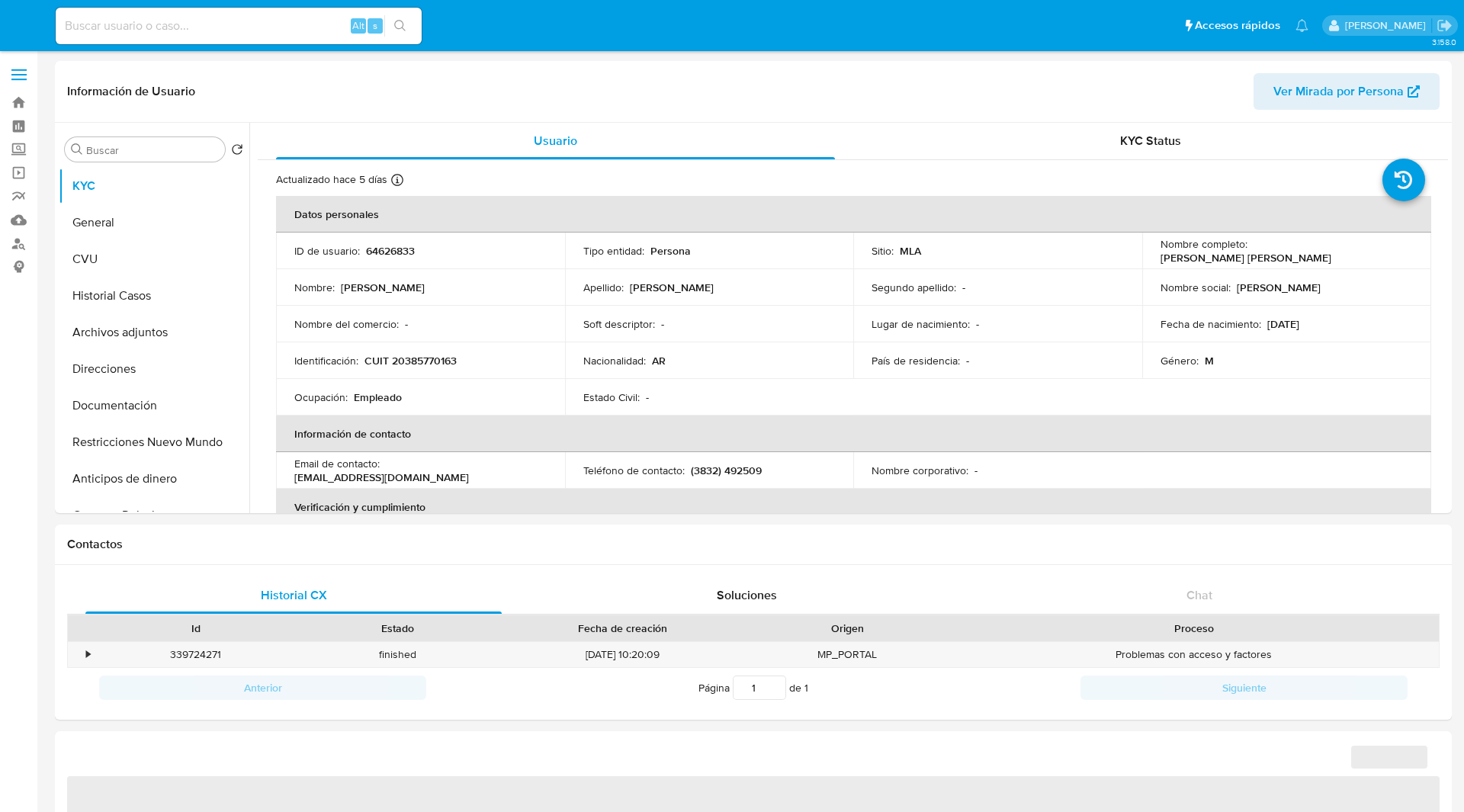
select select "10"
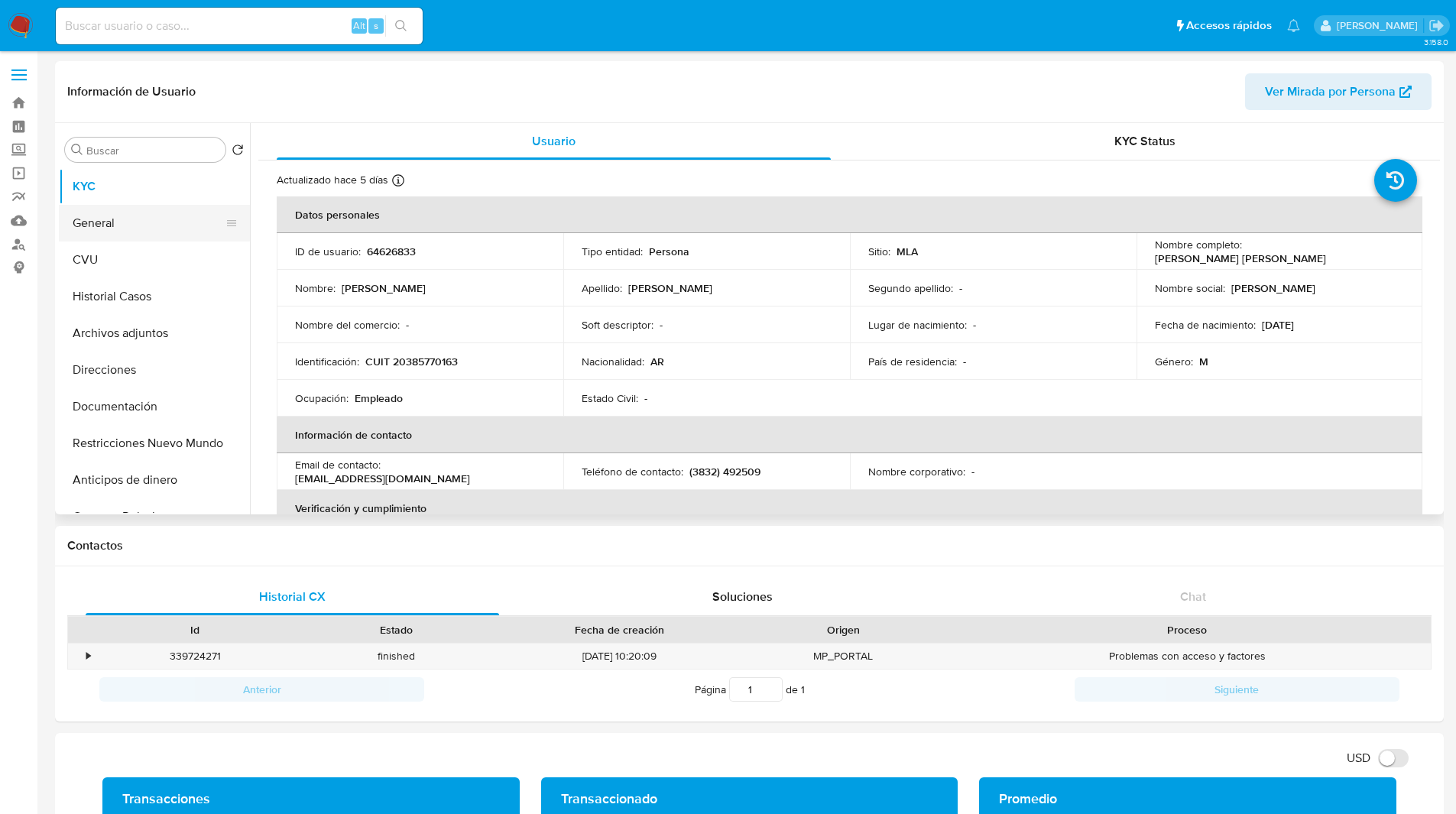
click at [114, 222] on button "General" at bounding box center [148, 223] width 179 height 36
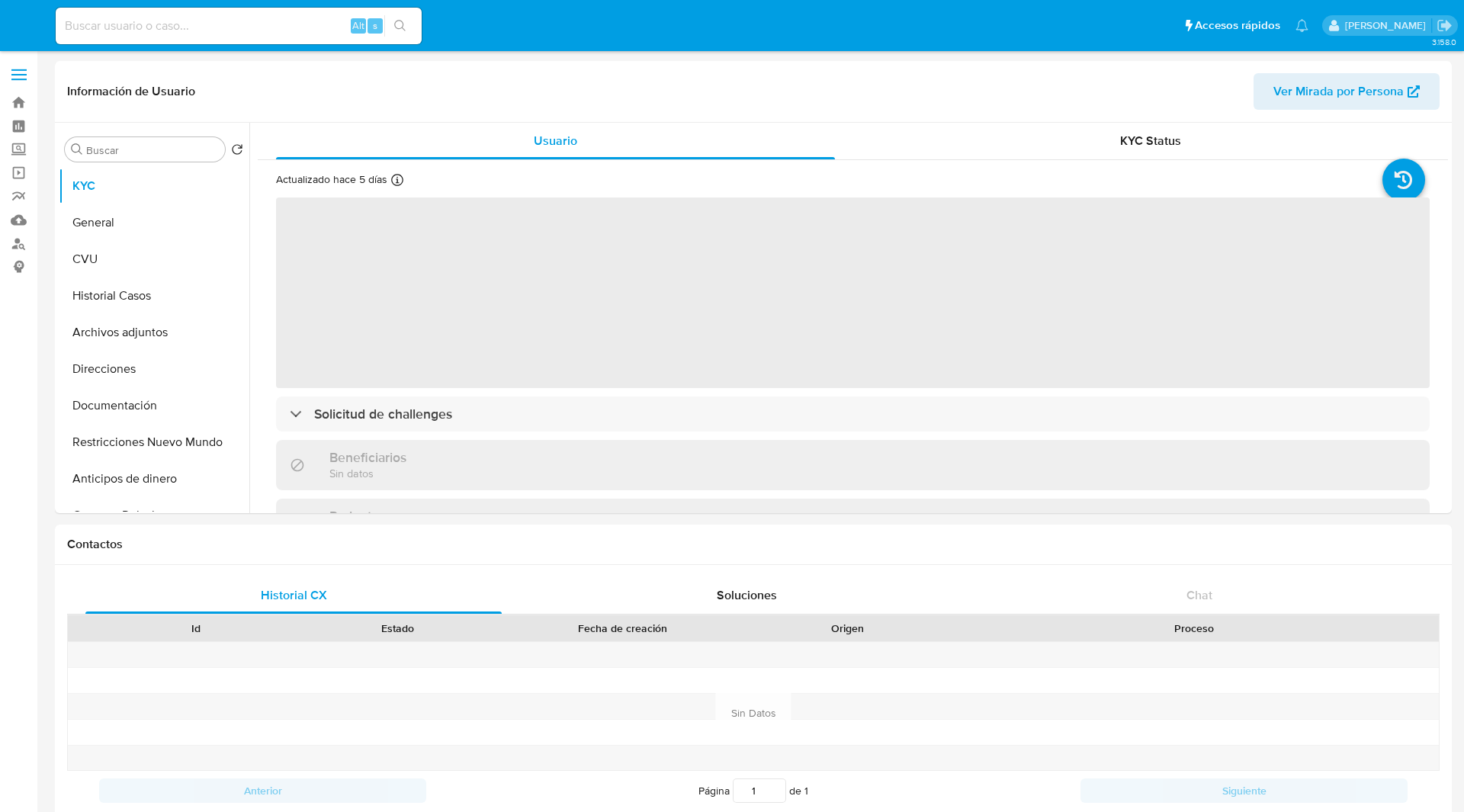
select select "10"
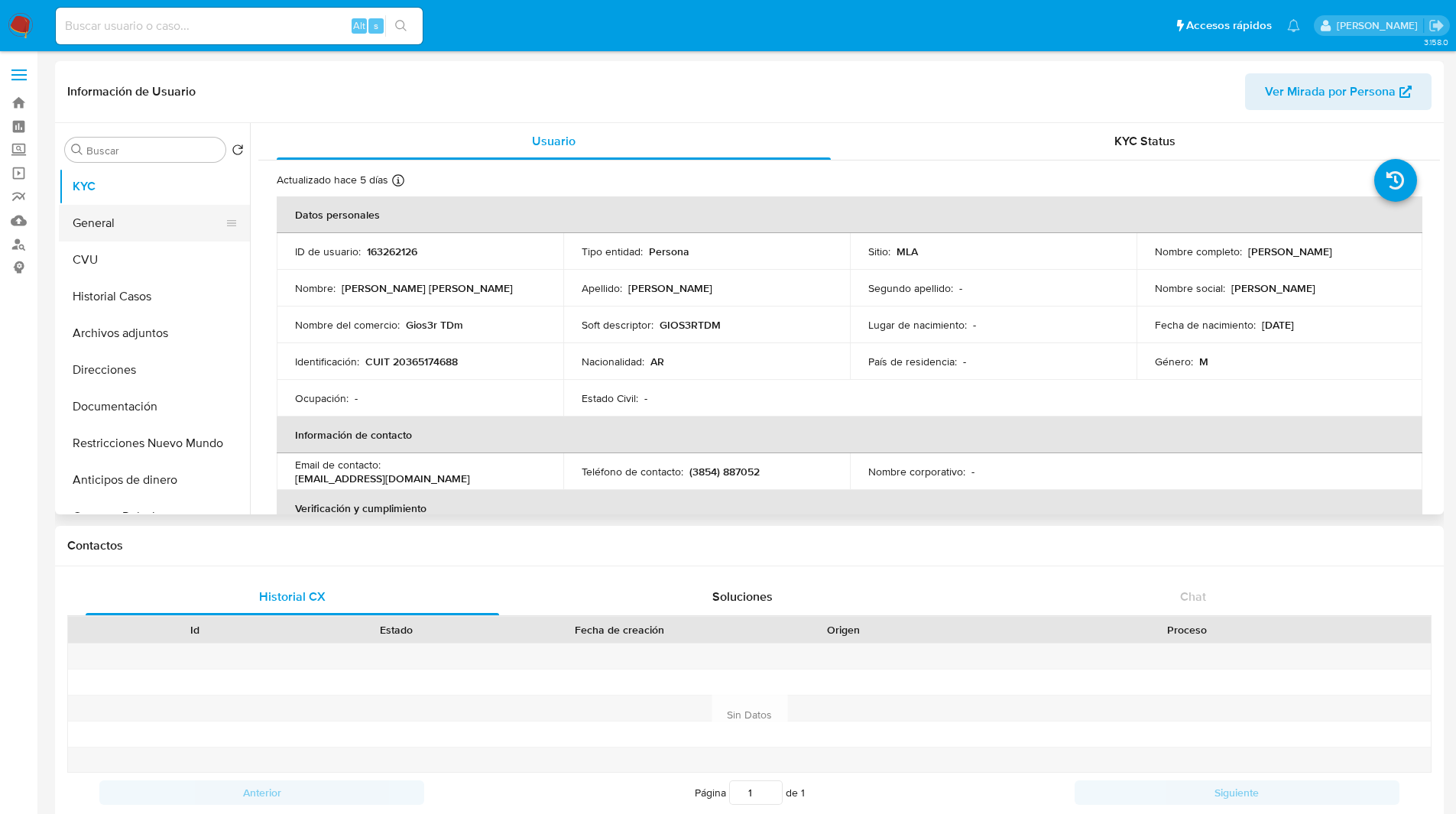
click at [123, 218] on button "General" at bounding box center [148, 223] width 179 height 36
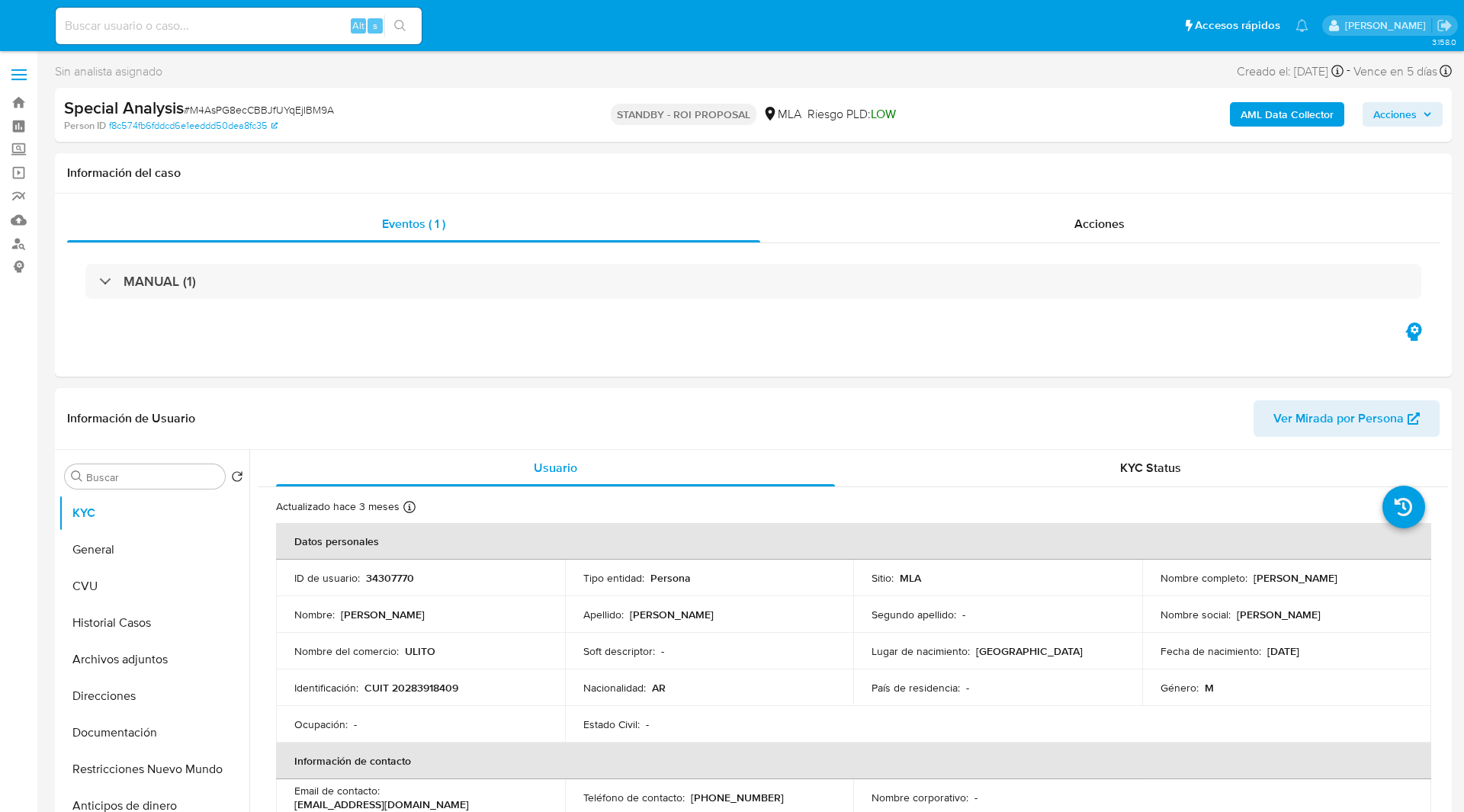
select select "10"
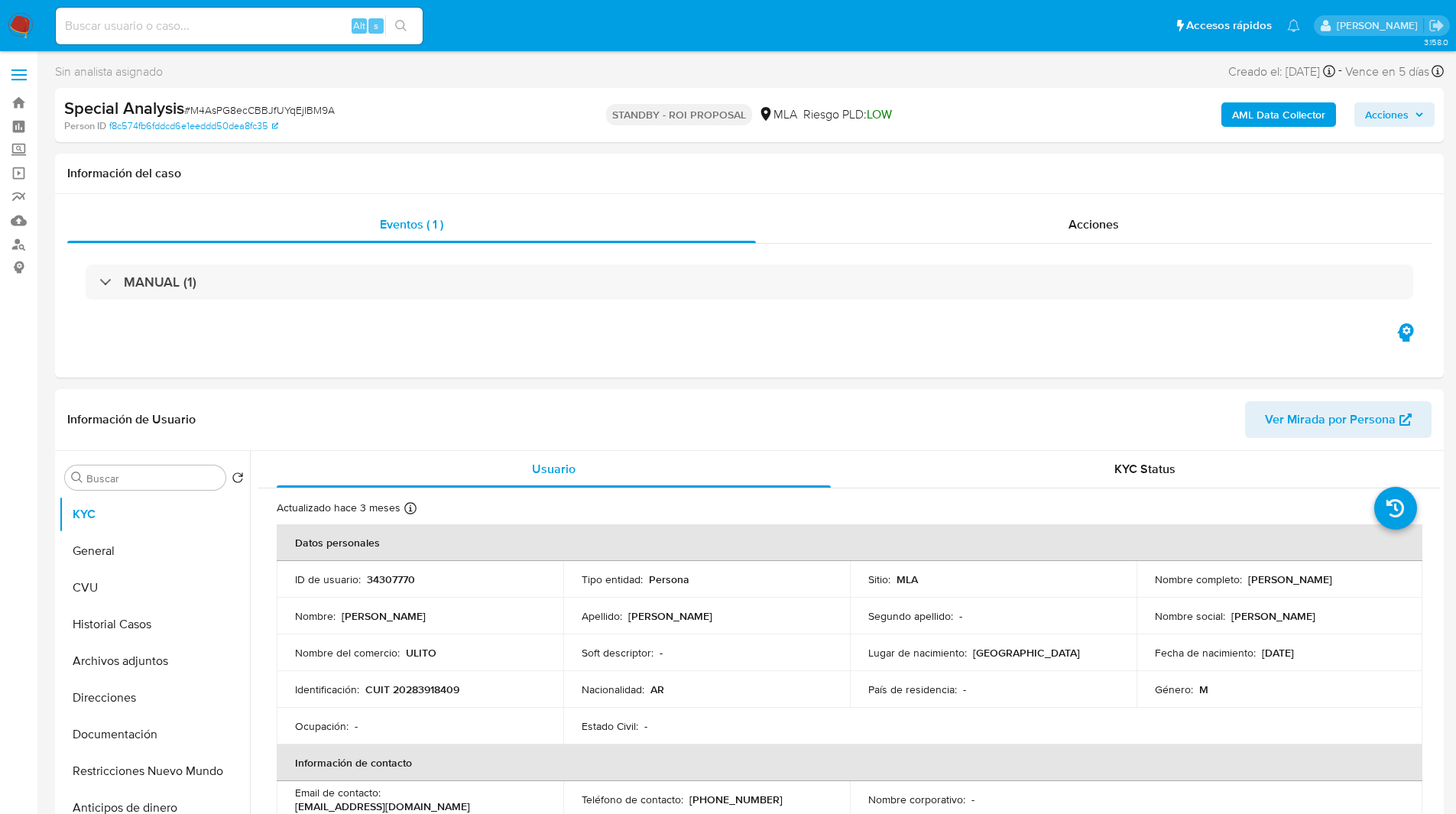
click at [467, 29] on ul "Pausado Ver notificaciones Alt s Accesos rápidos Presiona las siguientes teclas…" at bounding box center [678, 25] width 1259 height 38
click at [459, 113] on div "Special Analysis # M4AsPG8ecCBBJfUYqEjIBM9A" at bounding box center [289, 108] width 451 height 23
click at [439, 121] on div "Person ID f8c574fb6fddcd6e1eeddd50dea8fc35" at bounding box center [290, 126] width 452 height 14
click at [1108, 419] on header "Información de Usuario Ver Mirada por Persona" at bounding box center [749, 419] width 1364 height 36
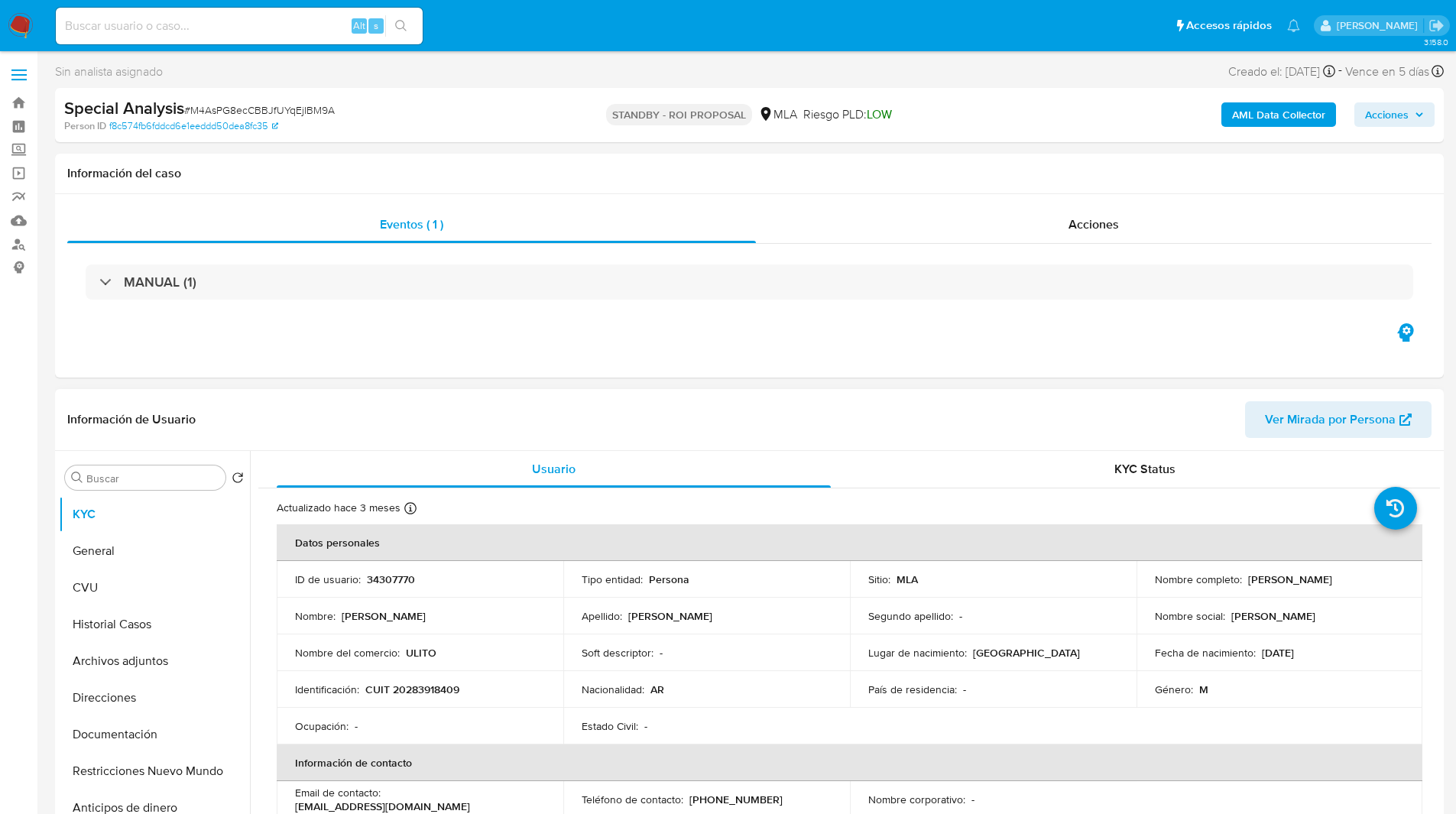
click at [395, 577] on p "34307770" at bounding box center [392, 579] width 49 height 14
copy p "34307770"
drag, startPoint x: 1246, startPoint y: 581, endPoint x: 1366, endPoint y: 578, distance: 120.0
click at [1366, 578] on div "Nombre completo : [PERSON_NAME]" at bounding box center [1279, 579] width 250 height 14
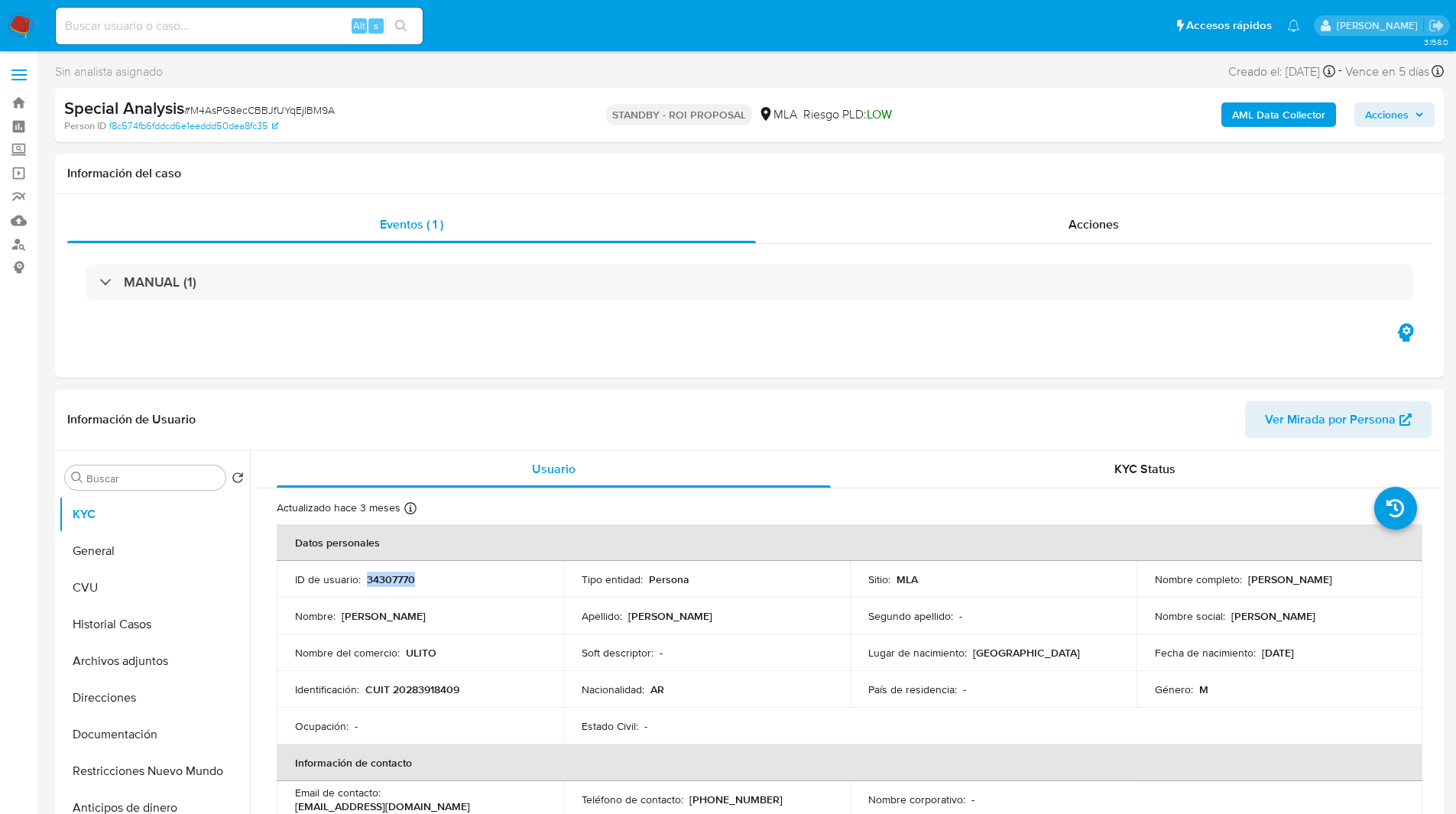
copy p "[PERSON_NAME]"
click at [413, 693] on p "CUIT 20283918409" at bounding box center [412, 689] width 94 height 14
copy p "20283918409"
click at [257, 107] on span "# M4AsPG8ecCBBJfUYqEjIBM9A" at bounding box center [260, 110] width 151 height 16
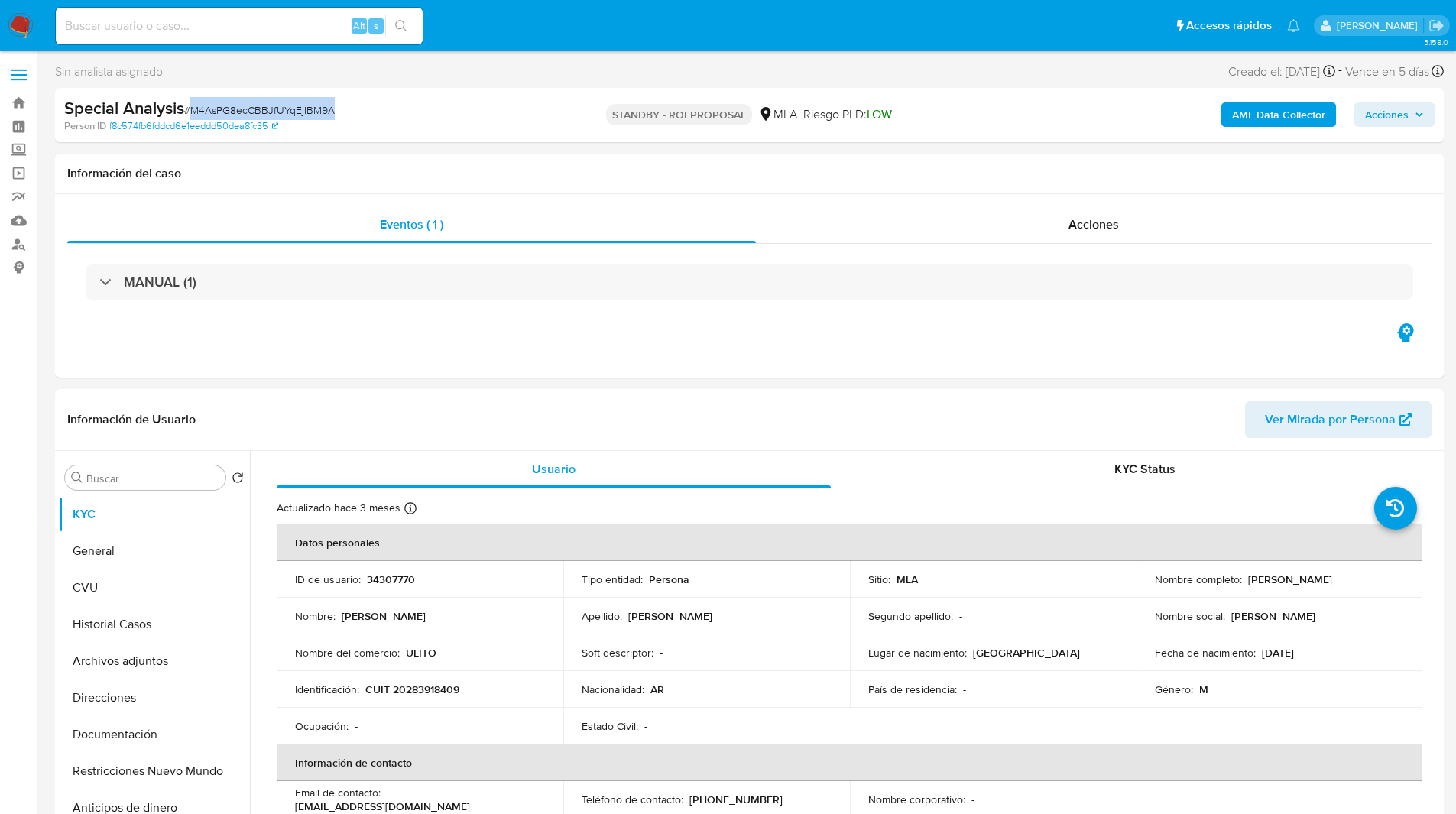
click at [257, 107] on span "# M4AsPG8ecCBBJfUYqEjIBM9A" at bounding box center [260, 110] width 151 height 16
copy span "M4AsPG8ecCBBJfUYqEjIBM9A"
drag, startPoint x: 1257, startPoint y: 68, endPoint x: 1317, endPoint y: 70, distance: 60.0
click at [1317, 70] on div "Creado el: 17/06/2025 Creado el: 17/06/2025 18:10:31" at bounding box center [1282, 72] width 107 height 21
copy div "17/06/2025"
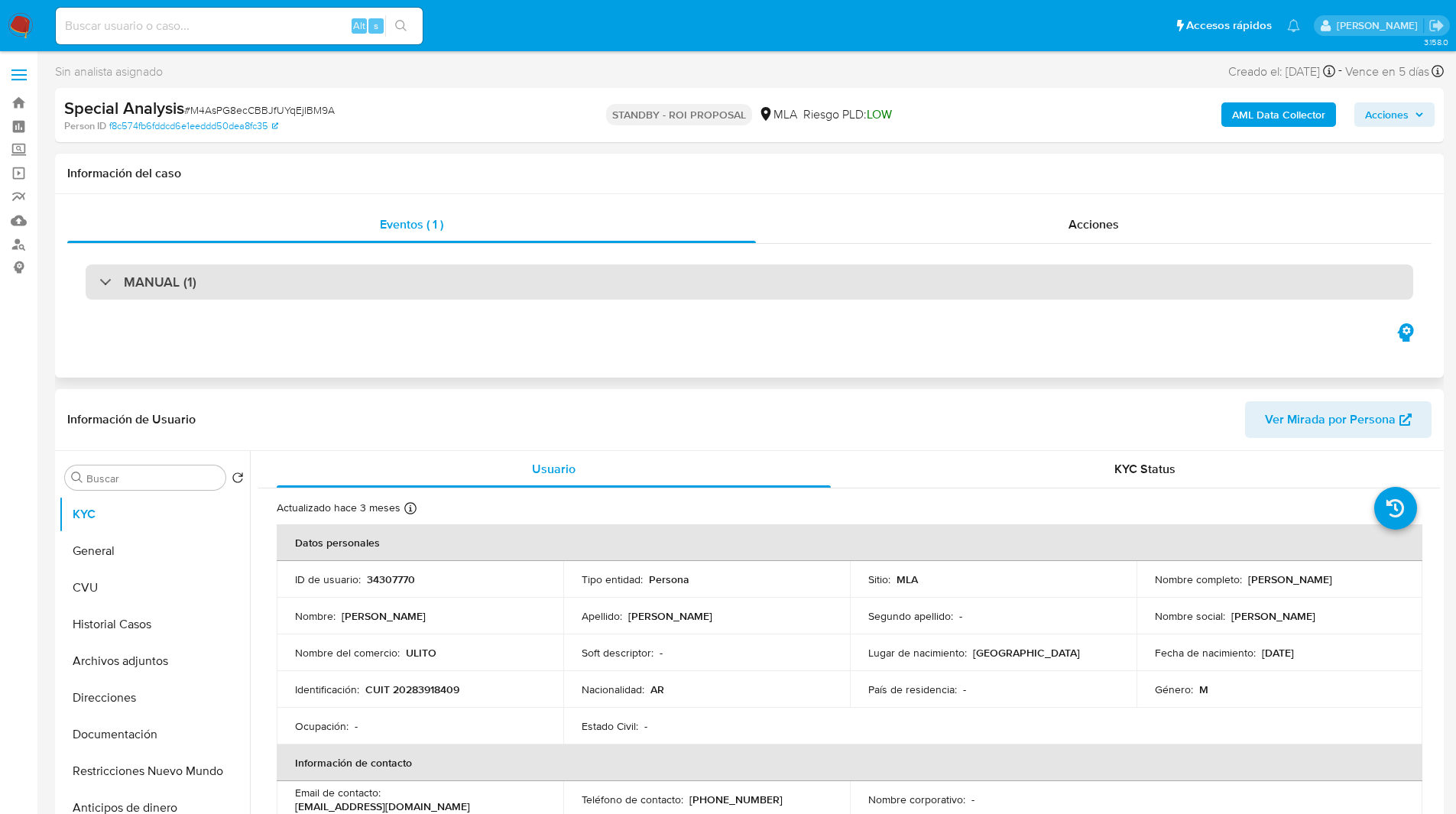
click at [257, 297] on div "MANUAL (1)" at bounding box center [749, 281] width 1328 height 36
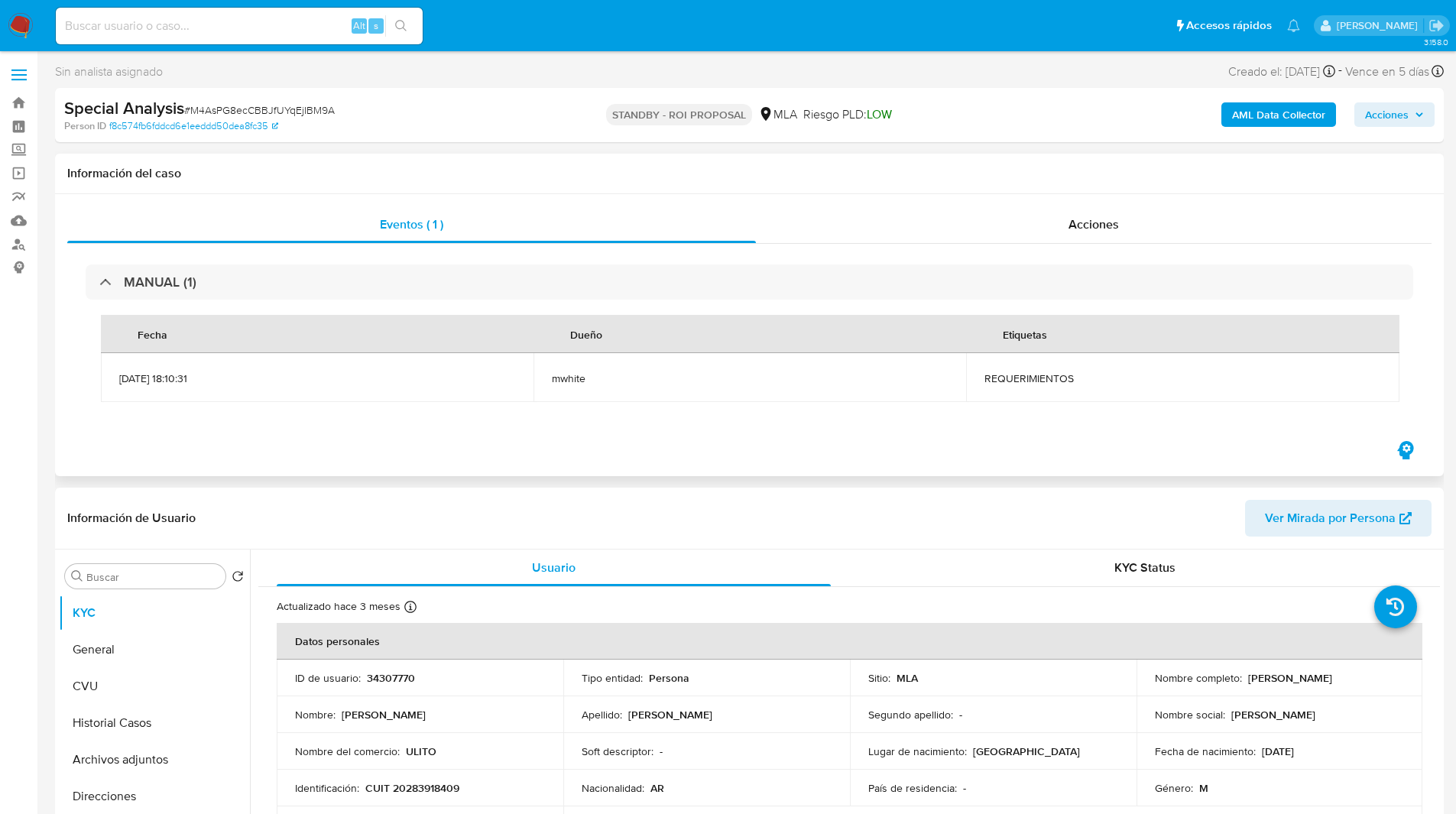
click at [1012, 374] on span "REQUERIMIENTOS" at bounding box center [1182, 378] width 396 height 14
copy span "REQUERIMIENTOS"
click at [30, 23] on img at bounding box center [21, 26] width 26 height 26
click at [401, 17] on button "search-icon" at bounding box center [401, 26] width 31 height 22
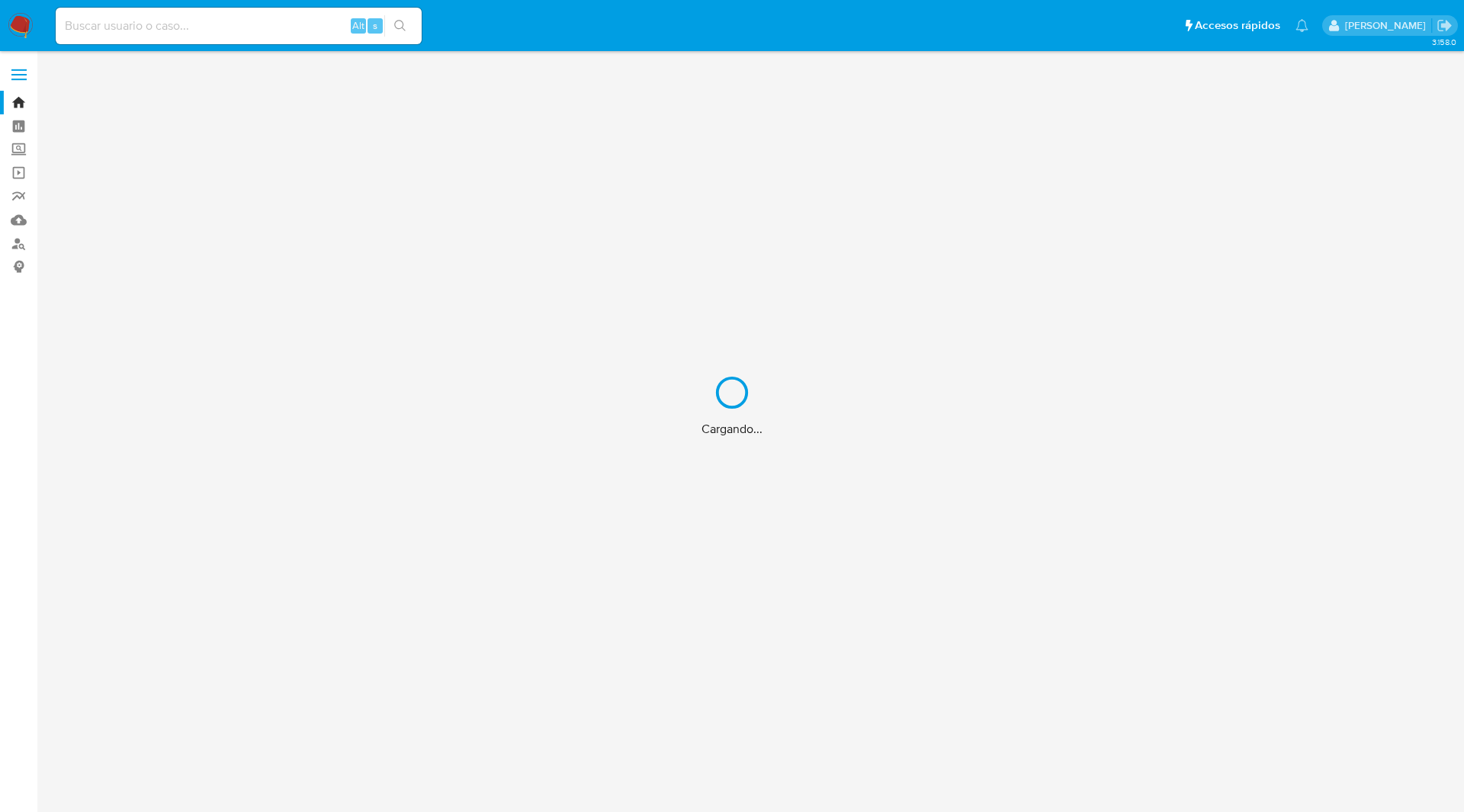
click at [478, 34] on div "Cargando..." at bounding box center [732, 406] width 1464 height 812
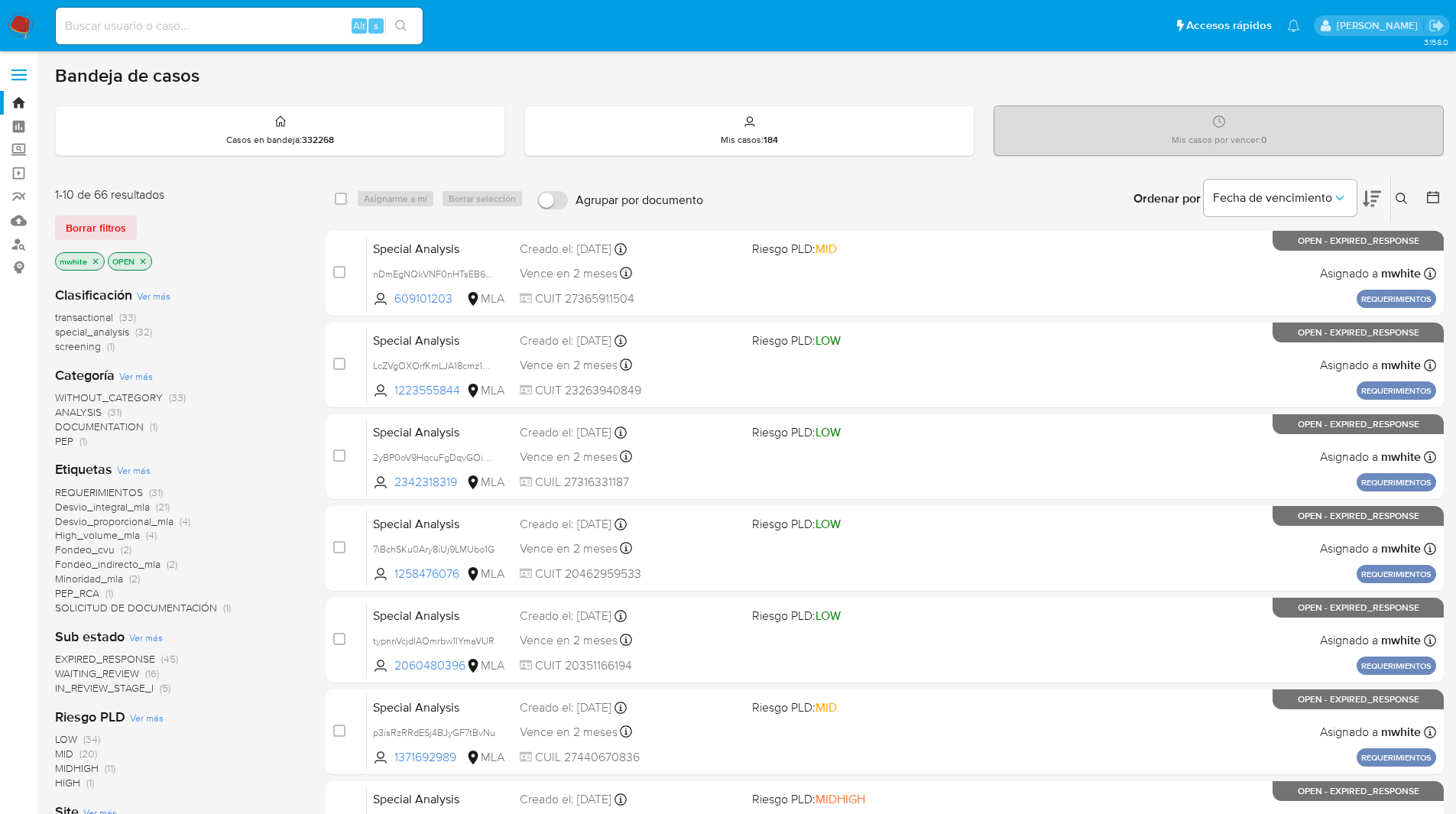
click at [683, 18] on ul "Pausado Ver notificaciones Alt s Accesos rápidos Presiona las siguientes teclas…" at bounding box center [678, 25] width 1259 height 38
click at [722, 31] on ul "Pausado Ver notificaciones Alt s Accesos rápidos Presiona las siguientes teclas…" at bounding box center [678, 25] width 1259 height 38
click at [547, 23] on ul "Pausado Ver notificaciones Alt s Accesos rápidos Presiona las siguientes teclas…" at bounding box center [678, 25] width 1259 height 38
click at [525, 33] on ul "Pausado Ver notificaciones Alt s Accesos rápidos Presiona las siguientes teclas…" at bounding box center [678, 25] width 1259 height 38
click at [530, 34] on ul "Pausado Ver notificaciones Alt s Accesos rápidos Presiona las siguientes teclas…" at bounding box center [678, 25] width 1259 height 38
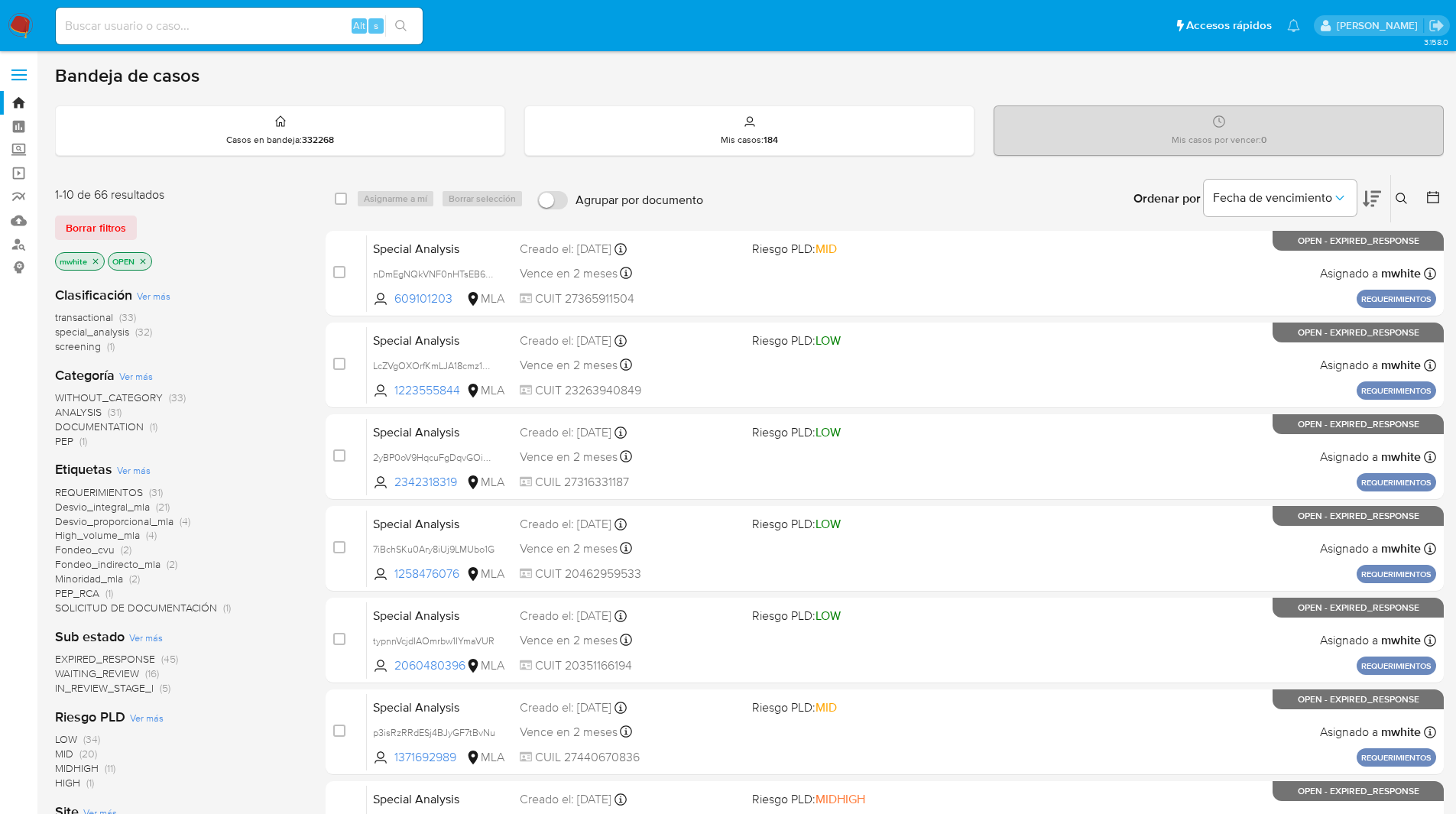
click at [516, 27] on ul "Pausado Ver notificaciones Alt s Accesos rápidos Presiona las siguientes teclas…" at bounding box center [678, 25] width 1259 height 38
click at [509, 9] on ul "Pausado Ver notificaciones Alt s Accesos rápidos Presiona las siguientes teclas…" at bounding box center [678, 25] width 1259 height 38
click at [205, 28] on input at bounding box center [239, 26] width 367 height 20
paste input "ZVOl3SAEoXclKHhzmUnK8nrC"
type input "ZVOl3SAEoXclKHhzmUnK8nrC"
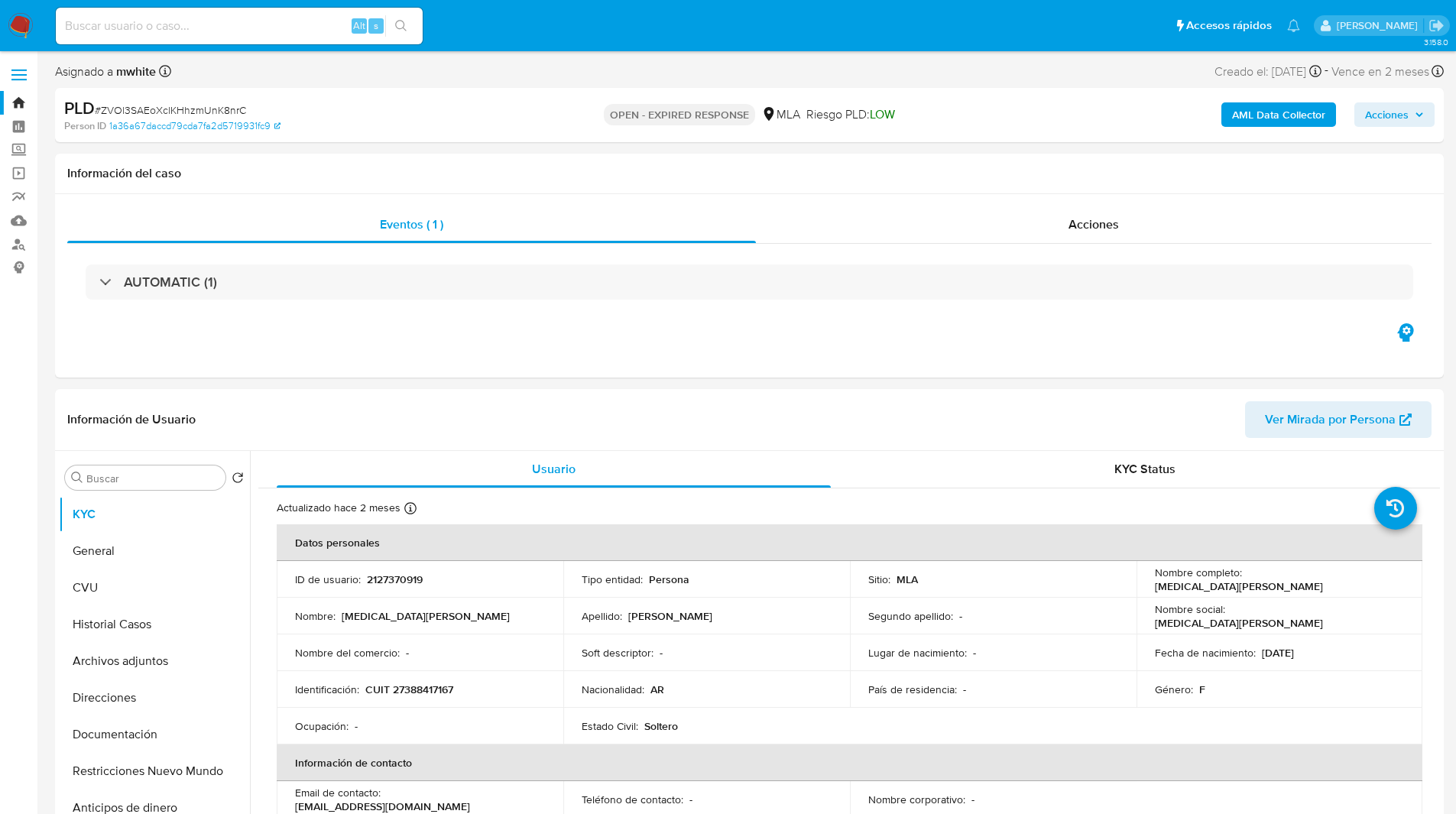
select select "10"
click at [825, 94] on div "PLD # ZVOl3SAEoXclKHhzmUnK8nrC Person ID 1a36a67daccd79cda7fa2d5719931fc9 OPEN …" at bounding box center [750, 114] width 1389 height 55
click at [793, 94] on div "PLD # ZVOl3SAEoXclKHhzmUnK8nrC Person ID 1a36a67daccd79cda7fa2d5719931fc9 OPEN …" at bounding box center [750, 114] width 1389 height 55
click at [752, 117] on div "OPEN - EXPIRED RESPONSE MLA Riesgo PLD: LOW" at bounding box center [749, 114] width 452 height 36
click at [722, 98] on div "OPEN - EXPIRED RESPONSE MLA Riesgo PLD: LOW" at bounding box center [749, 114] width 452 height 36
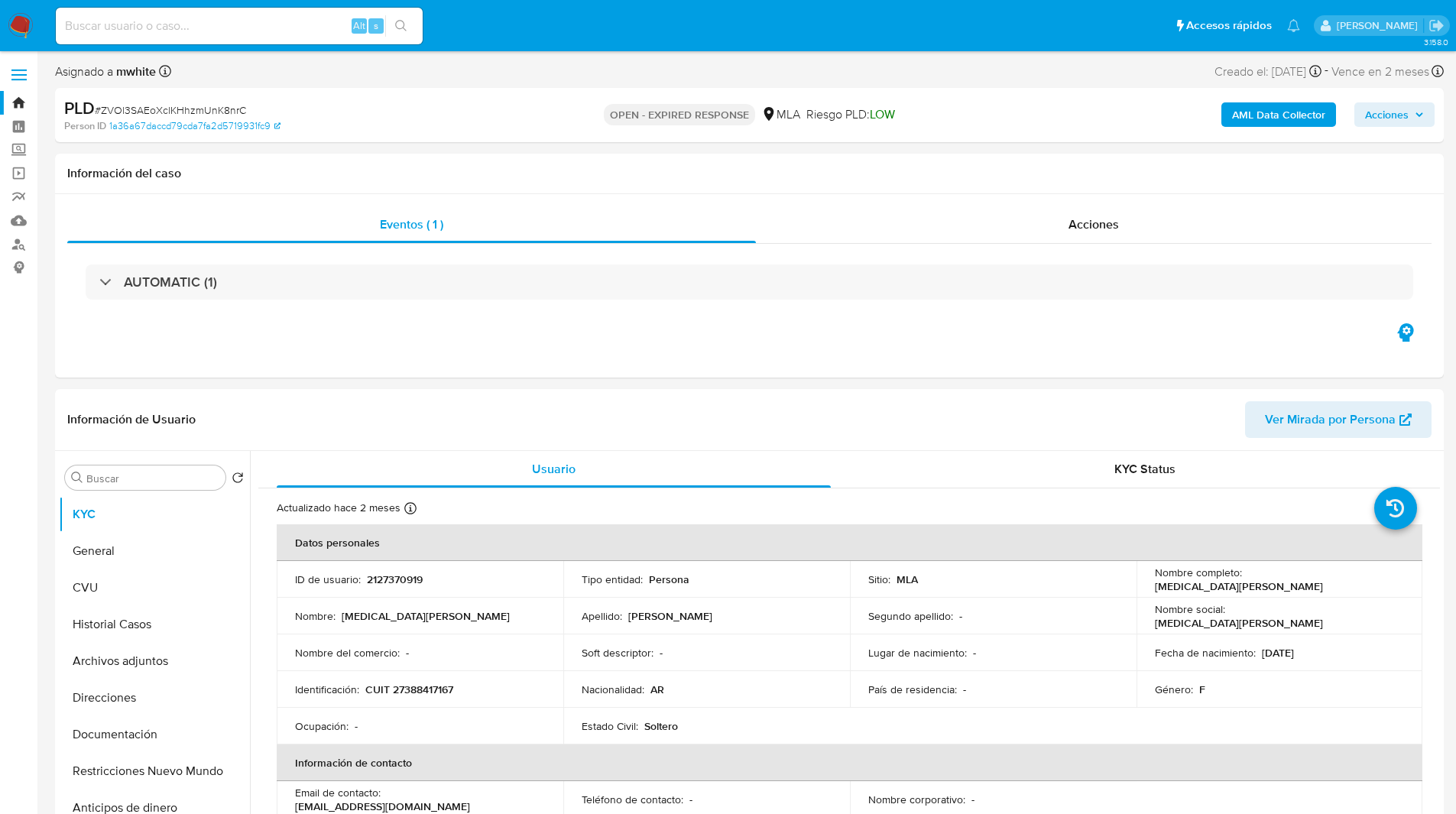
click at [699, 87] on div "PLD # ZVOl3SAEoXclKHhzmUnK8nrC Person ID 1a36a67daccd79cda7fa2d5719931fc9 OPEN …" at bounding box center [750, 114] width 1389 height 55
click at [698, 77] on div "Asignado a mwhite Asignado el: 18/08/2025 14:11:20 Creado el: 12/08/2025 Creado…" at bounding box center [750, 74] width 1389 height 27
click at [667, 73] on div "Asignado a mwhite Asignado el: 18/08/2025 14:11:20 Creado el: 12/08/2025 Creado…" at bounding box center [750, 74] width 1389 height 27
click at [622, 74] on div "Asignado a mwhite Asignado el: 18/08/2025 14:11:20 Creado el: 12/08/2025 Creado…" at bounding box center [750, 74] width 1389 height 27
click at [592, 74] on div "Asignado a mwhite Asignado el: 18/08/2025 14:11:20 Creado el: 12/08/2025 Creado…" at bounding box center [750, 74] width 1389 height 27
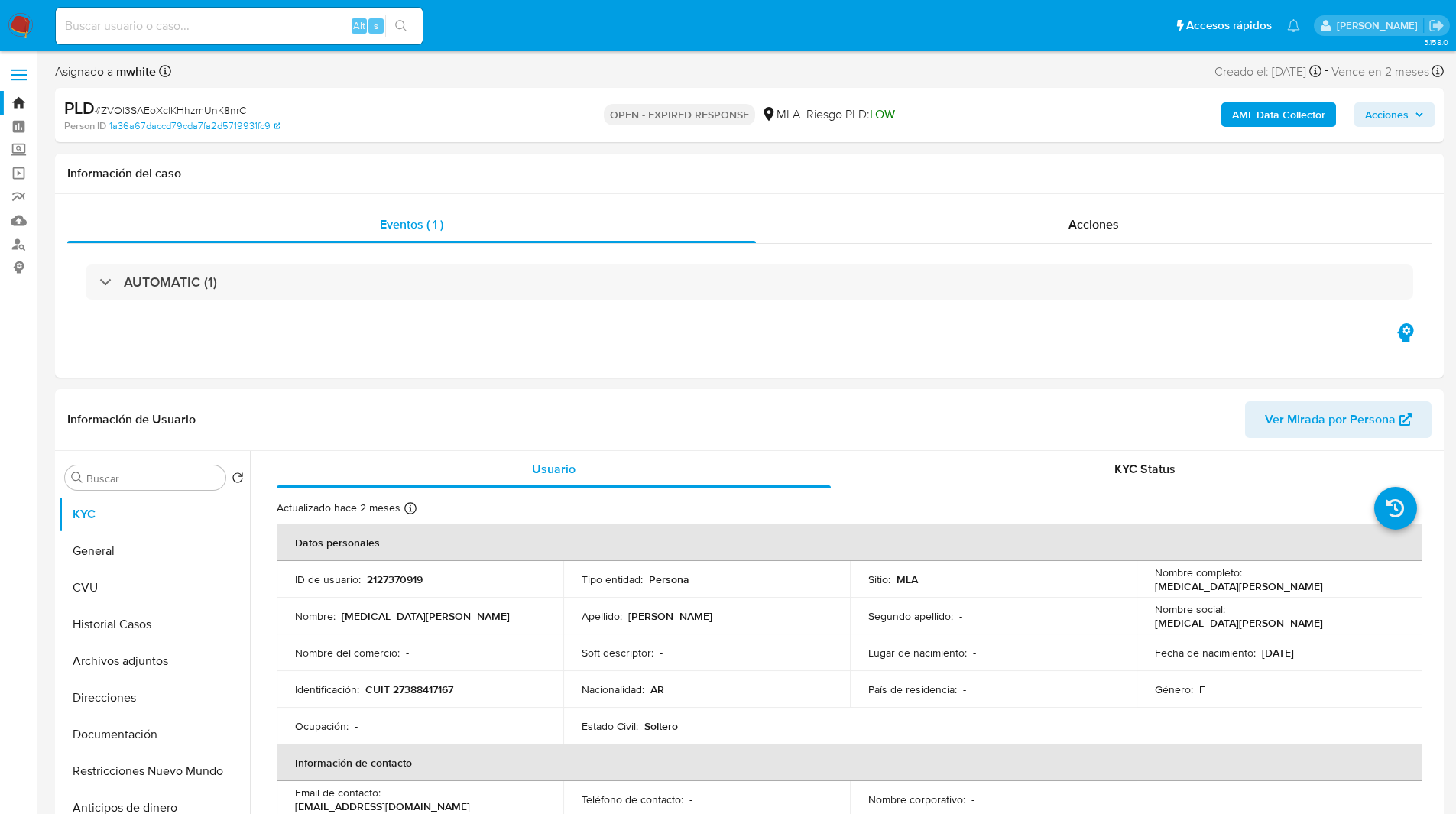
click at [533, 109] on div "OPEN - EXPIRED RESPONSE MLA Riesgo PLD: LOW" at bounding box center [749, 114] width 452 height 36
click at [530, 113] on div "OPEN - EXPIRED RESPONSE MLA Riesgo PLD: LOW" at bounding box center [749, 114] width 452 height 36
click at [537, 108] on div "OPEN - EXPIRED RESPONSE MLA Riesgo PLD: LOW" at bounding box center [749, 114] width 452 height 36
click at [569, 102] on div "OPEN - EXPIRED RESPONSE MLA Riesgo PLD: LOW" at bounding box center [749, 114] width 452 height 36
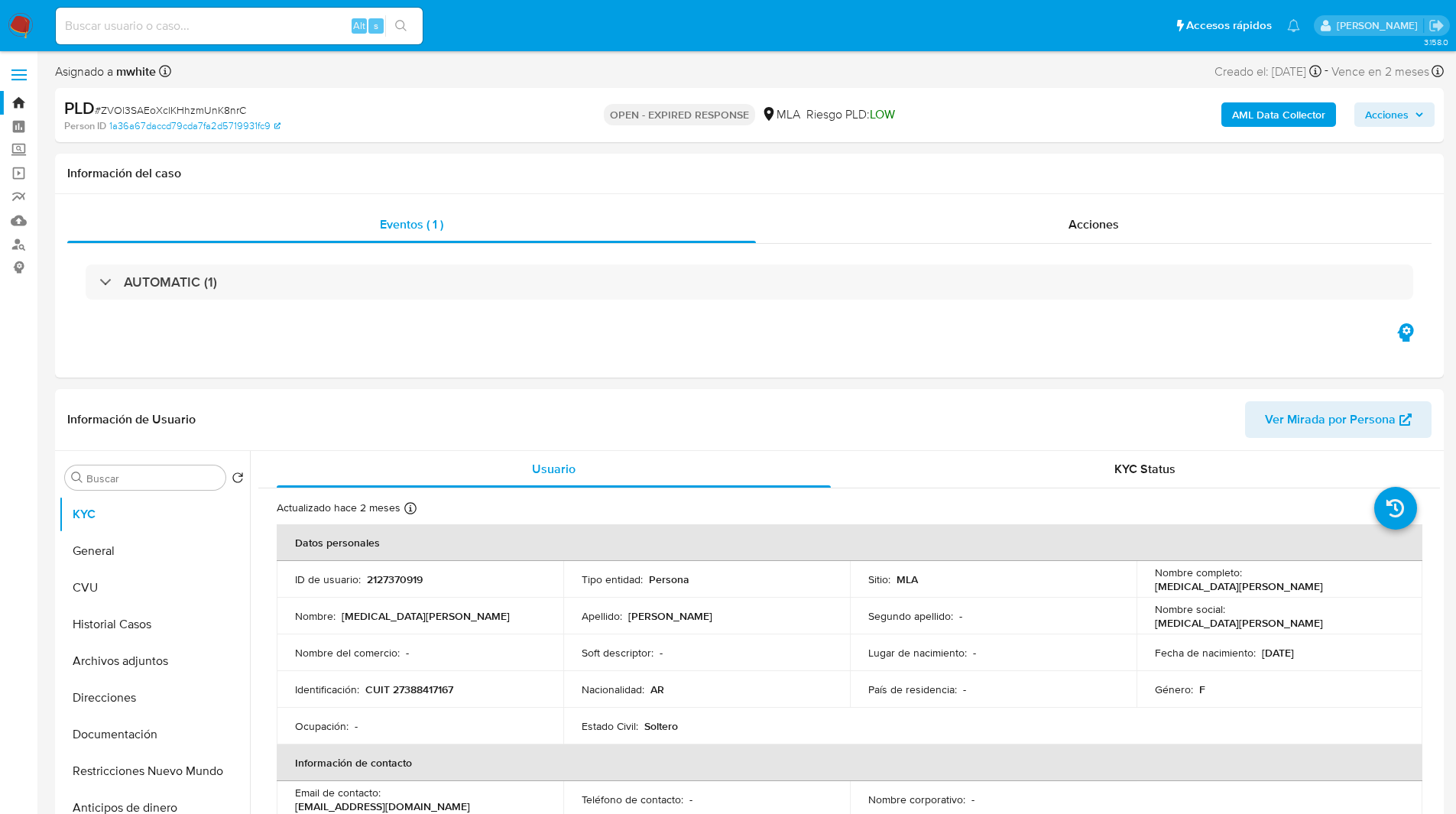
click at [549, 106] on div "OPEN - EXPIRED RESPONSE MLA Riesgo PLD: LOW" at bounding box center [749, 114] width 452 height 36
click at [531, 113] on div "OPEN - EXPIRED RESPONSE MLA Riesgo PLD: LOW" at bounding box center [749, 114] width 452 height 36
click at [583, 115] on div "OPEN - EXPIRED RESPONSE MLA Riesgo PLD: LOW" at bounding box center [749, 114] width 452 height 36
click at [553, 39] on ul "Pausado Ver notificaciones Alt s Accesos rápidos Presiona las siguientes teclas…" at bounding box center [678, 25] width 1259 height 38
click at [462, 16] on ul "Pausado Ver notificaciones Alt s Accesos rápidos Presiona las siguientes teclas…" at bounding box center [678, 25] width 1259 height 38
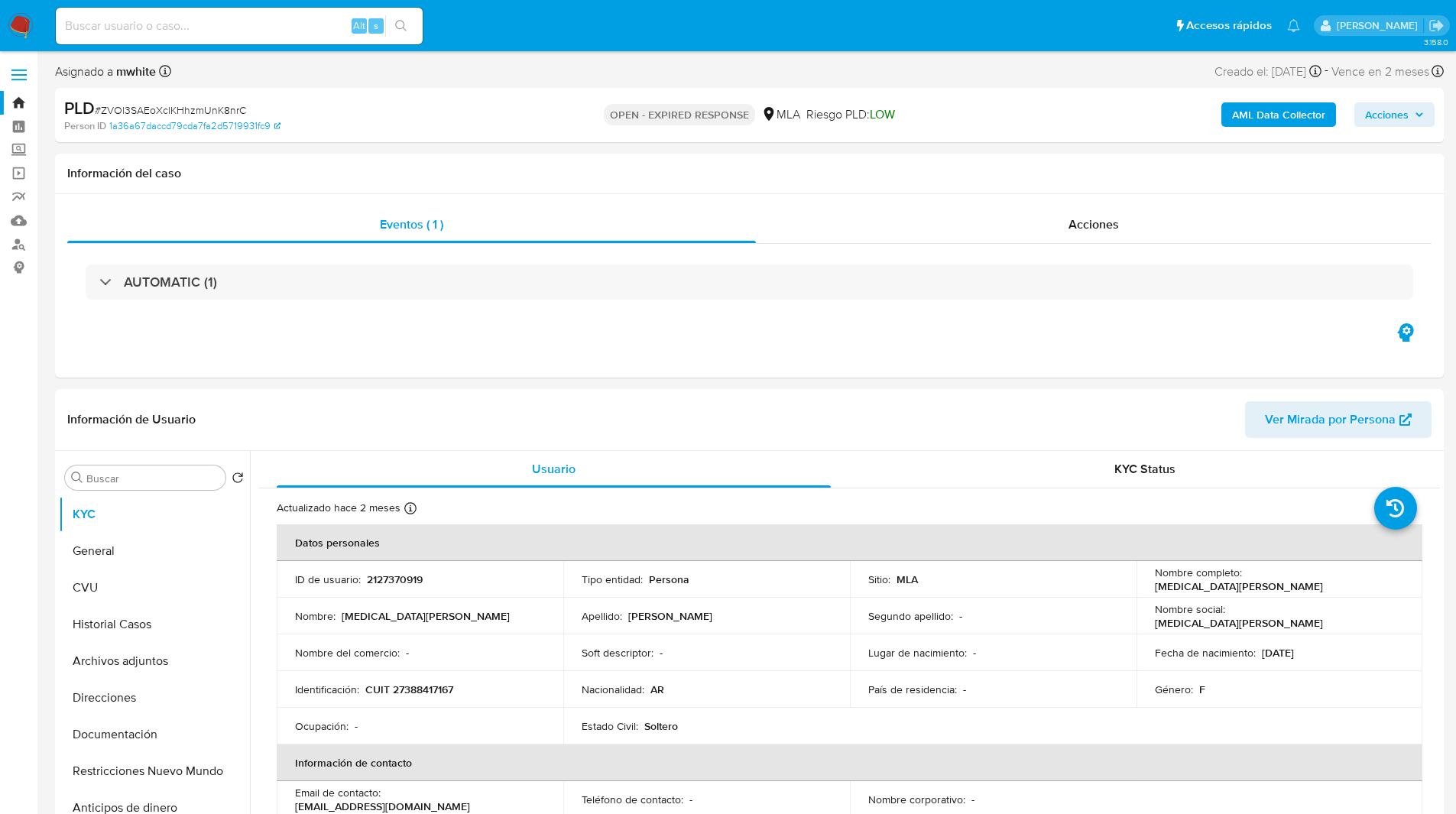
click at [480, 36] on ul "Pausado Ver notificaciones Alt s Accesos rápidos Presiona las siguientes teclas…" at bounding box center [678, 25] width 1259 height 38
click at [473, 33] on ul "Pausado Ver notificaciones Alt s Accesos rápidos Presiona las siguientes teclas…" at bounding box center [678, 25] width 1259 height 38
click at [457, 29] on ul "Pausado Ver notificaciones Alt s Accesos rápidos Presiona las siguientes teclas…" at bounding box center [678, 25] width 1259 height 38
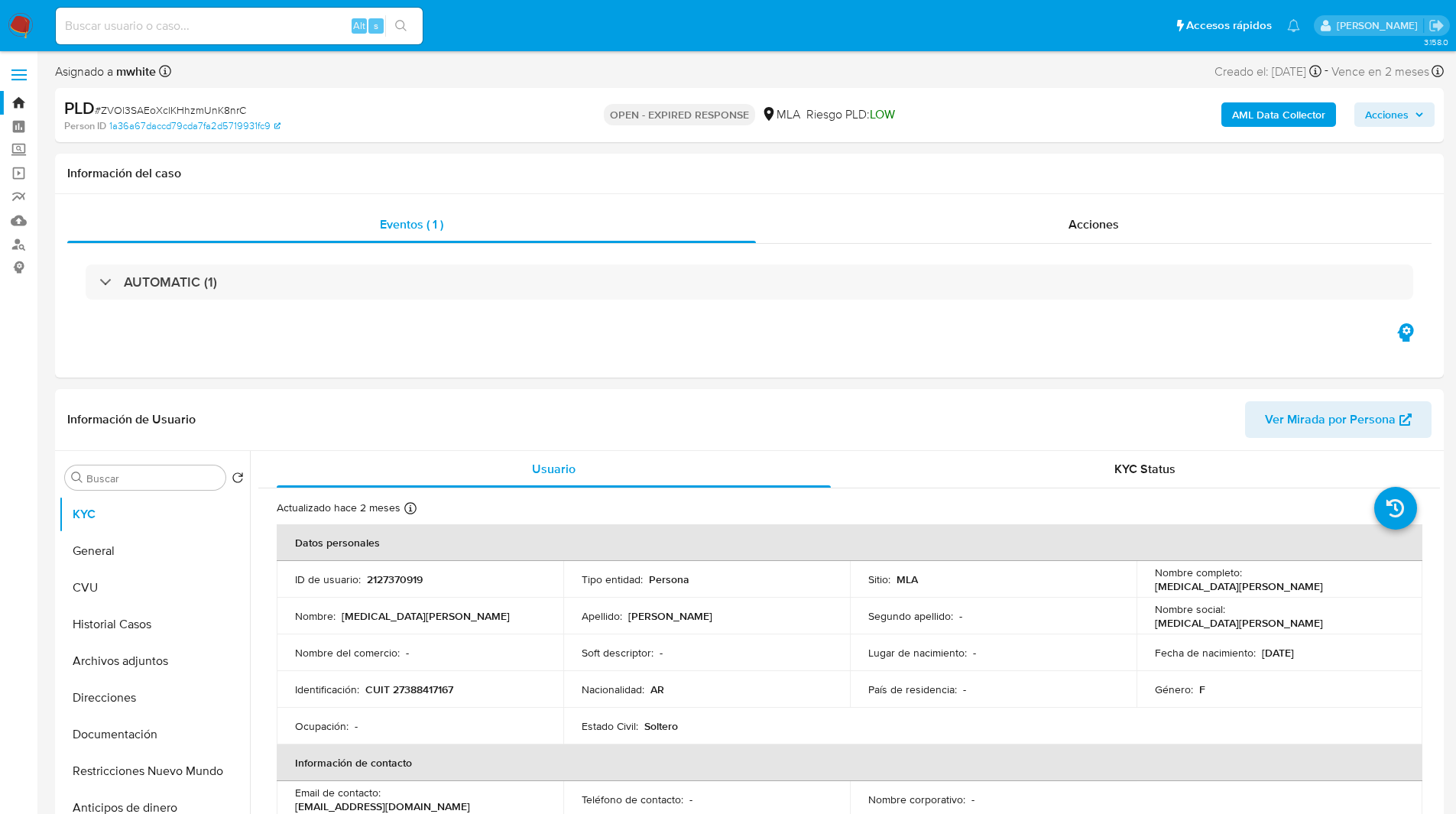
click at [527, 28] on ul "Pausado Ver notificaciones Alt s Accesos rápidos Presiona las siguientes teclas…" at bounding box center [678, 25] width 1259 height 38
click at [566, 45] on nav "Pausado Ver notificaciones Alt s Accesos rápidos Presiona las siguientes teclas…" at bounding box center [728, 25] width 1456 height 51
click at [556, 36] on ul "Pausado Ver notificaciones Alt s Accesos rápidos Presiona las siguientes teclas…" at bounding box center [678, 25] width 1259 height 38
click at [465, 5] on nav "Pausado Ver notificaciones Alt s Accesos rápidos Presiona las siguientes teclas…" at bounding box center [728, 25] width 1456 height 51
click at [447, 42] on ul "Pausado Ver notificaciones Alt s Accesos rápidos Presiona las siguientes teclas…" at bounding box center [678, 25] width 1259 height 38
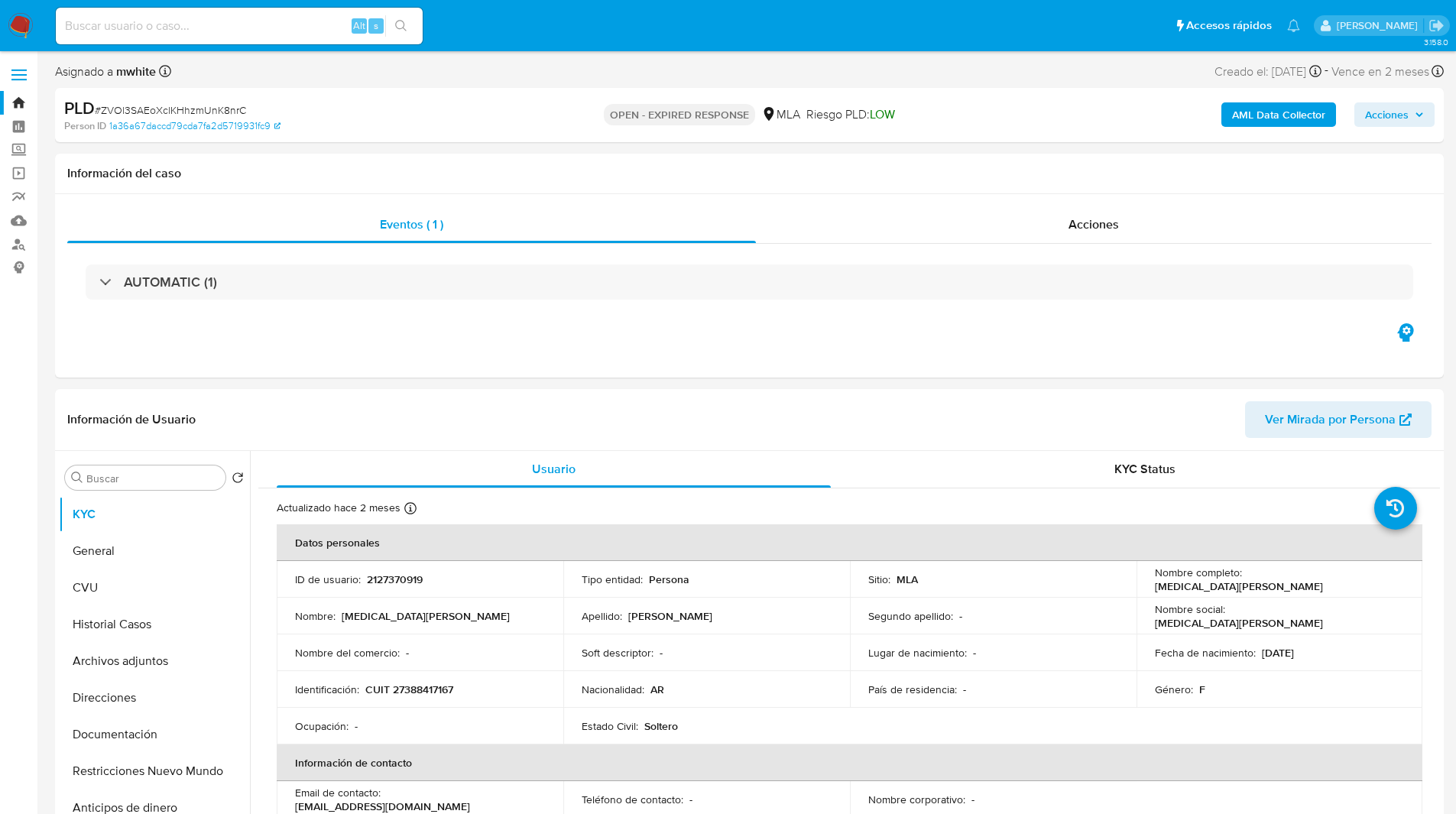
click at [560, 29] on ul "Pausado Ver notificaciones Alt s Accesos rápidos Presiona las siguientes teclas…" at bounding box center [678, 25] width 1259 height 38
click at [523, 29] on ul "Pausado Ver notificaciones Alt s Accesos rápidos Presiona las siguientes teclas…" at bounding box center [678, 25] width 1259 height 38
click at [600, 15] on ul "Pausado Ver notificaciones Alt s Accesos rápidos Presiona las siguientes teclas…" at bounding box center [678, 25] width 1259 height 38
click at [614, 15] on ul "Pausado Ver notificaciones Alt s Accesos rápidos Presiona las siguientes teclas…" at bounding box center [678, 25] width 1259 height 38
click at [460, 23] on ul "Pausado Ver notificaciones Alt s Accesos rápidos Presiona las siguientes teclas…" at bounding box center [678, 25] width 1259 height 38
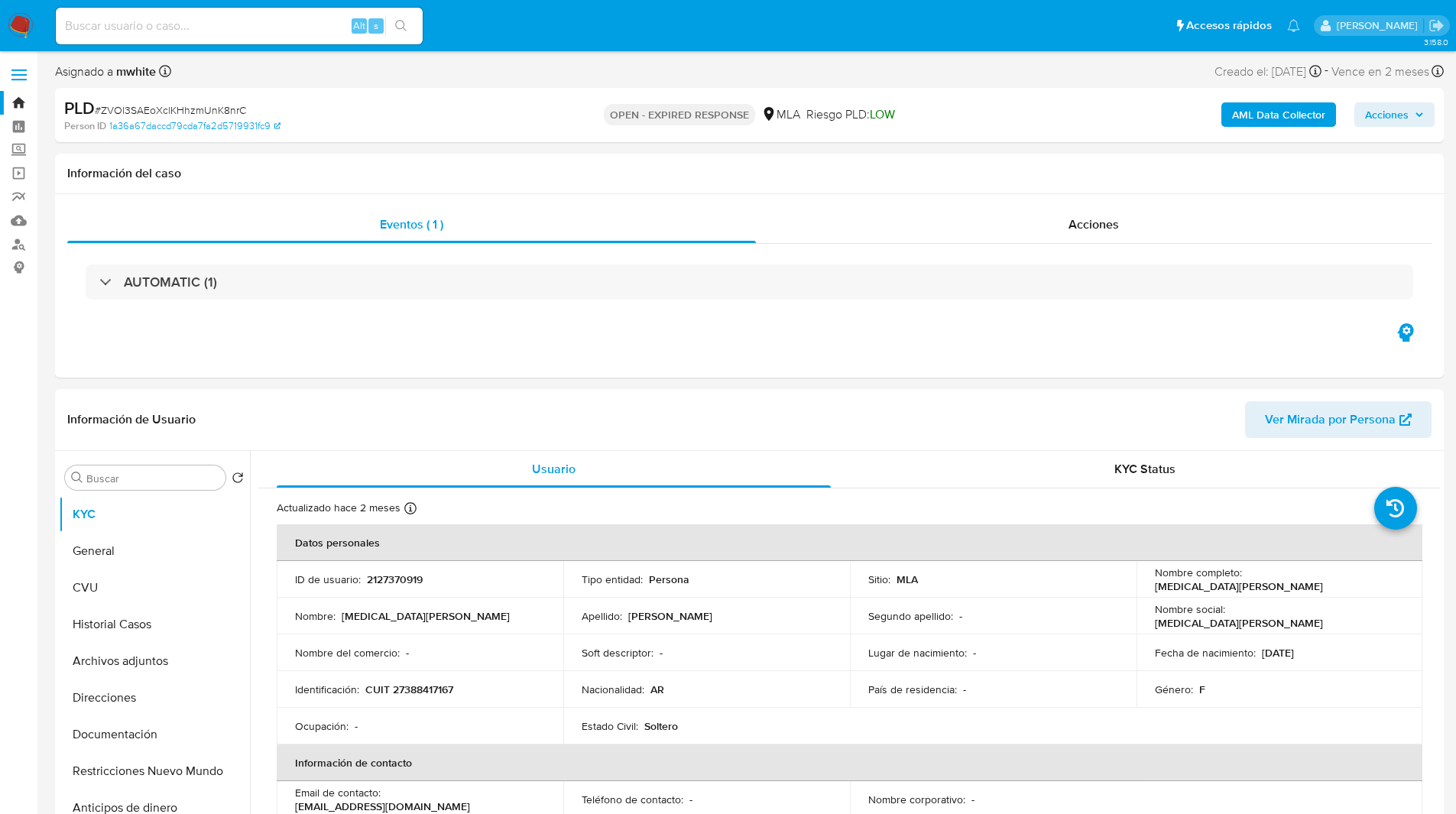
click at [566, 69] on div "Asignado a mwhite Asignado el: 18/08/2025 14:11:20 Creado el: 12/08/2025 Creado…" at bounding box center [750, 74] width 1389 height 27
click at [641, 23] on ul "Pausado Ver notificaciones Alt s Accesos rápidos Presiona las siguientes teclas…" at bounding box center [678, 25] width 1259 height 38
click at [683, 25] on ul "Pausado Ver notificaciones Alt s Accesos rápidos Presiona las siguientes teclas…" at bounding box center [678, 25] width 1259 height 38
click at [555, 33] on ul "Pausado Ver notificaciones Alt s Accesos rápidos Presiona las siguientes teclas…" at bounding box center [678, 25] width 1259 height 38
click at [628, 36] on ul "Pausado Ver notificaciones Alt s Accesos rápidos Presiona las siguientes teclas…" at bounding box center [678, 25] width 1259 height 38
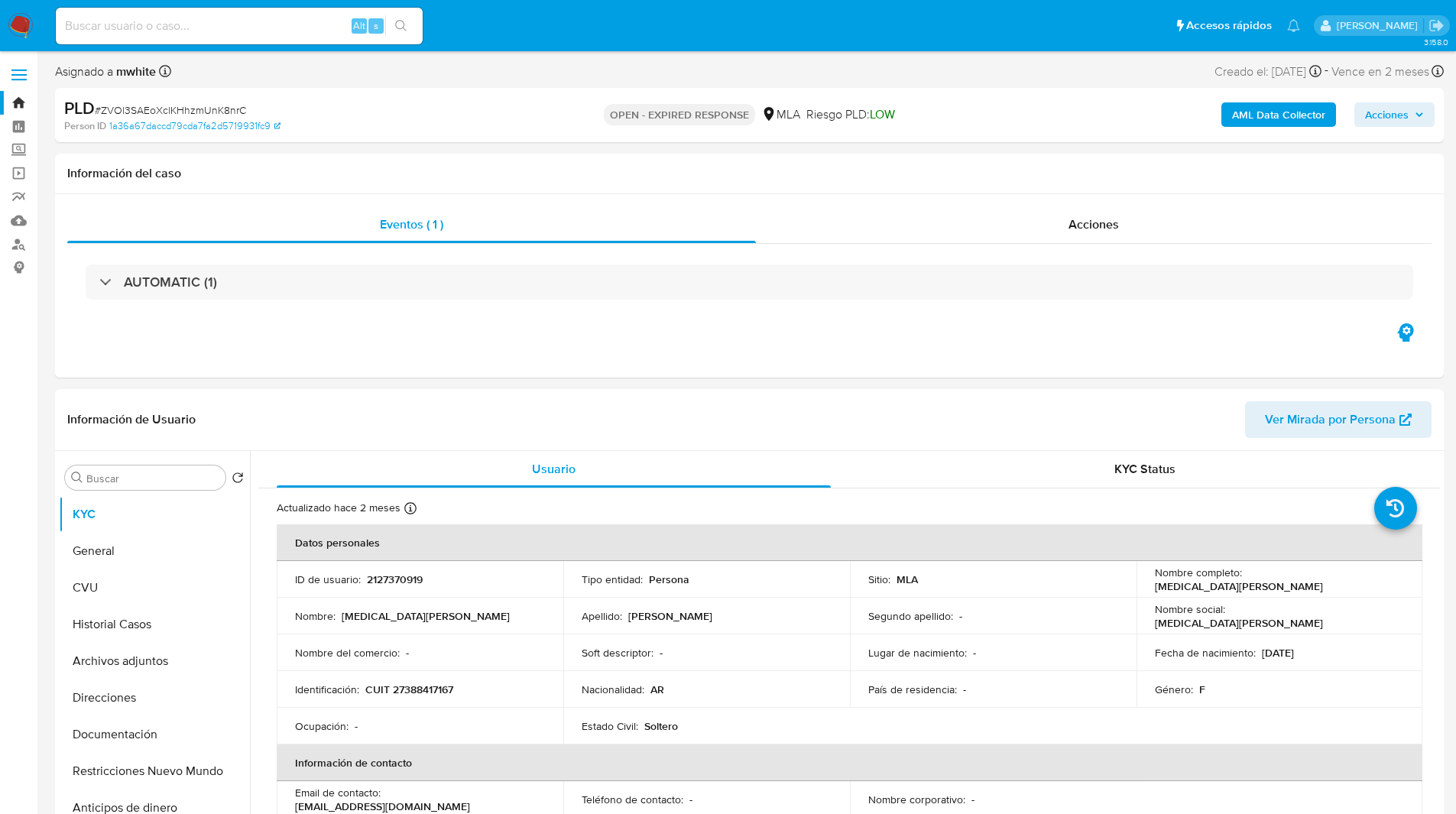
click at [590, 6] on ul "Pausado Ver notificaciones Alt s Accesos rápidos Presiona las siguientes teclas…" at bounding box center [678, 25] width 1259 height 38
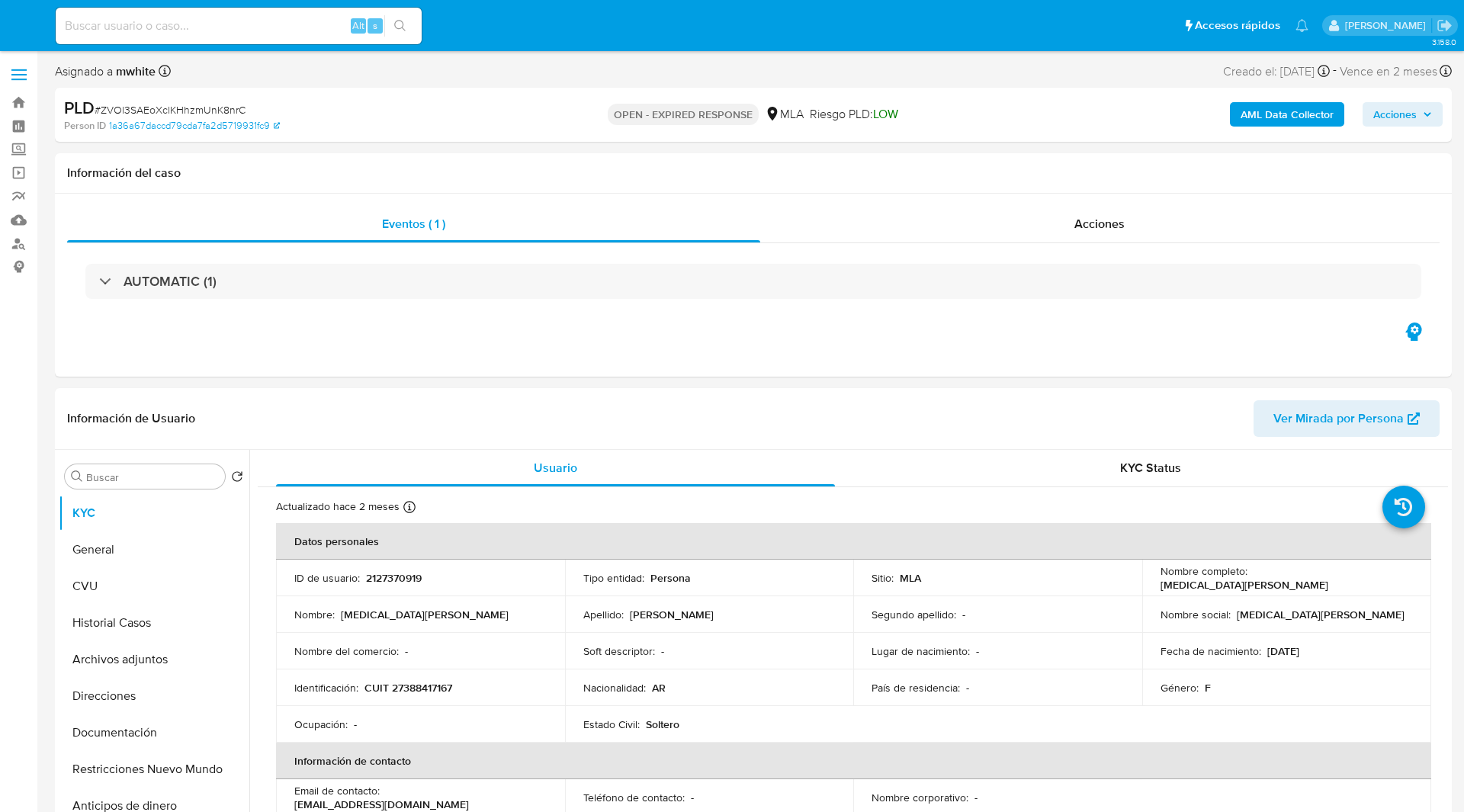
select select "10"
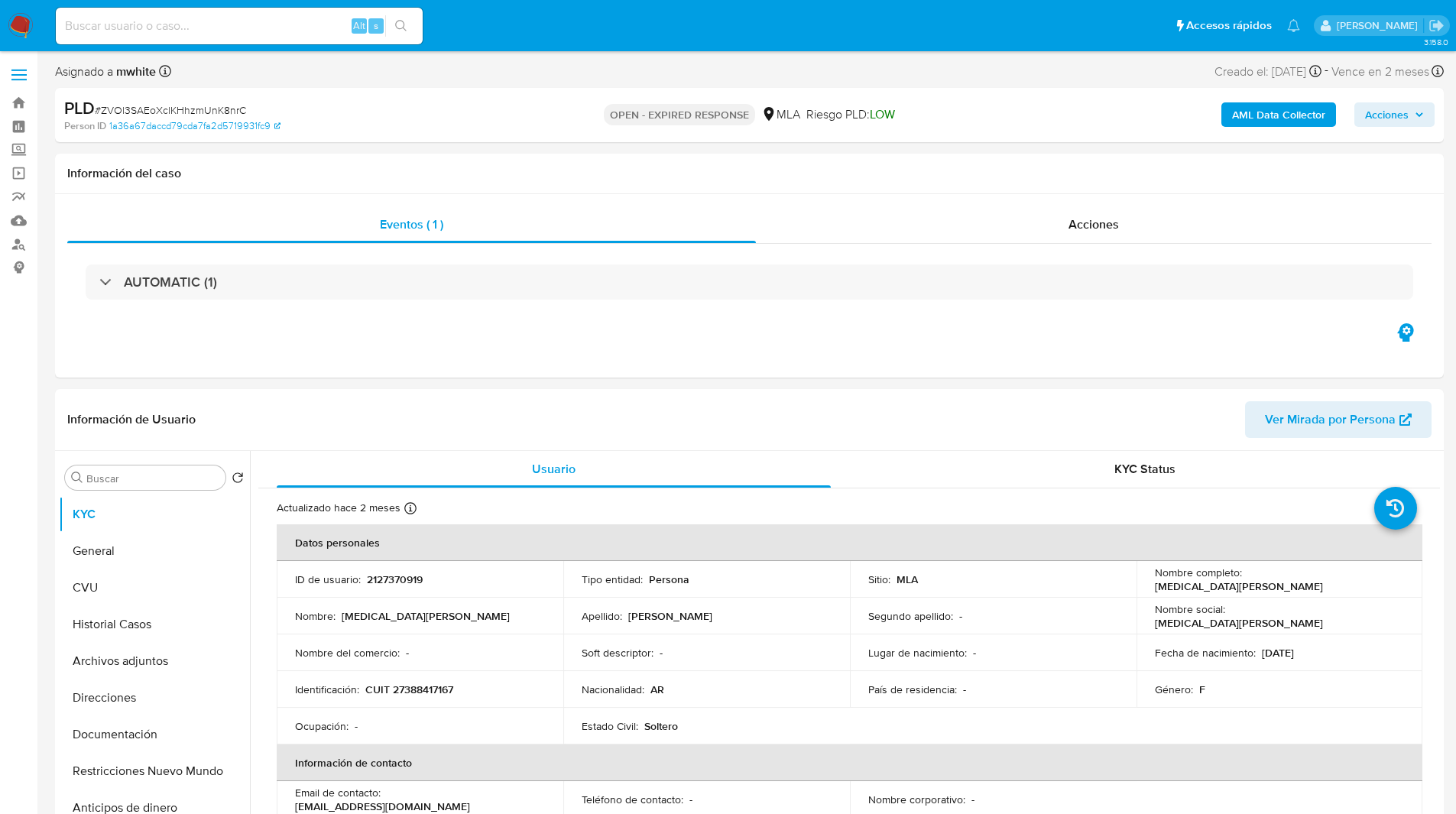
click at [475, 26] on ul "Pausado Ver notificaciones Alt s Accesos rápidos Presiona las siguientes teclas…" at bounding box center [678, 25] width 1259 height 38
